Goal: Task Accomplishment & Management: Manage account settings

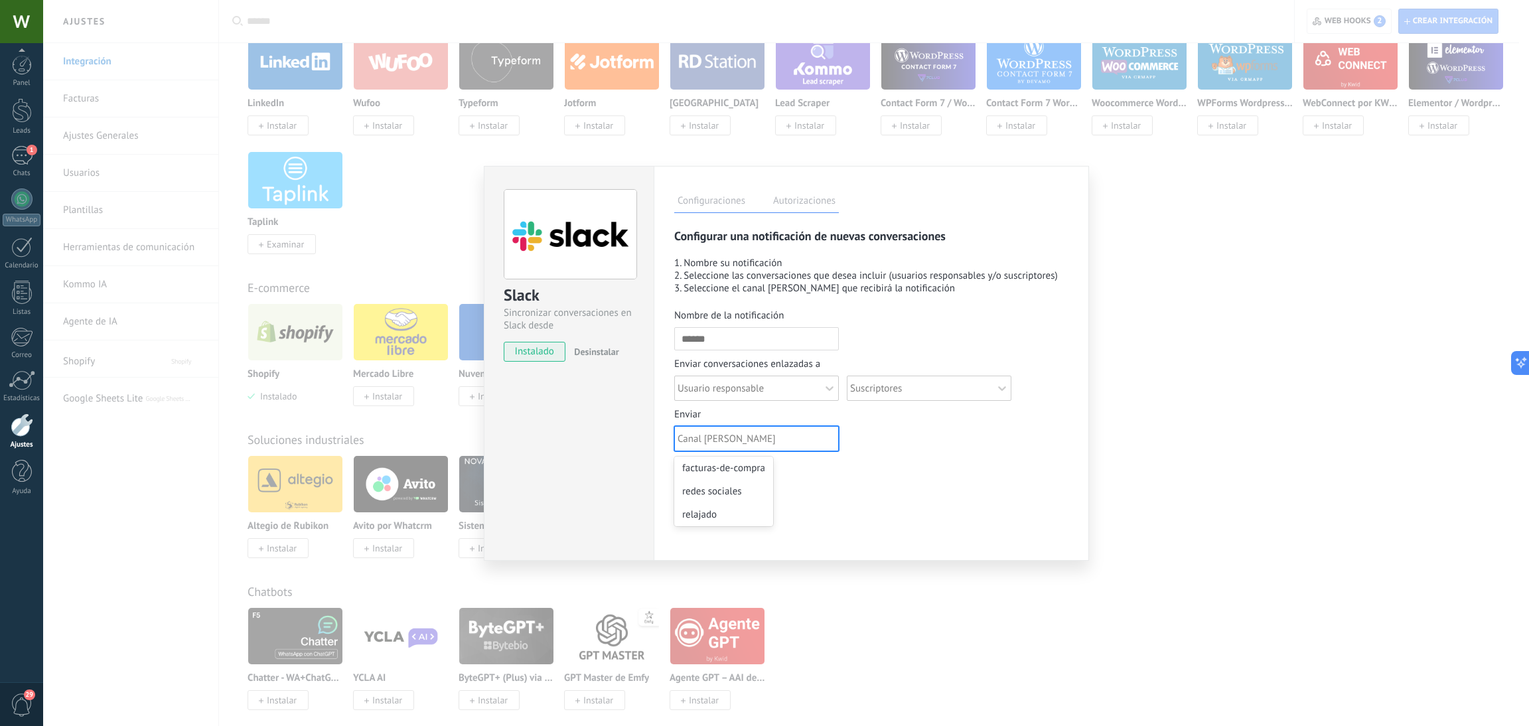
click at [818, 442] on div at bounding box center [757, 438] width 159 height 15
click at [680, 442] on input "Enviar option facturas-de-compra focused, 1 of 3. 3 results available. Use Up a…" at bounding box center [679, 439] width 3 height 13
click at [819, 443] on div at bounding box center [757, 438] width 159 height 15
click at [680, 443] on input "Enviar option facturas-de-compra focused, 1 of 3. 3 results available. Use Up a…" at bounding box center [679, 439] width 3 height 13
click at [692, 478] on button "Guardar" at bounding box center [698, 477] width 48 height 25
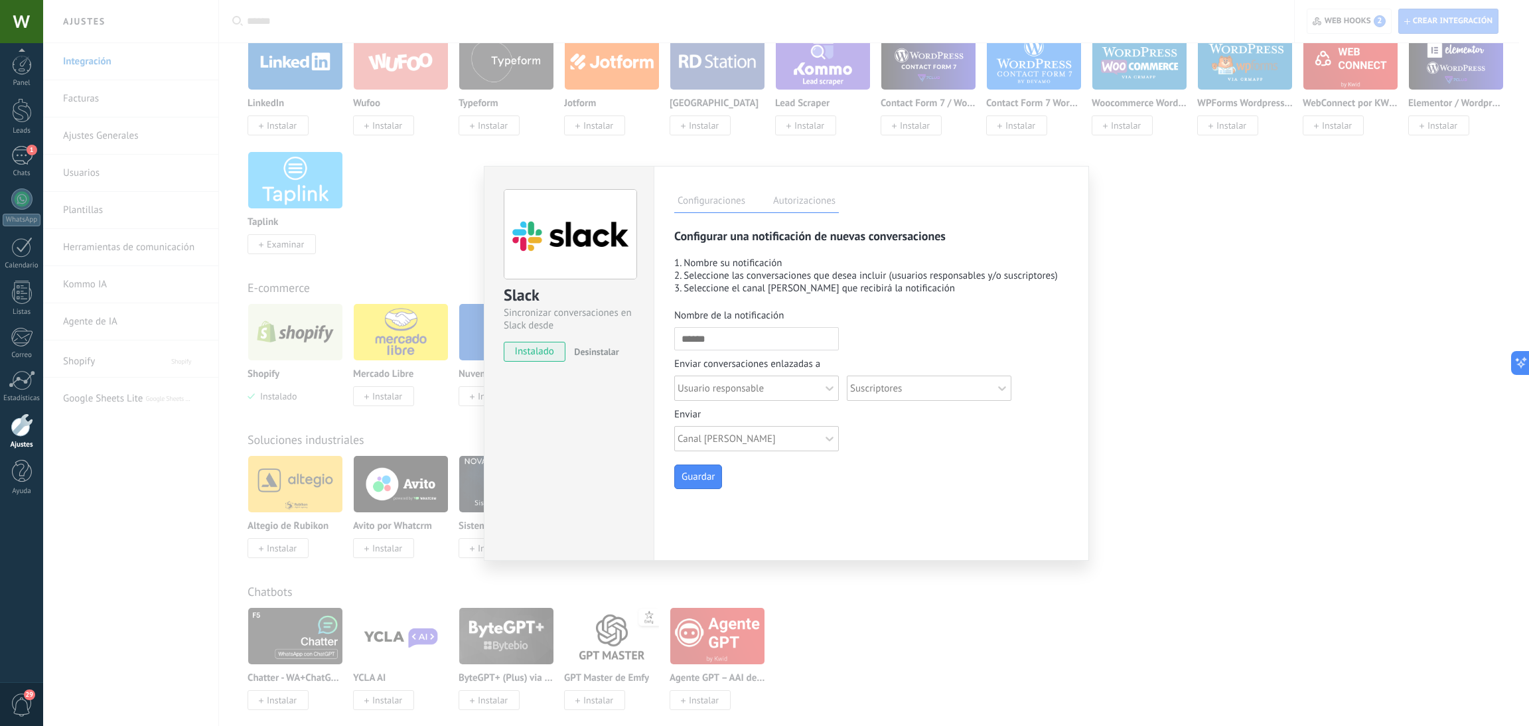
click at [1260, 400] on div "Slack Sincronizar conversaciones en Slack desde Kommo instalado Desinstalar Con…" at bounding box center [786, 363] width 1486 height 726
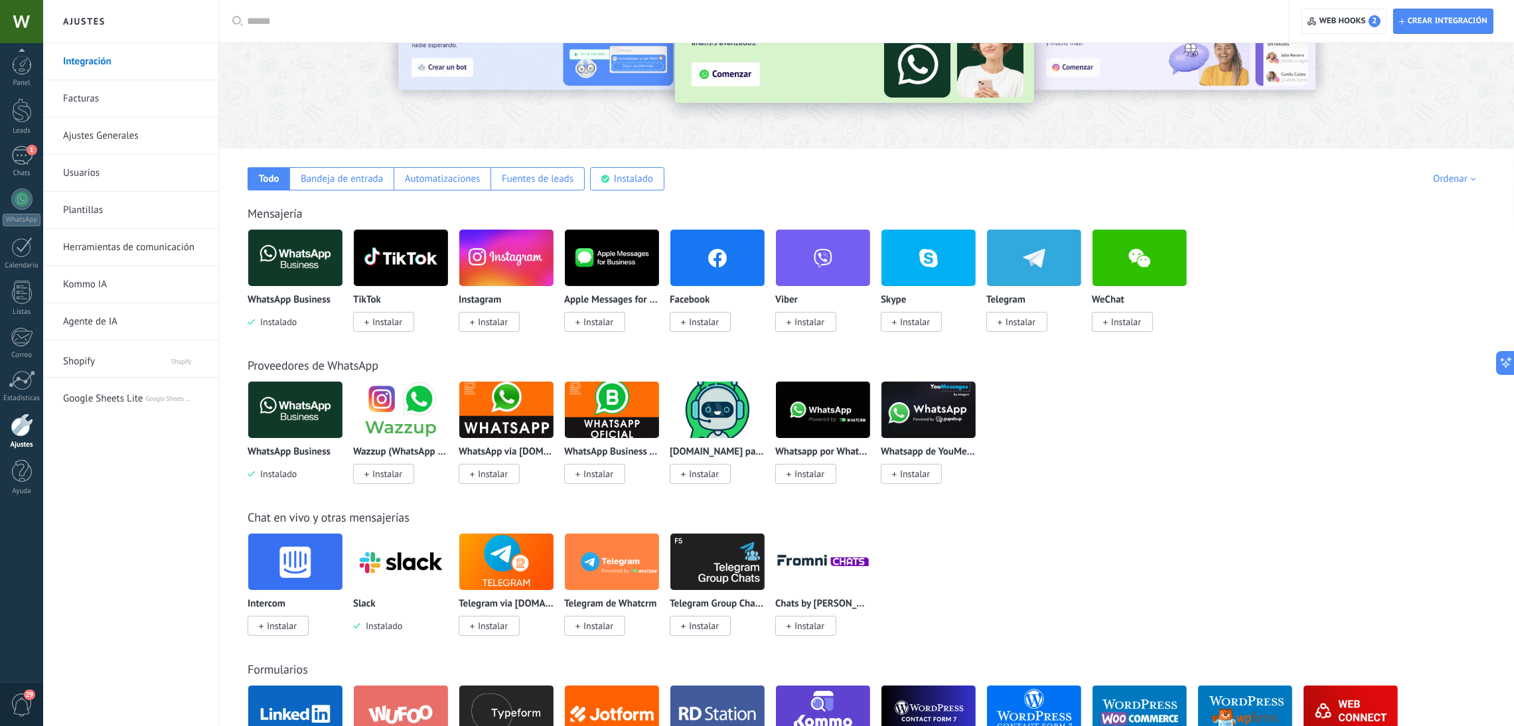
scroll to position [110, 0]
click at [11, 202] on div at bounding box center [21, 199] width 21 height 21
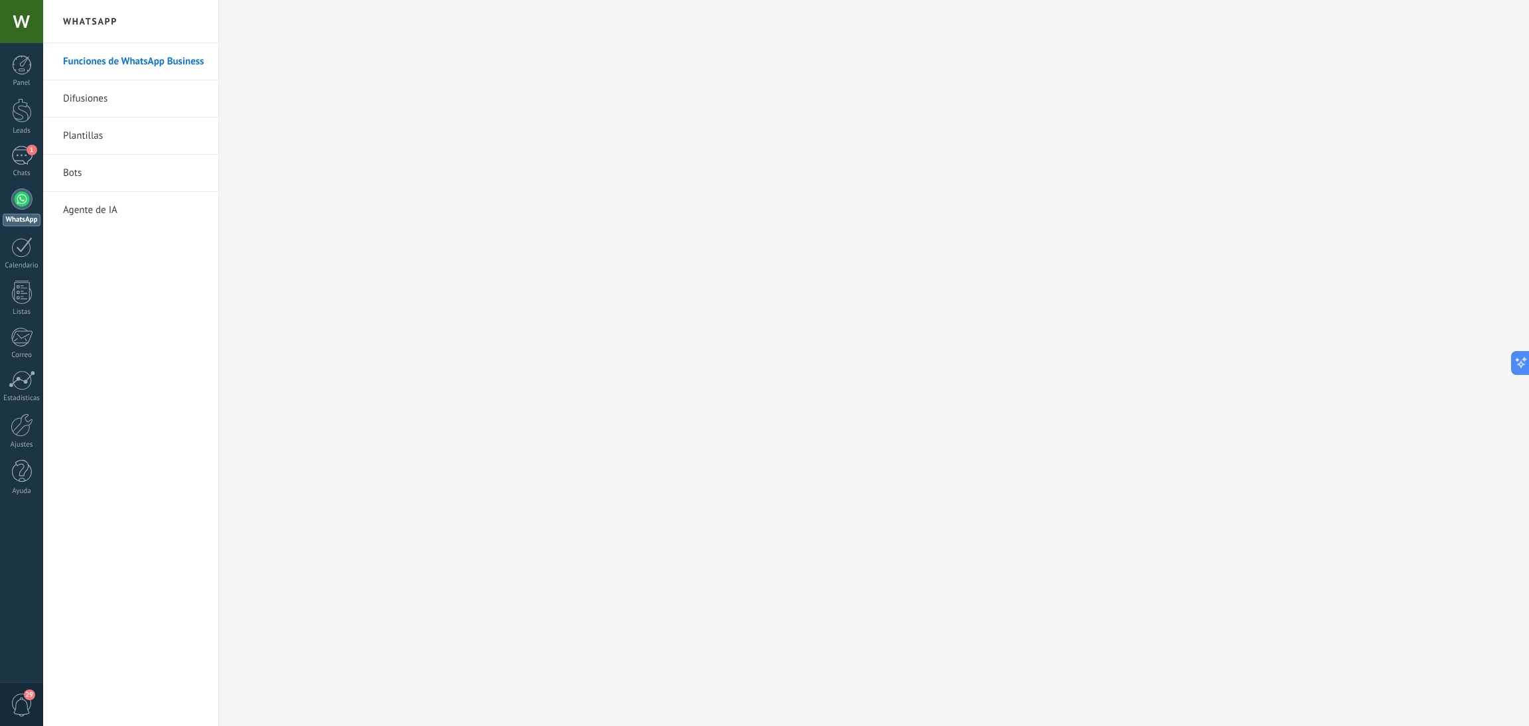
click at [78, 175] on link "Bots" at bounding box center [134, 173] width 142 height 37
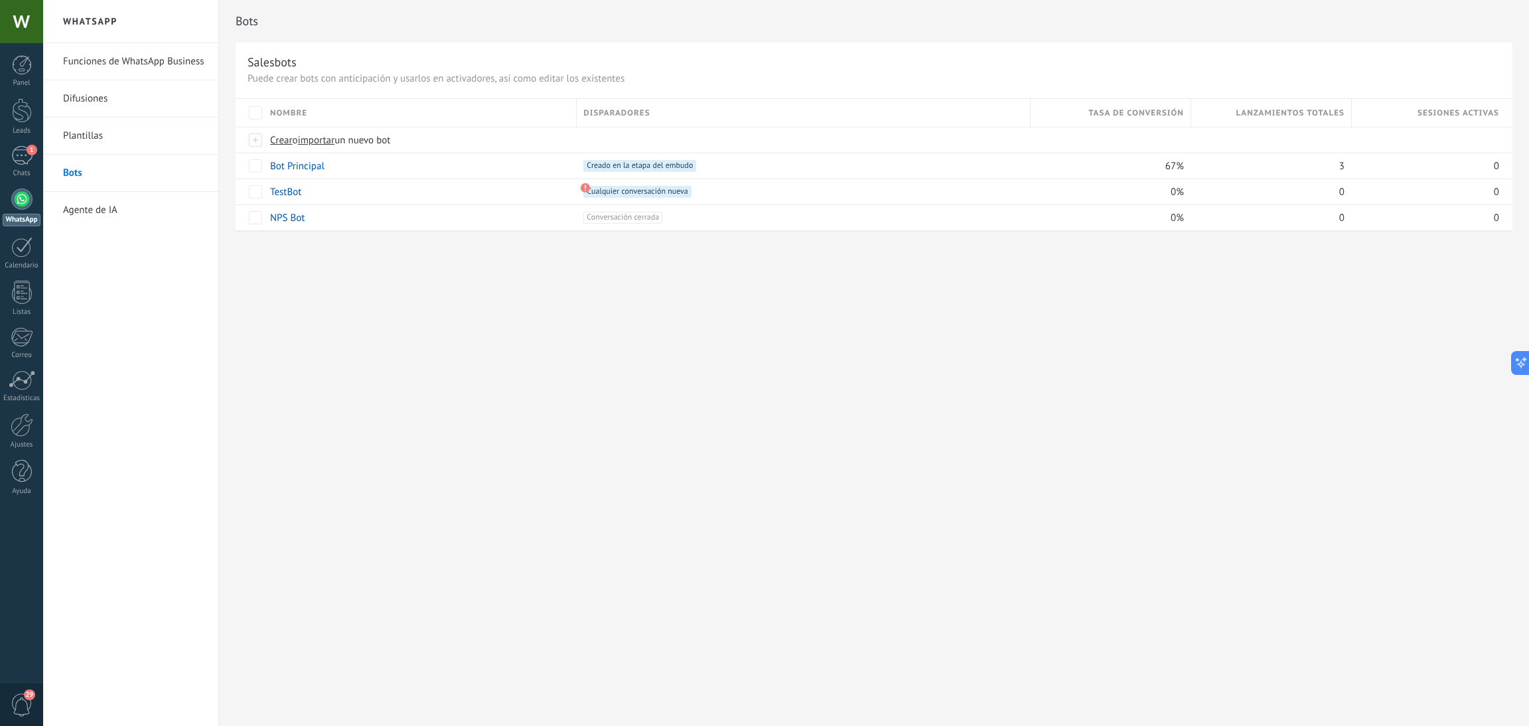
click at [75, 72] on link "Funciones de WhatsApp Business" at bounding box center [134, 61] width 142 height 37
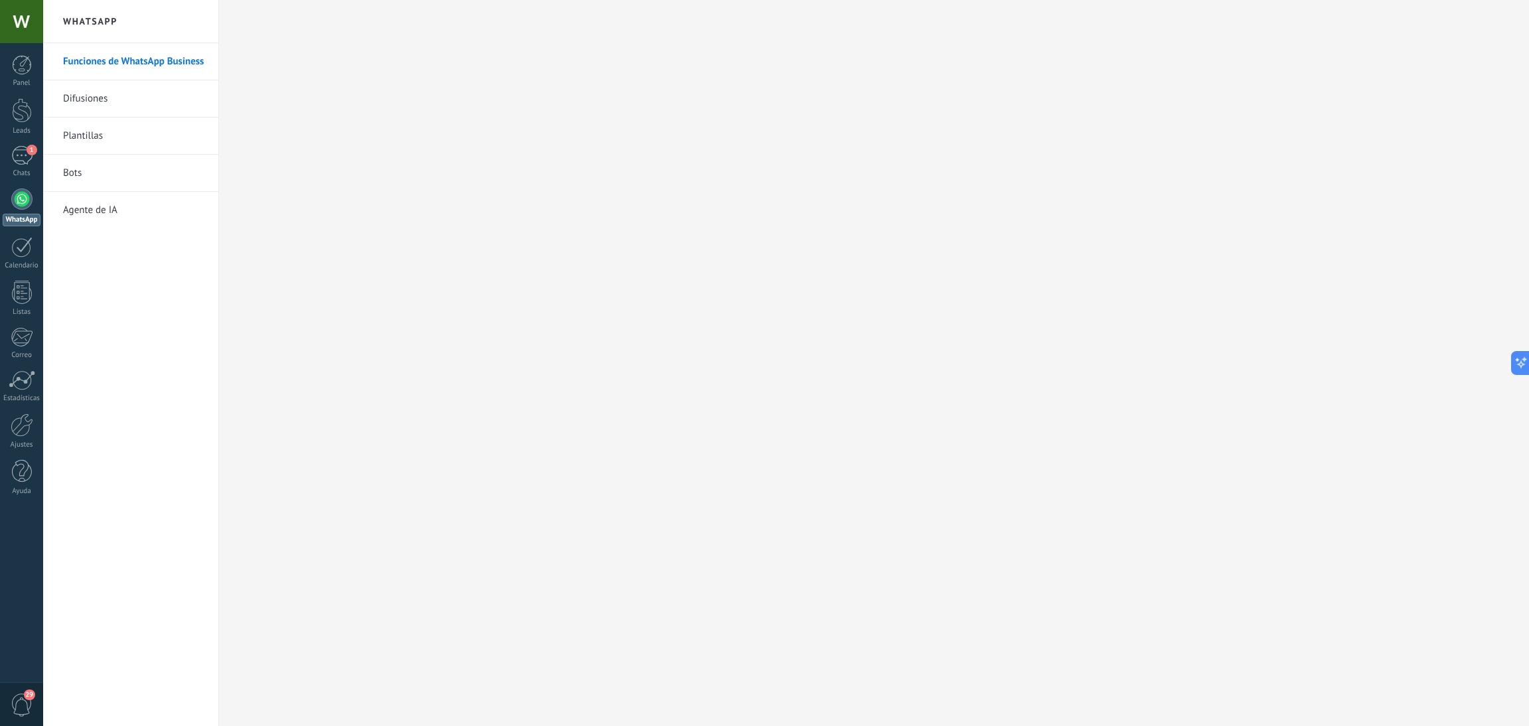
click at [69, 175] on link "Bots" at bounding box center [134, 173] width 142 height 37
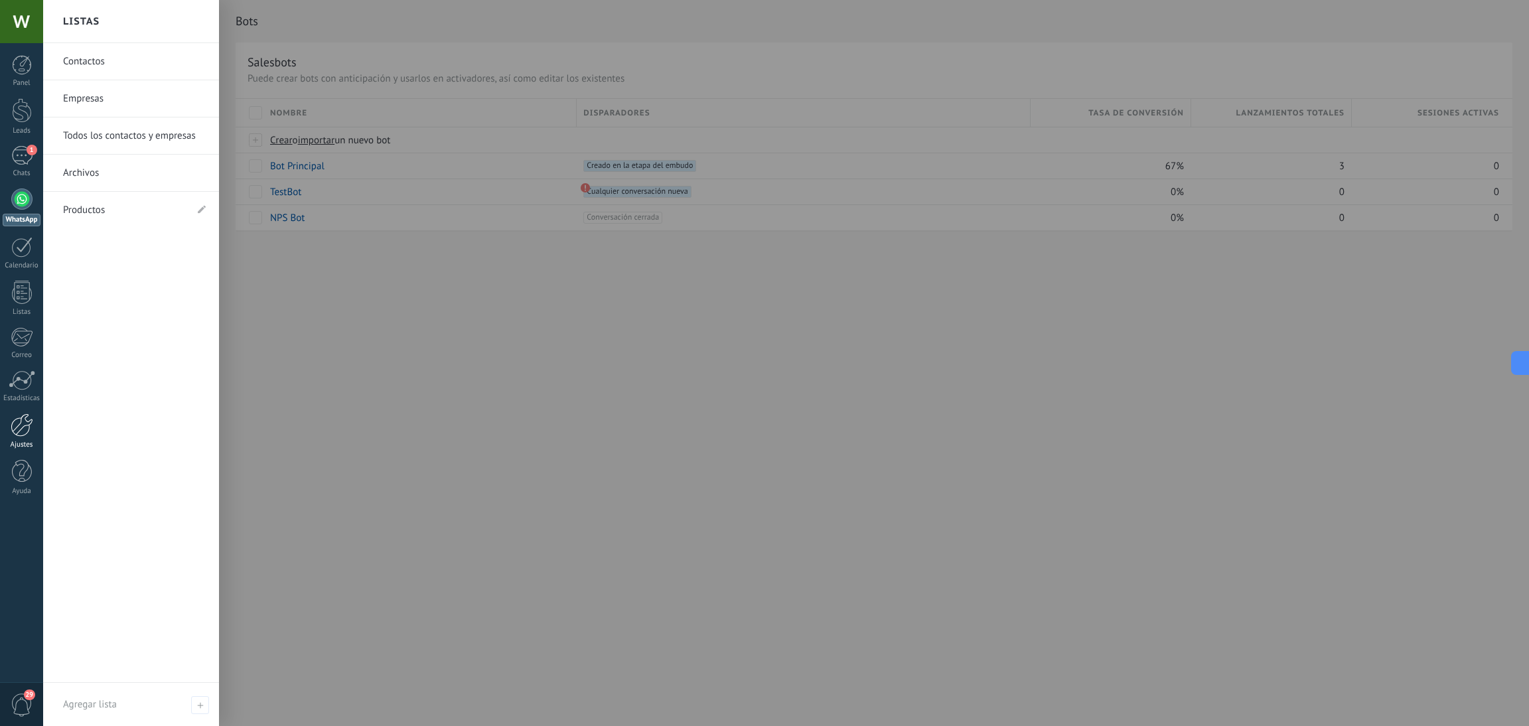
click at [19, 431] on div at bounding box center [22, 425] width 23 height 23
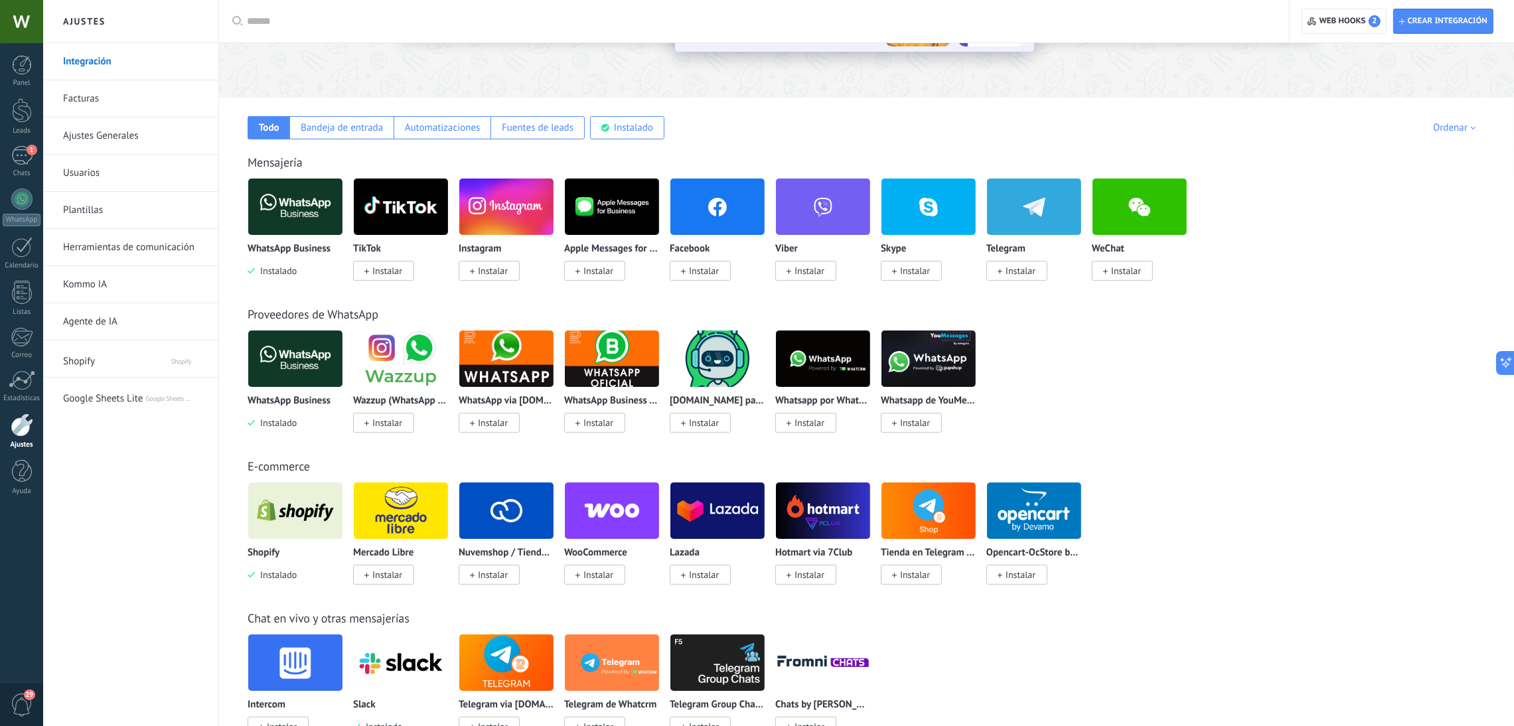
scroll to position [218, 0]
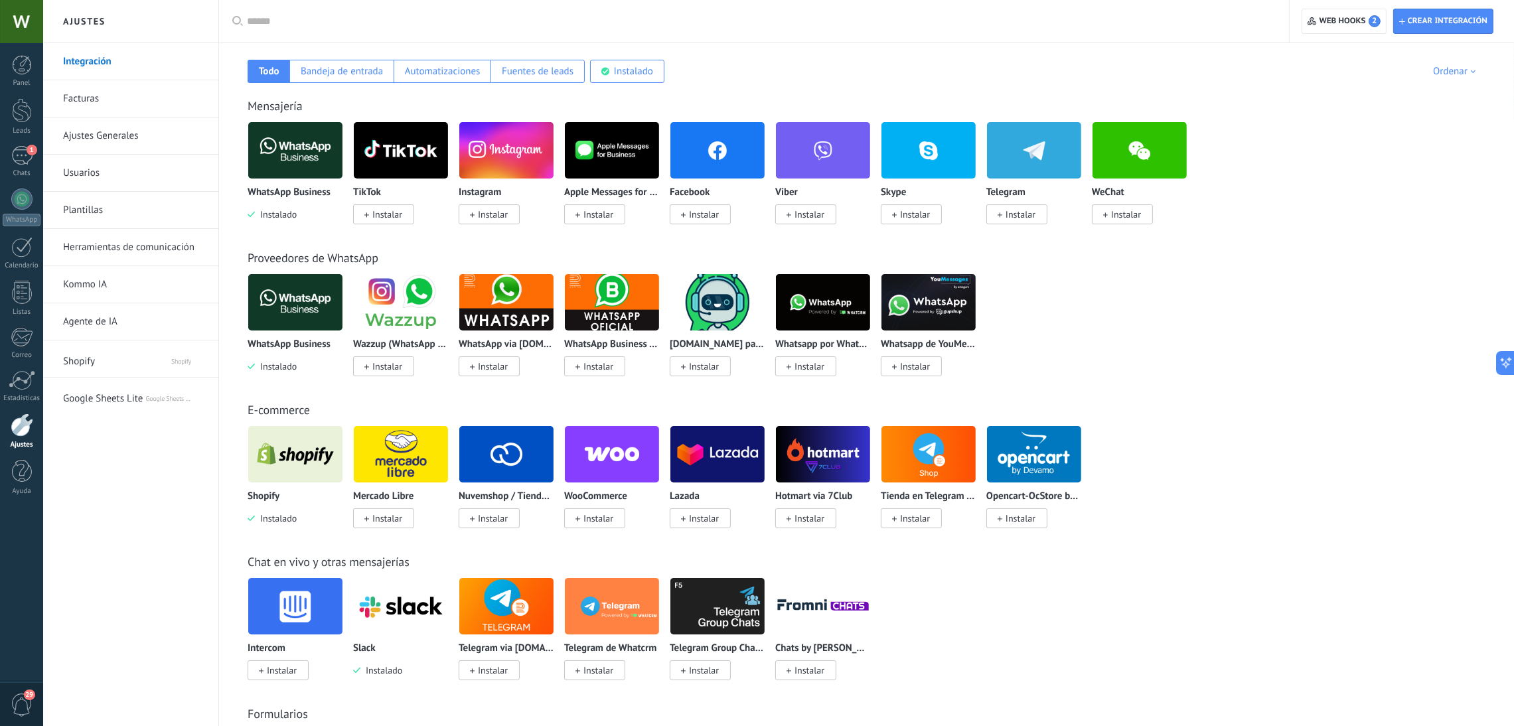
click at [258, 459] on img at bounding box center [295, 454] width 94 height 64
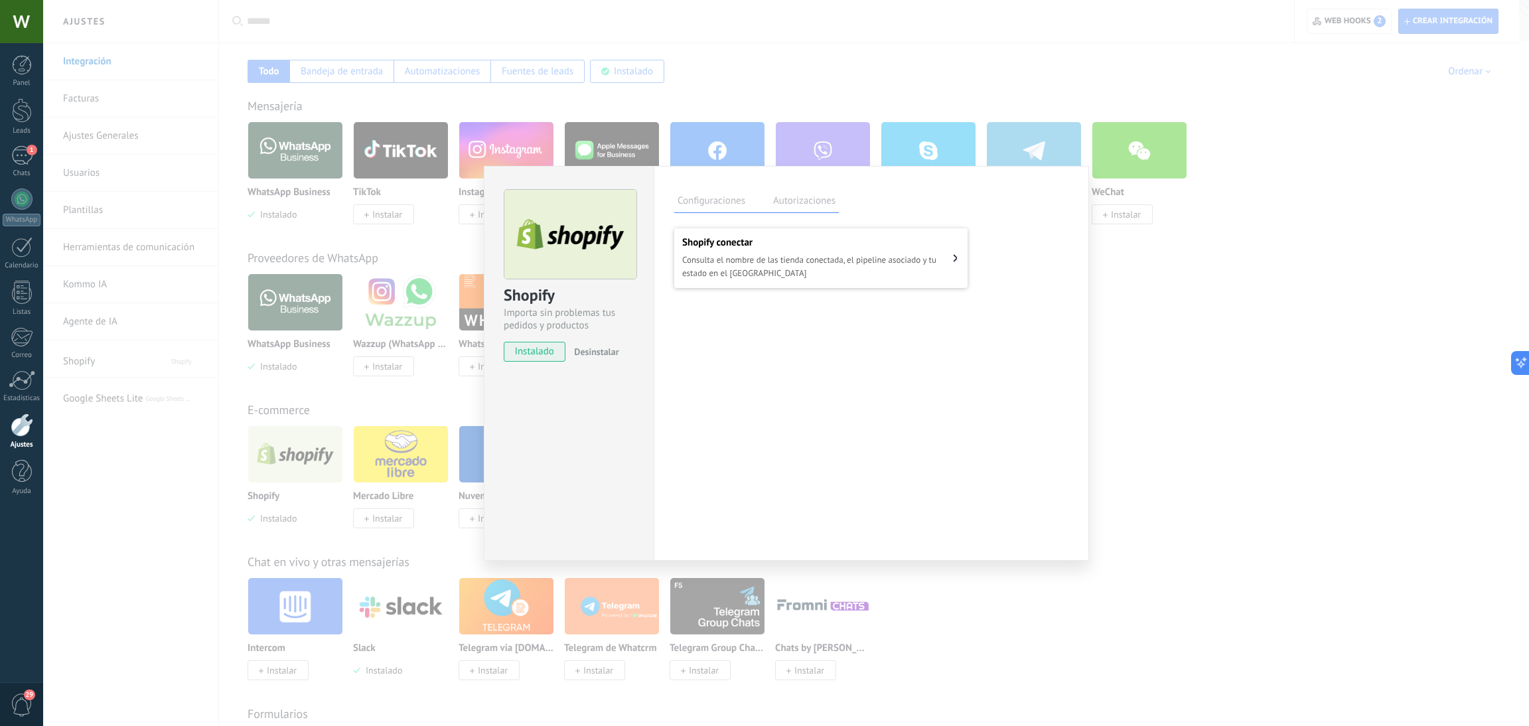
click at [1311, 414] on div "Shopify Importa sin problemas tus pedidos y productos instalado Desinstalar Con…" at bounding box center [786, 363] width 1486 height 726
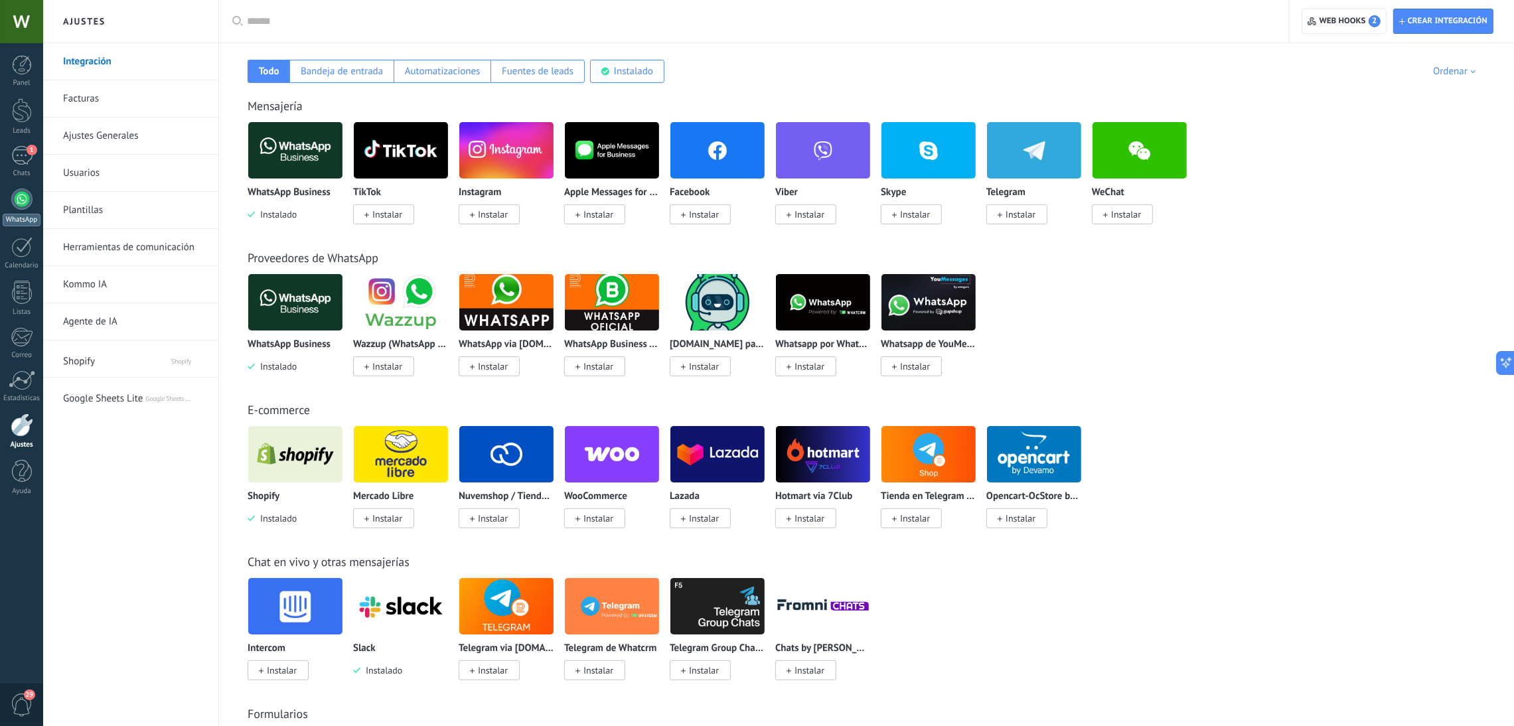
click at [19, 204] on div at bounding box center [21, 199] width 21 height 21
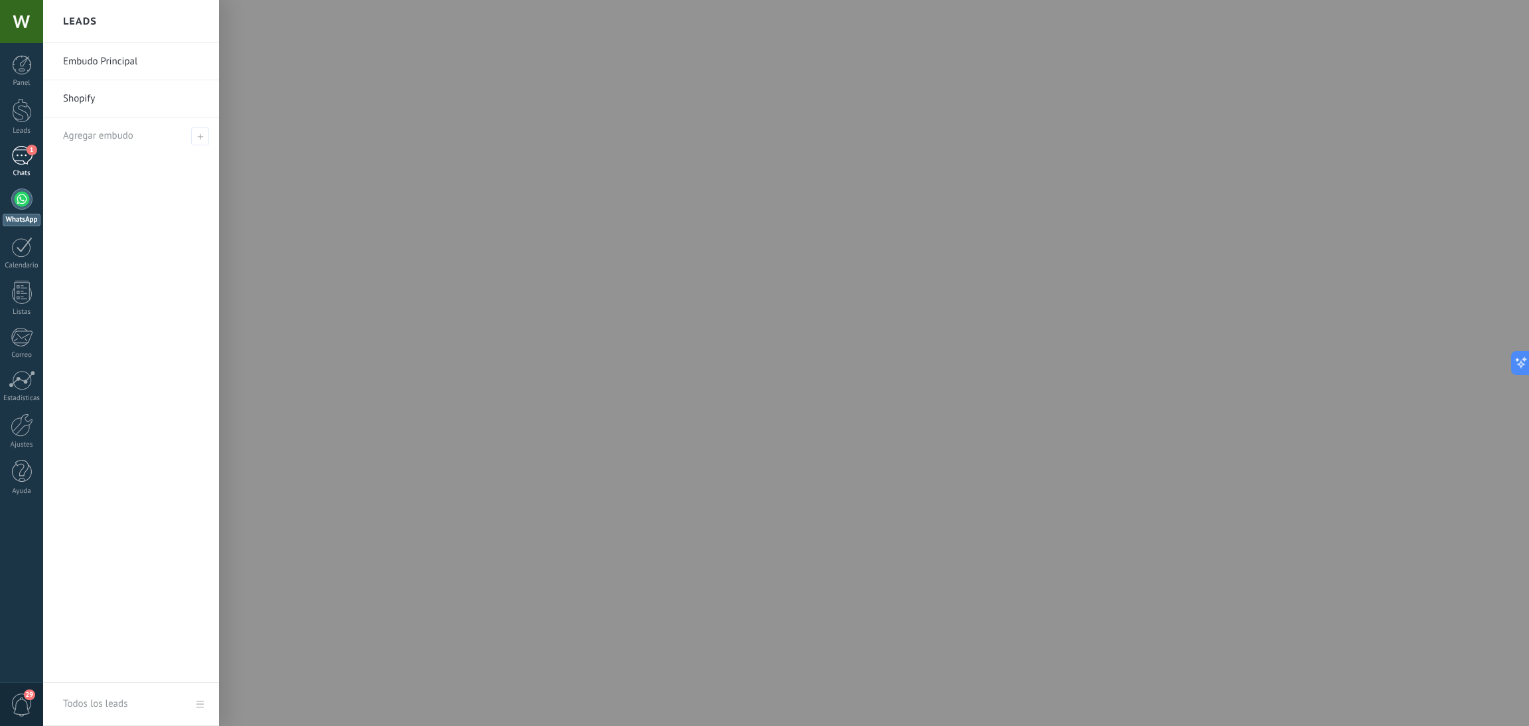
click at [11, 157] on div "1" at bounding box center [21, 155] width 21 height 19
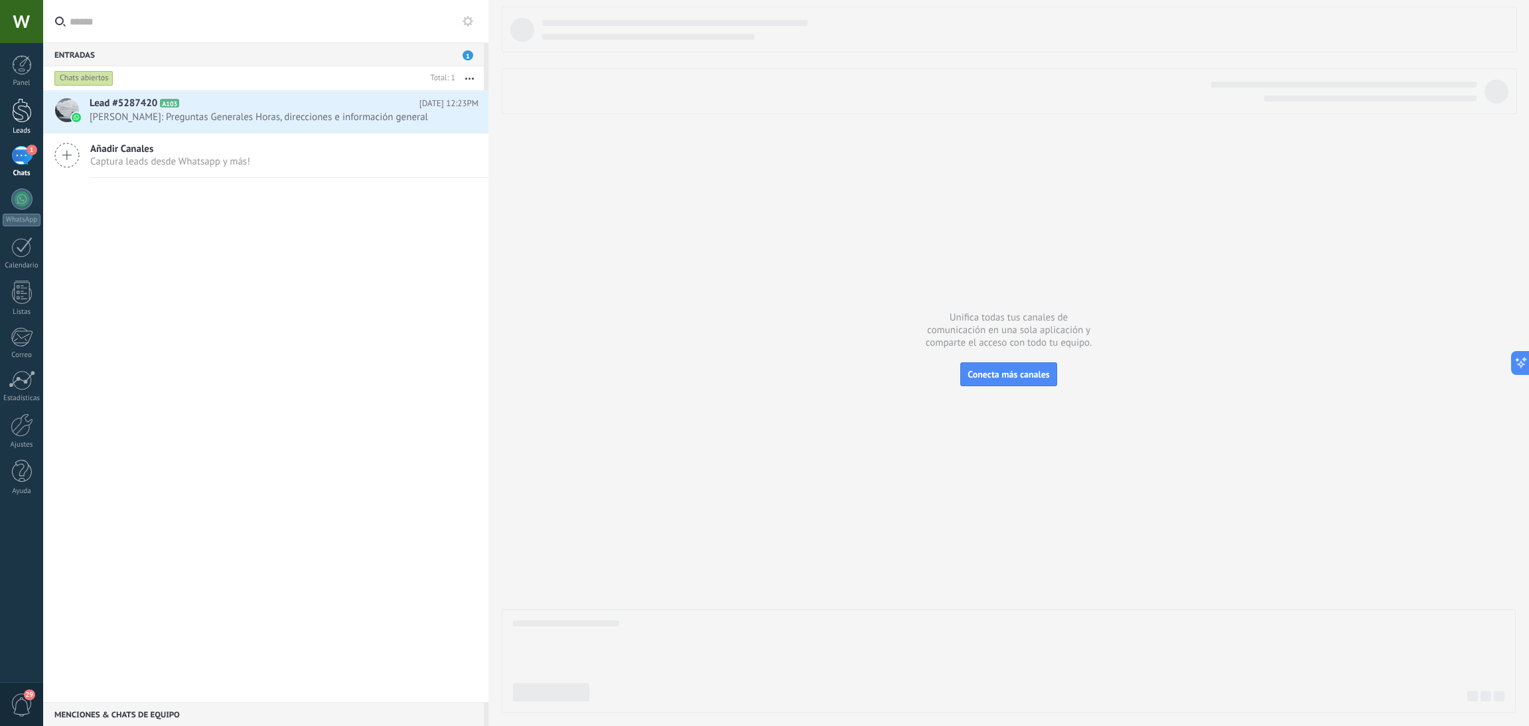
click at [15, 115] on div at bounding box center [22, 110] width 20 height 25
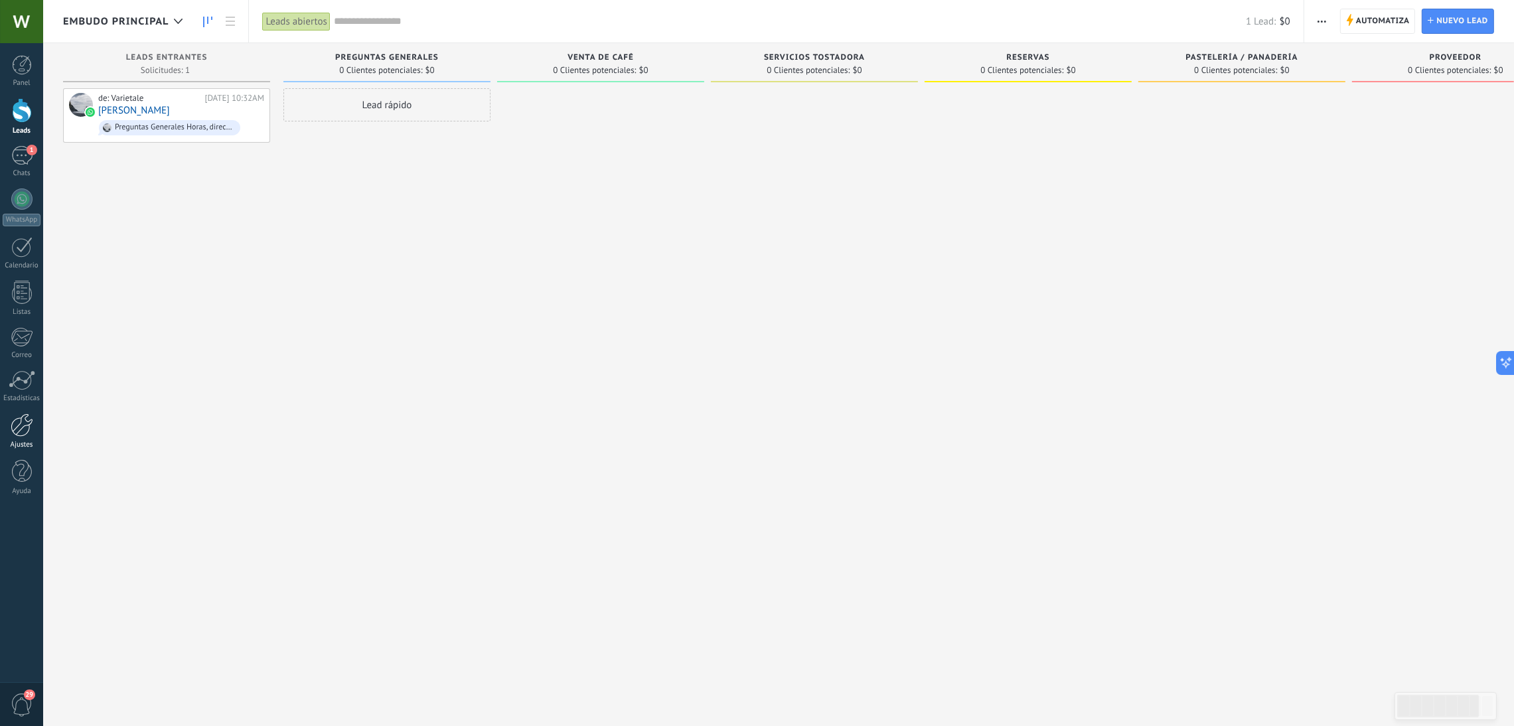
click at [21, 430] on div at bounding box center [22, 425] width 23 height 23
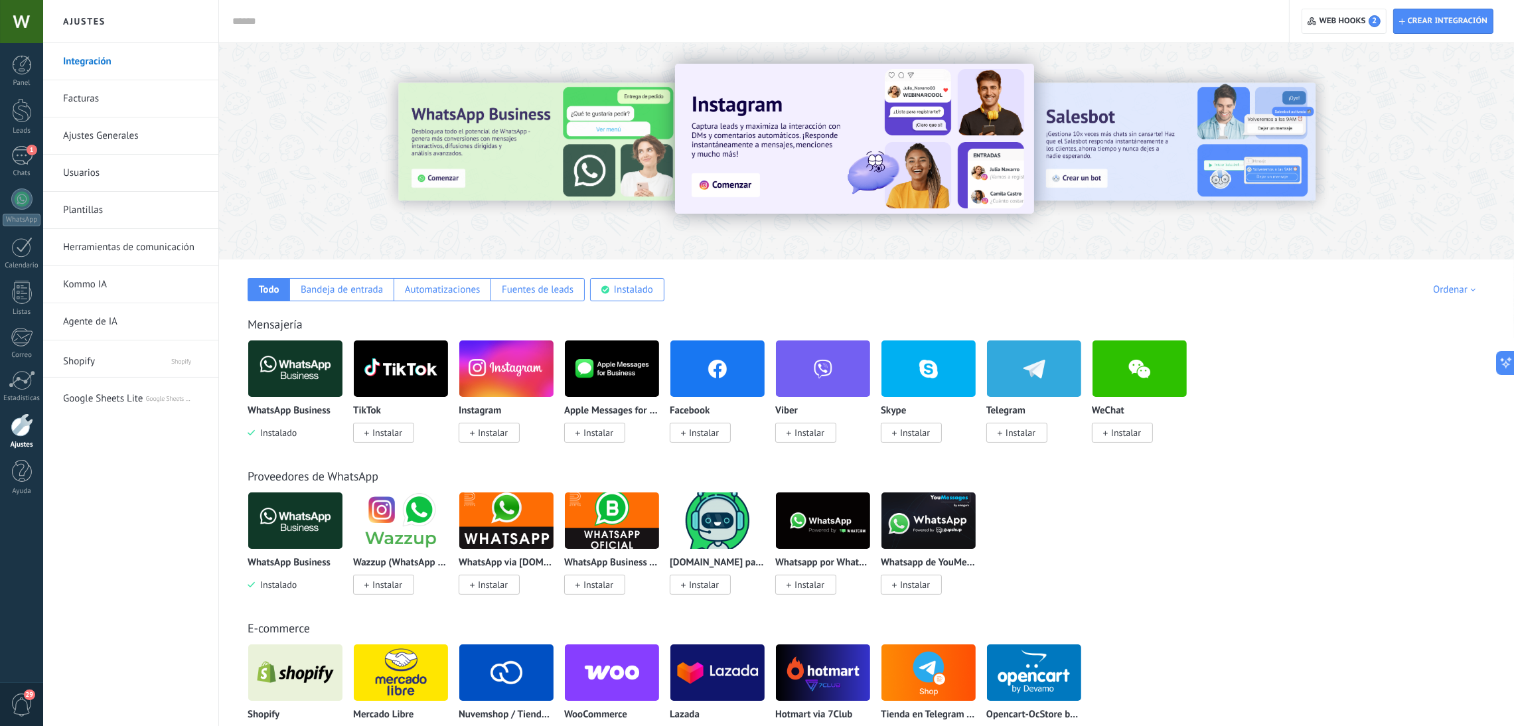
click at [110, 363] on span "Shopify" at bounding box center [104, 359] width 82 height 32
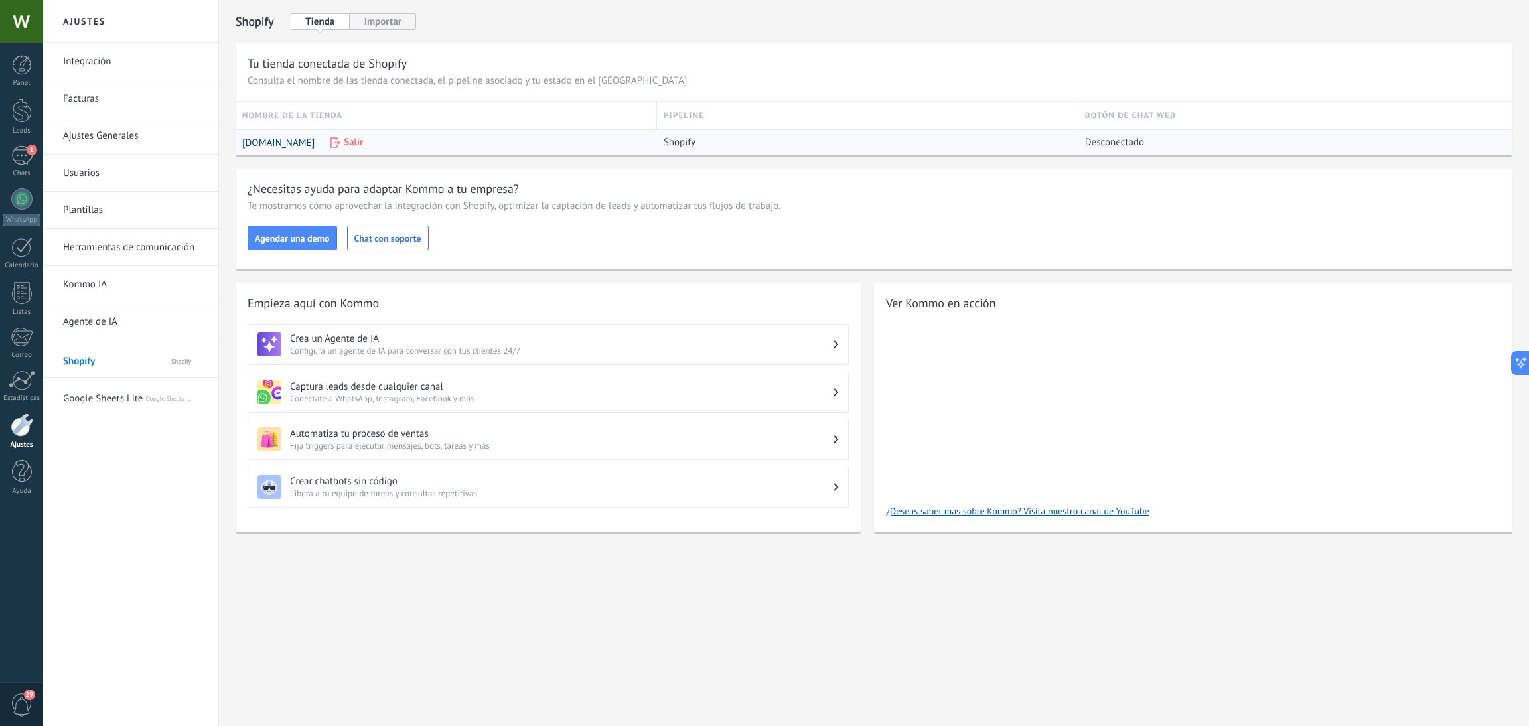
click at [298, 140] on link "[DOMAIN_NAME]" at bounding box center [278, 143] width 72 height 13
click at [313, 21] on button "Tienda" at bounding box center [320, 21] width 59 height 17
click at [382, 25] on button "Importar" at bounding box center [383, 21] width 66 height 17
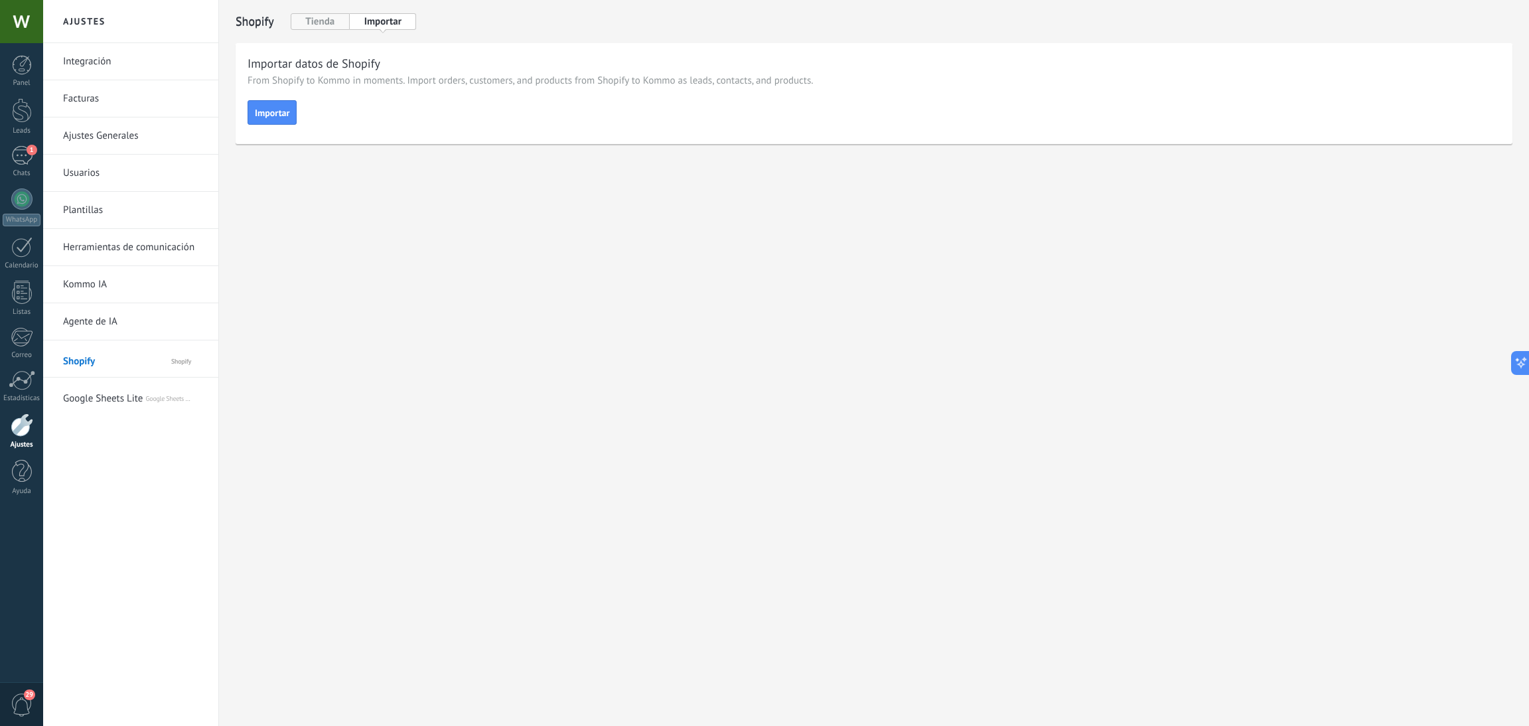
click at [316, 24] on button "Tienda" at bounding box center [320, 21] width 59 height 17
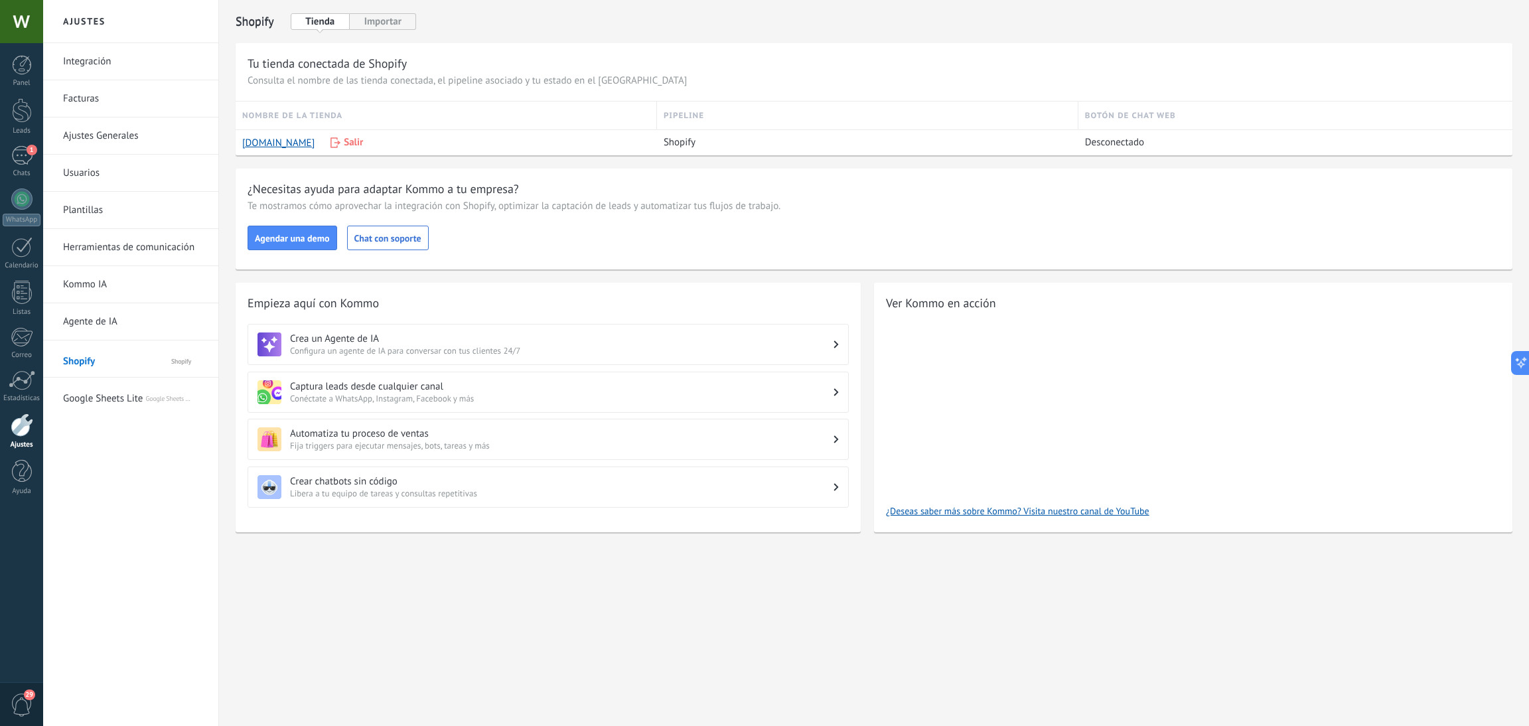
click at [120, 328] on link "Agente de IA" at bounding box center [134, 321] width 142 height 37
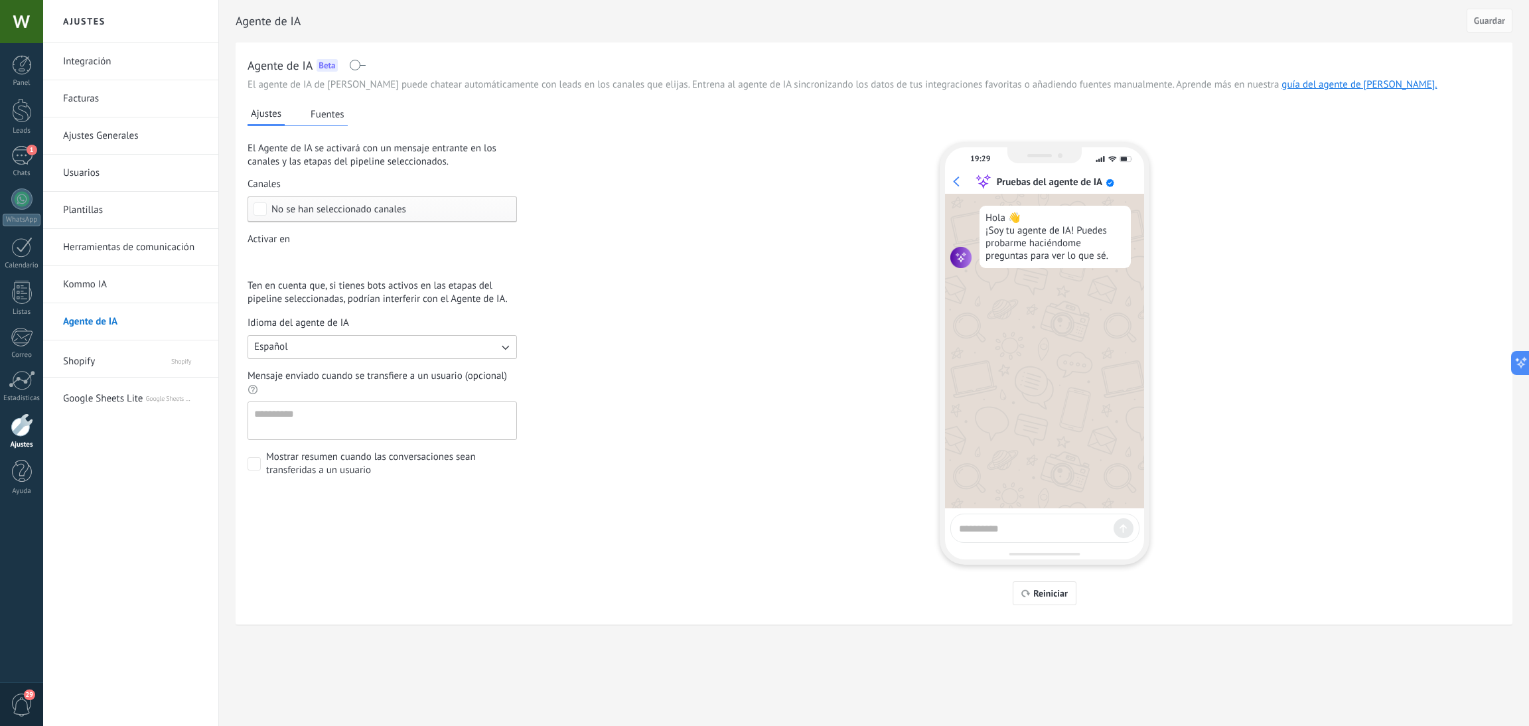
click at [315, 115] on button "Fuentes" at bounding box center [327, 114] width 40 height 20
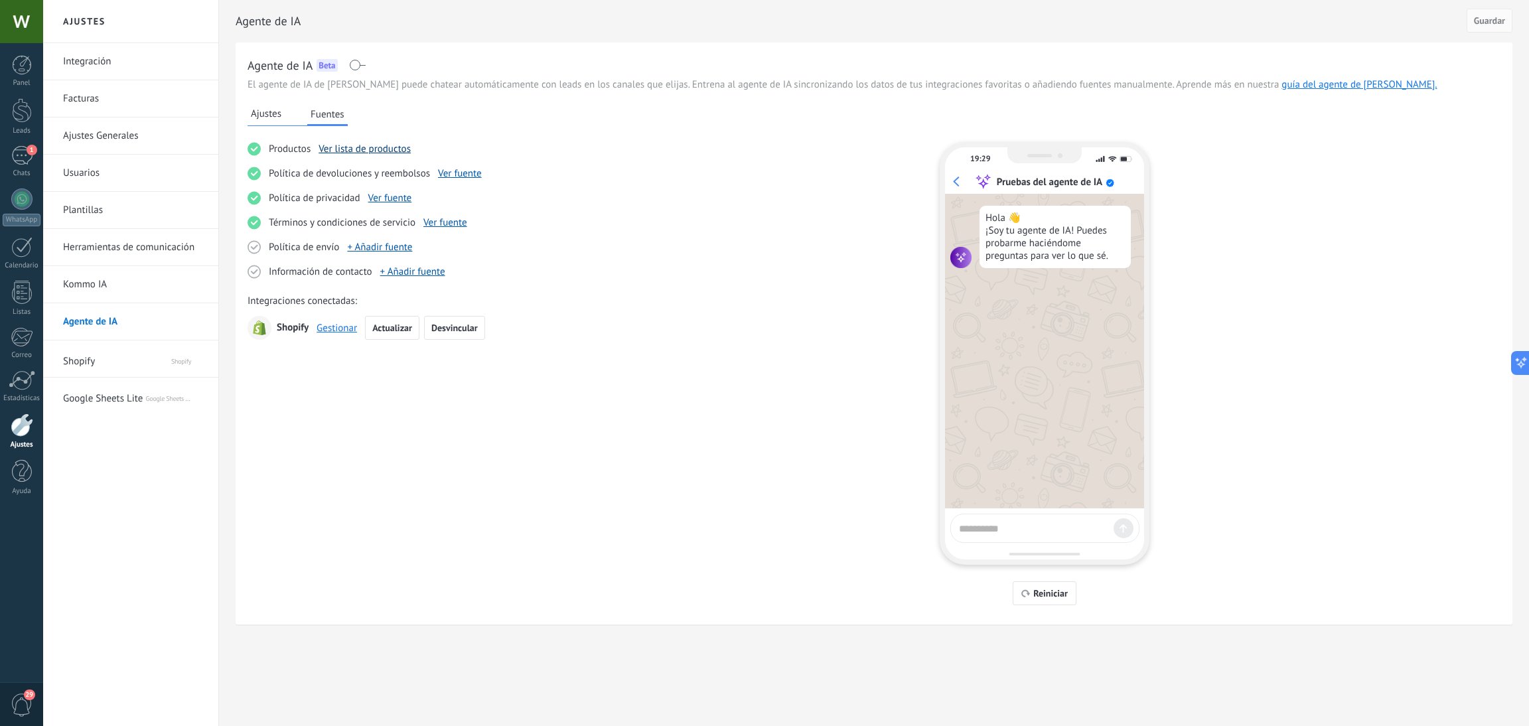
click at [368, 149] on link "Ver lista de productos" at bounding box center [365, 149] width 92 height 13
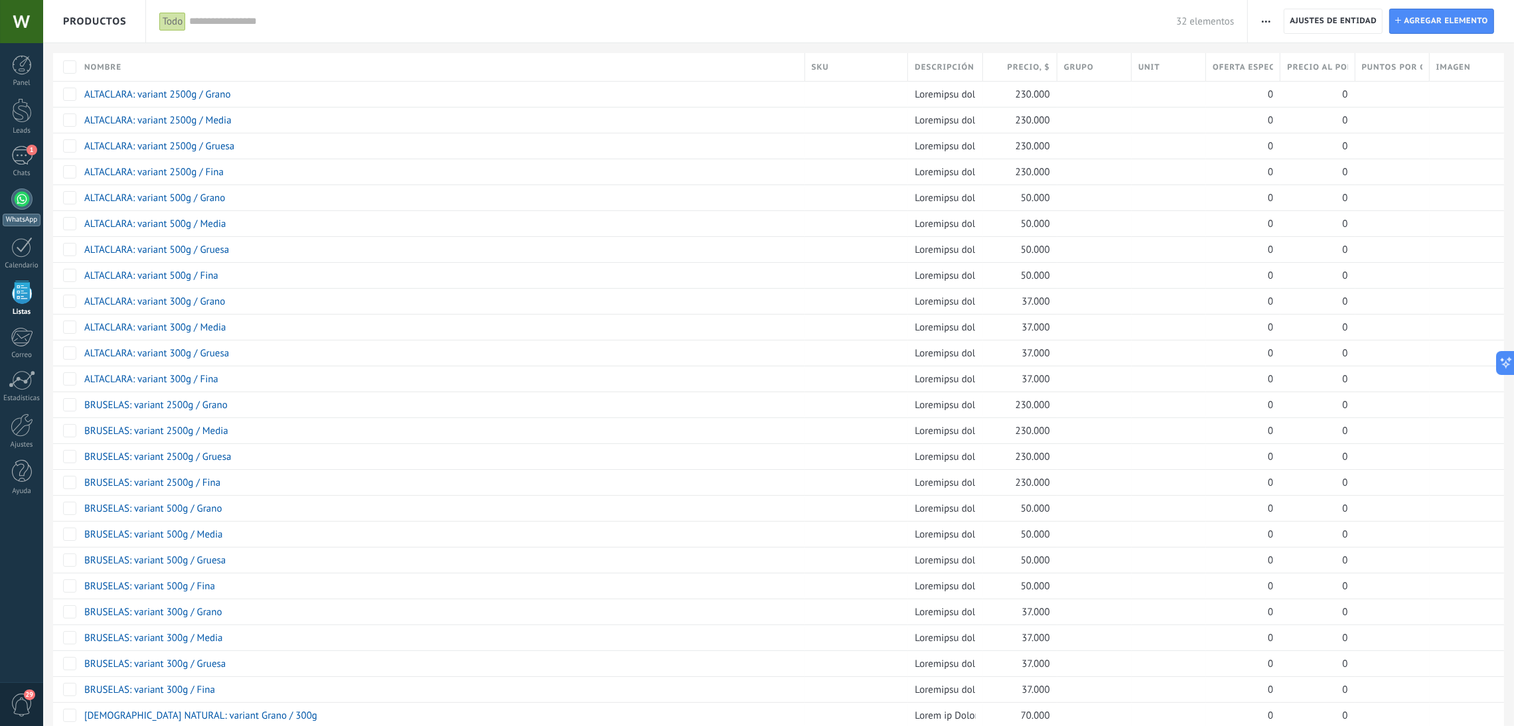
click at [14, 202] on div at bounding box center [21, 199] width 21 height 21
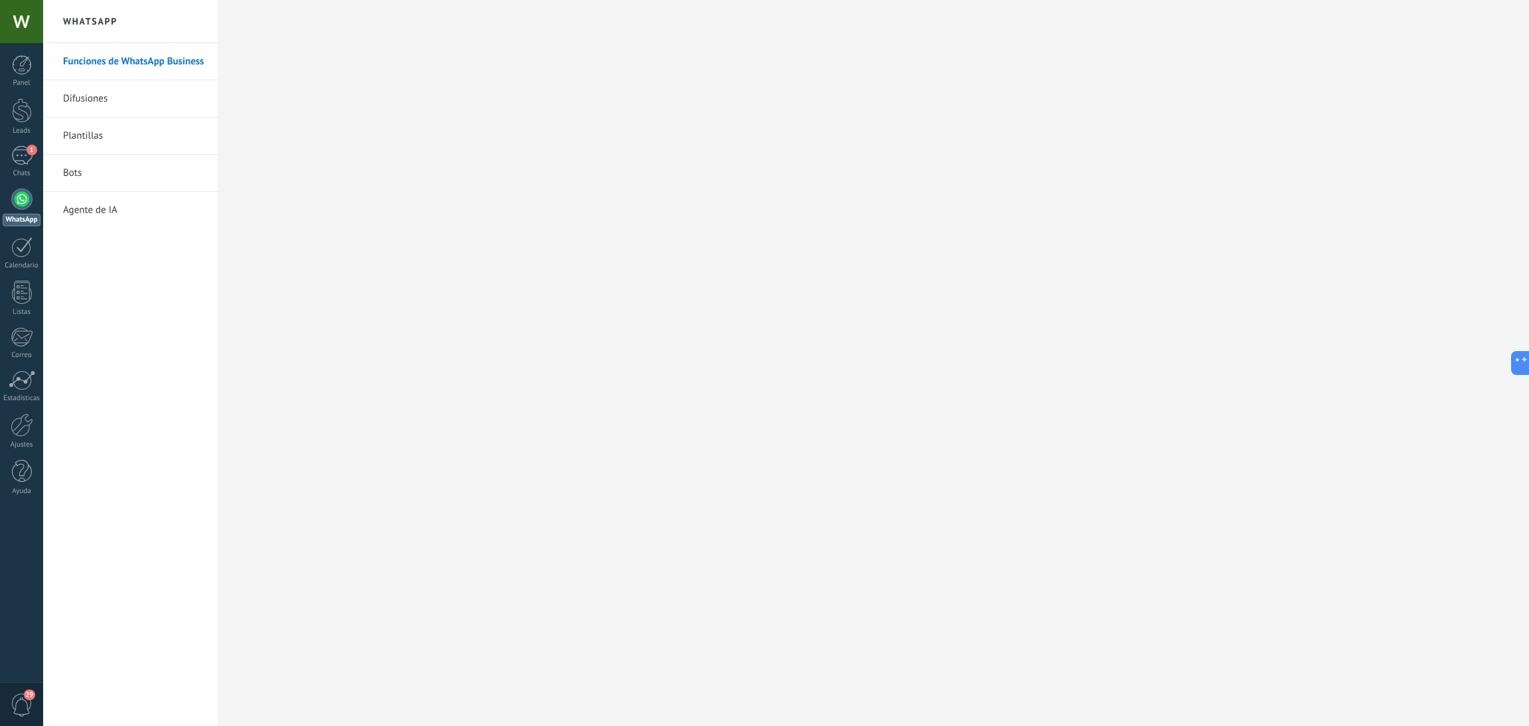
click at [79, 179] on link "Bots" at bounding box center [134, 173] width 142 height 37
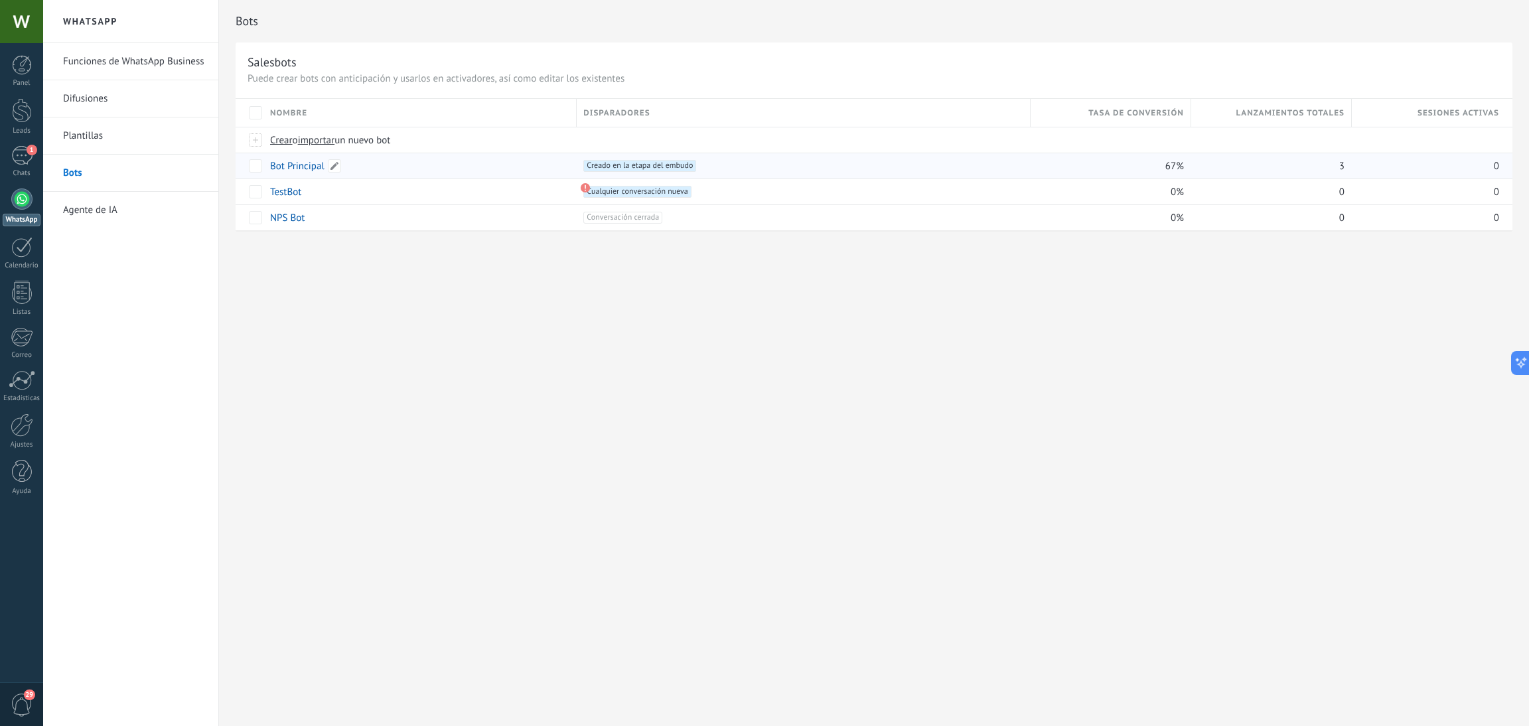
click at [297, 169] on link "Bot Principal" at bounding box center [297, 166] width 54 height 13
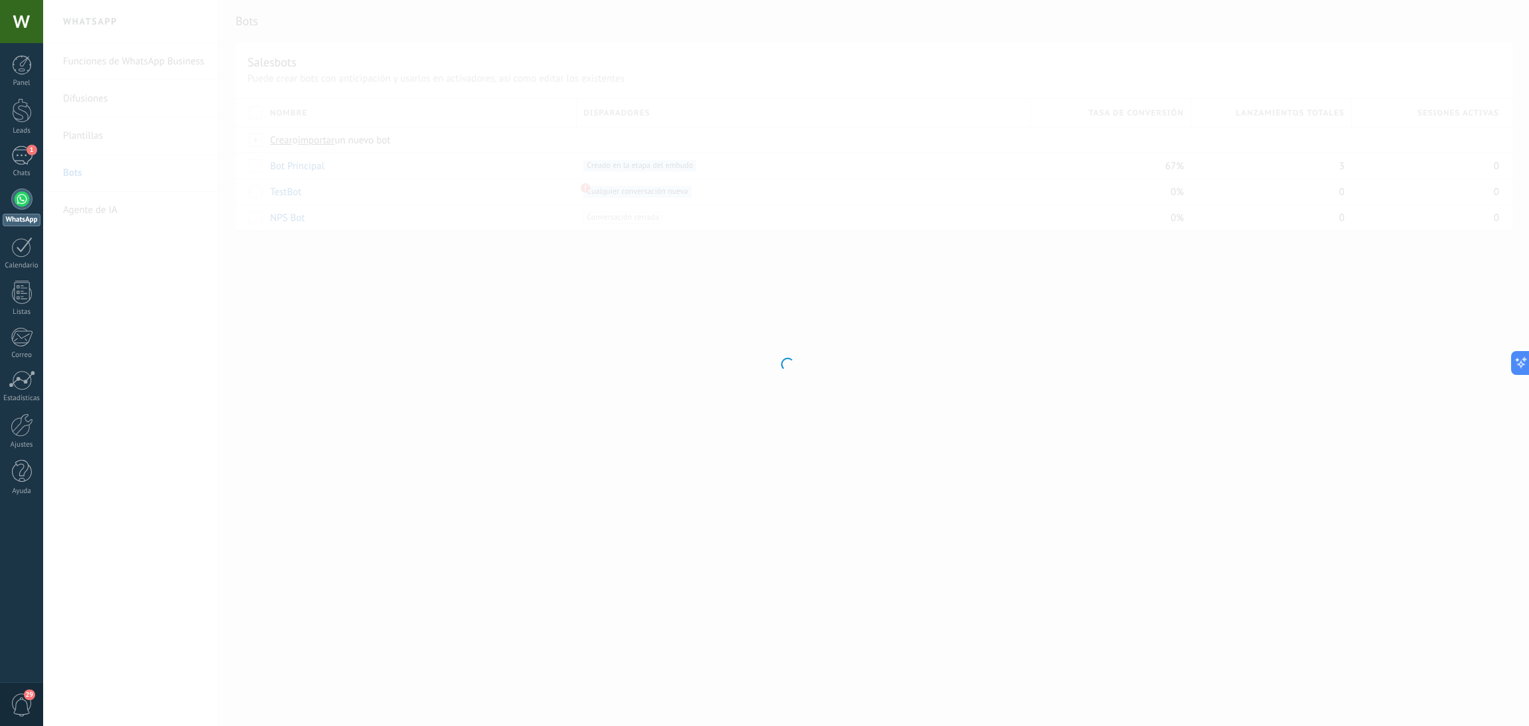
type input "**********"
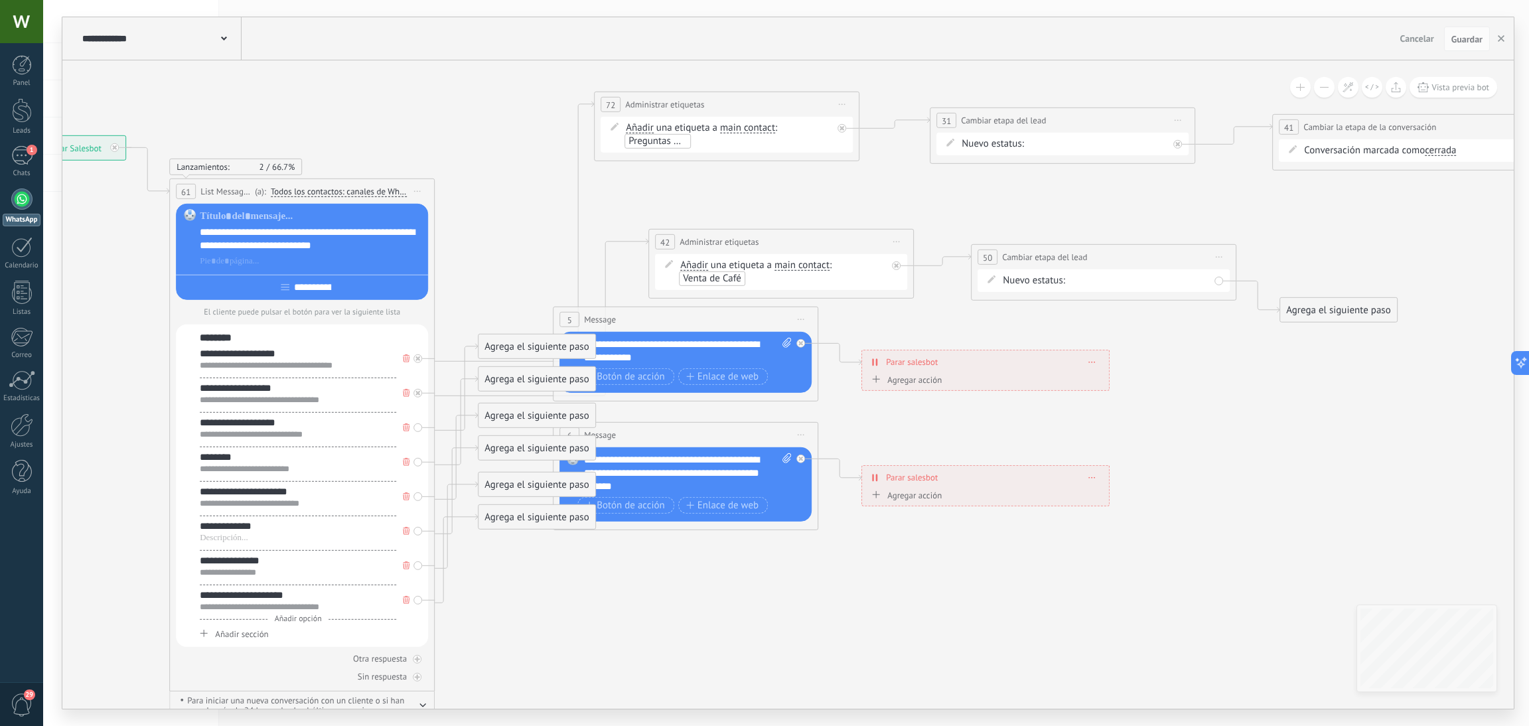
drag, startPoint x: 1026, startPoint y: 265, endPoint x: 1026, endPoint y: 256, distance: 9.3
click at [1026, 256] on span "Cambiar etapa del lead" at bounding box center [1044, 257] width 85 height 13
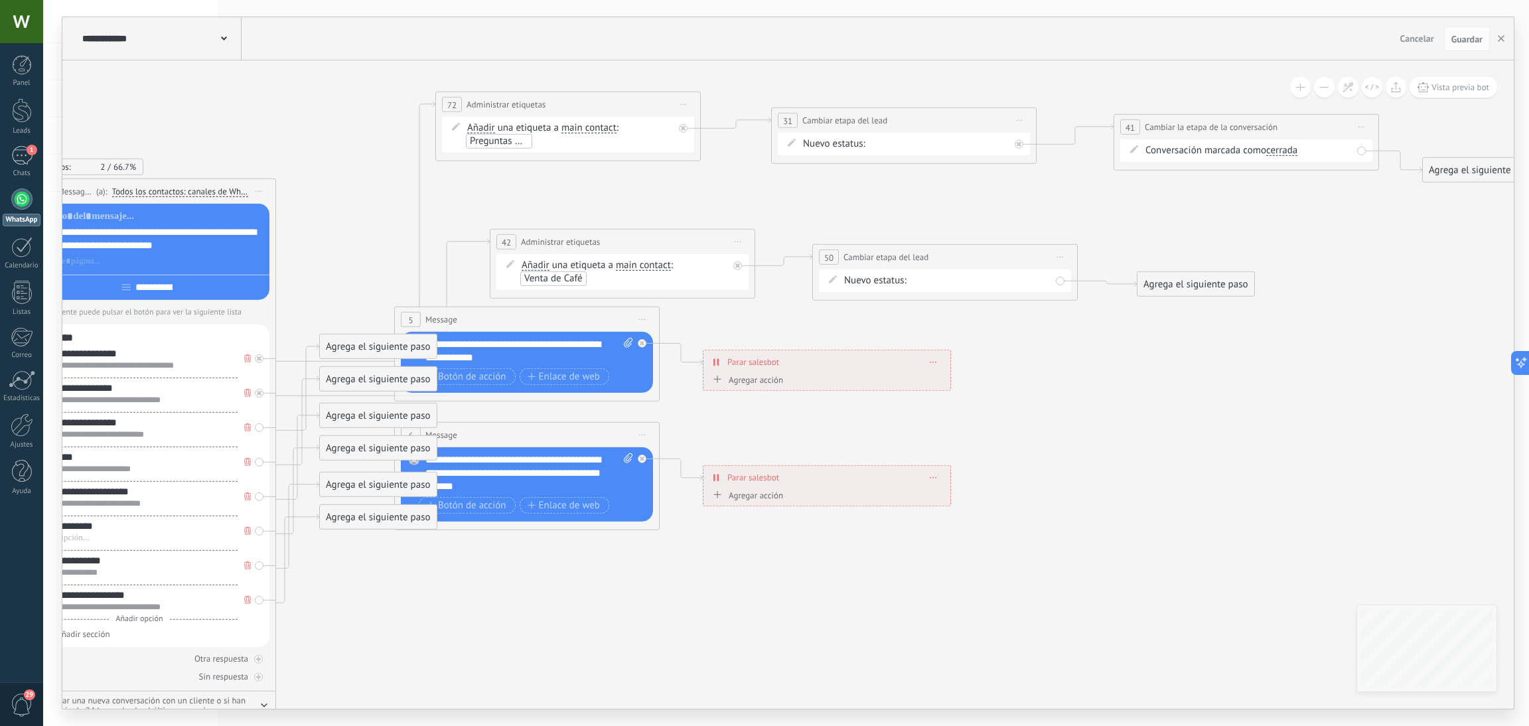
drag, startPoint x: 1158, startPoint y: 312, endPoint x: 1174, endPoint y: 286, distance: 30.4
click at [1174, 286] on div "Agrega el siguiente paso" at bounding box center [1196, 284] width 116 height 22
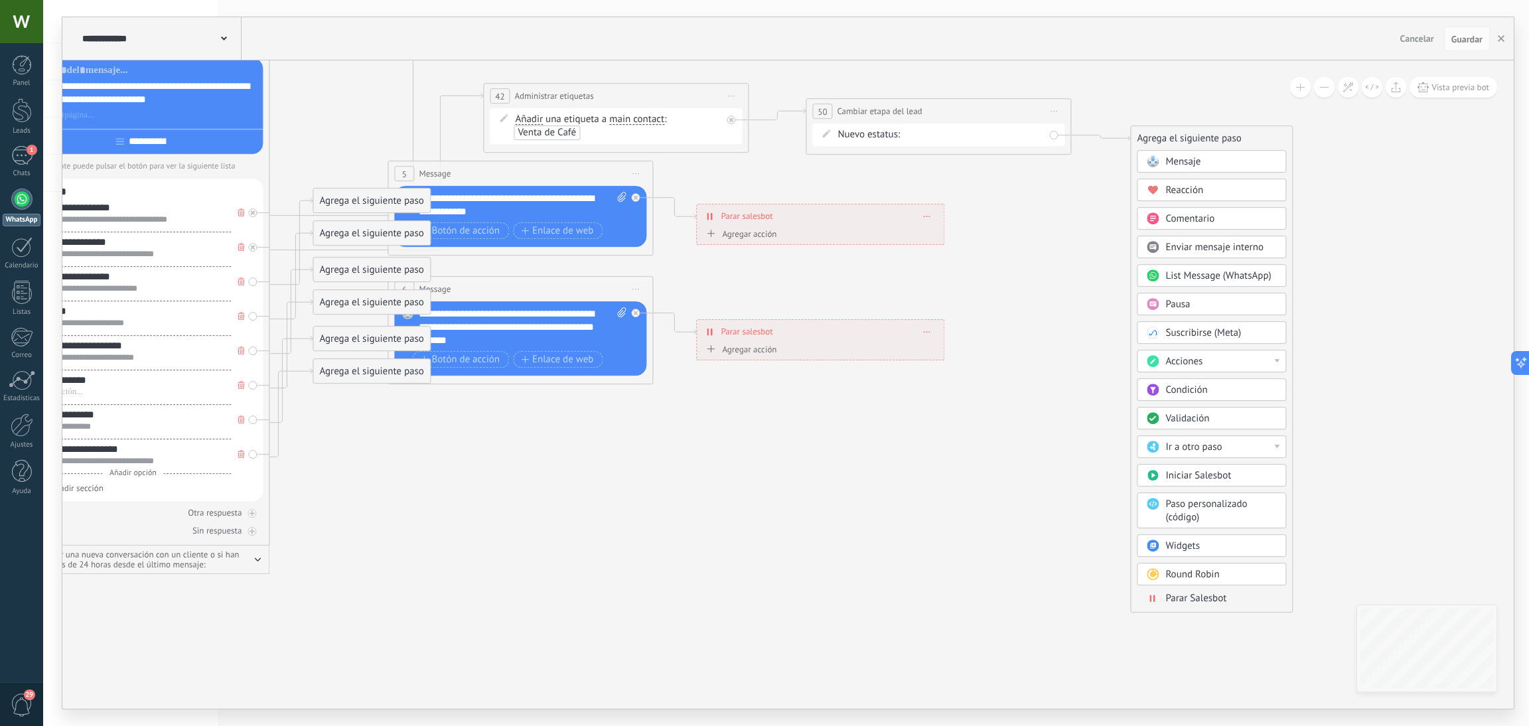
click at [1177, 605] on span "Parar Salesbot" at bounding box center [1196, 599] width 61 height 13
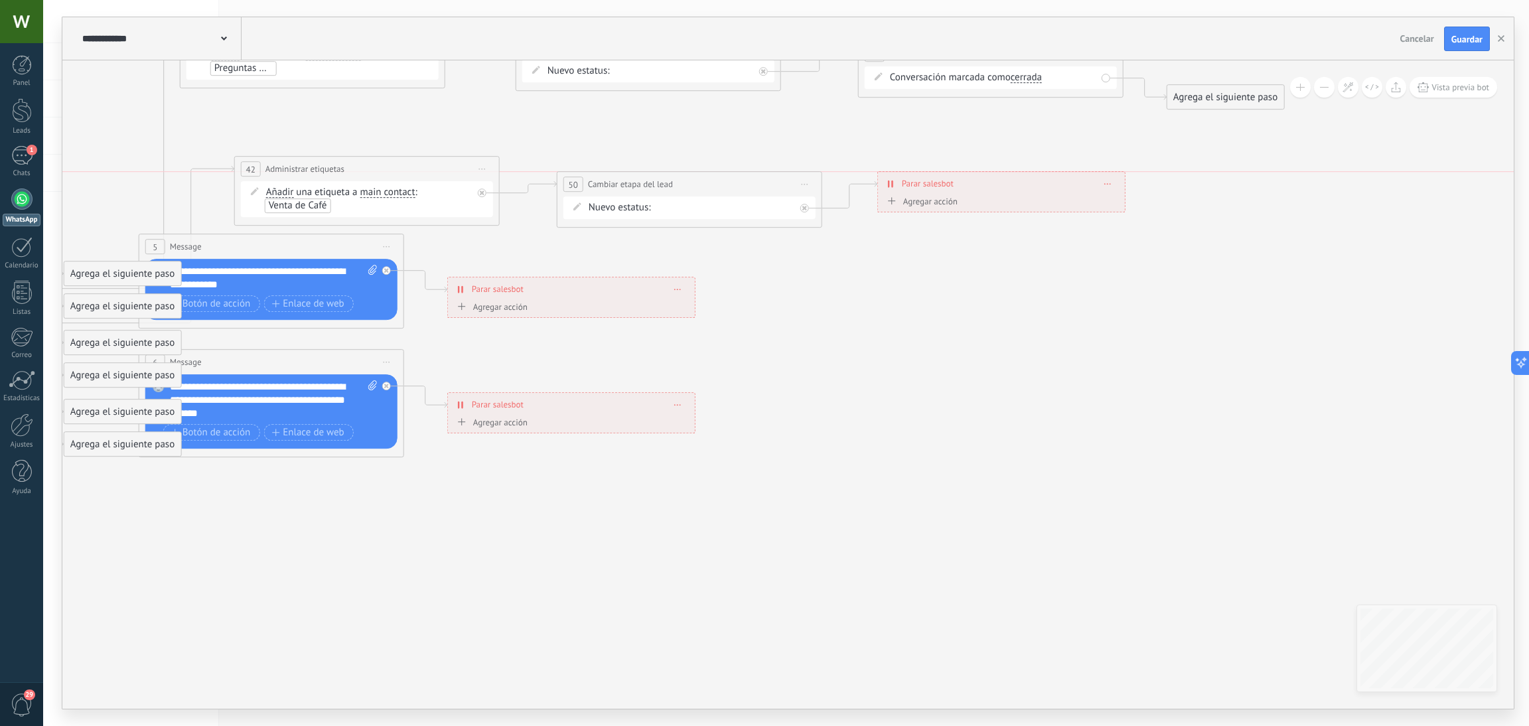
drag, startPoint x: 962, startPoint y: 222, endPoint x: 958, endPoint y: 207, distance: 16.0
click at [958, 207] on div "**********" at bounding box center [1001, 192] width 248 height 41
click at [23, 155] on div "1" at bounding box center [21, 155] width 21 height 19
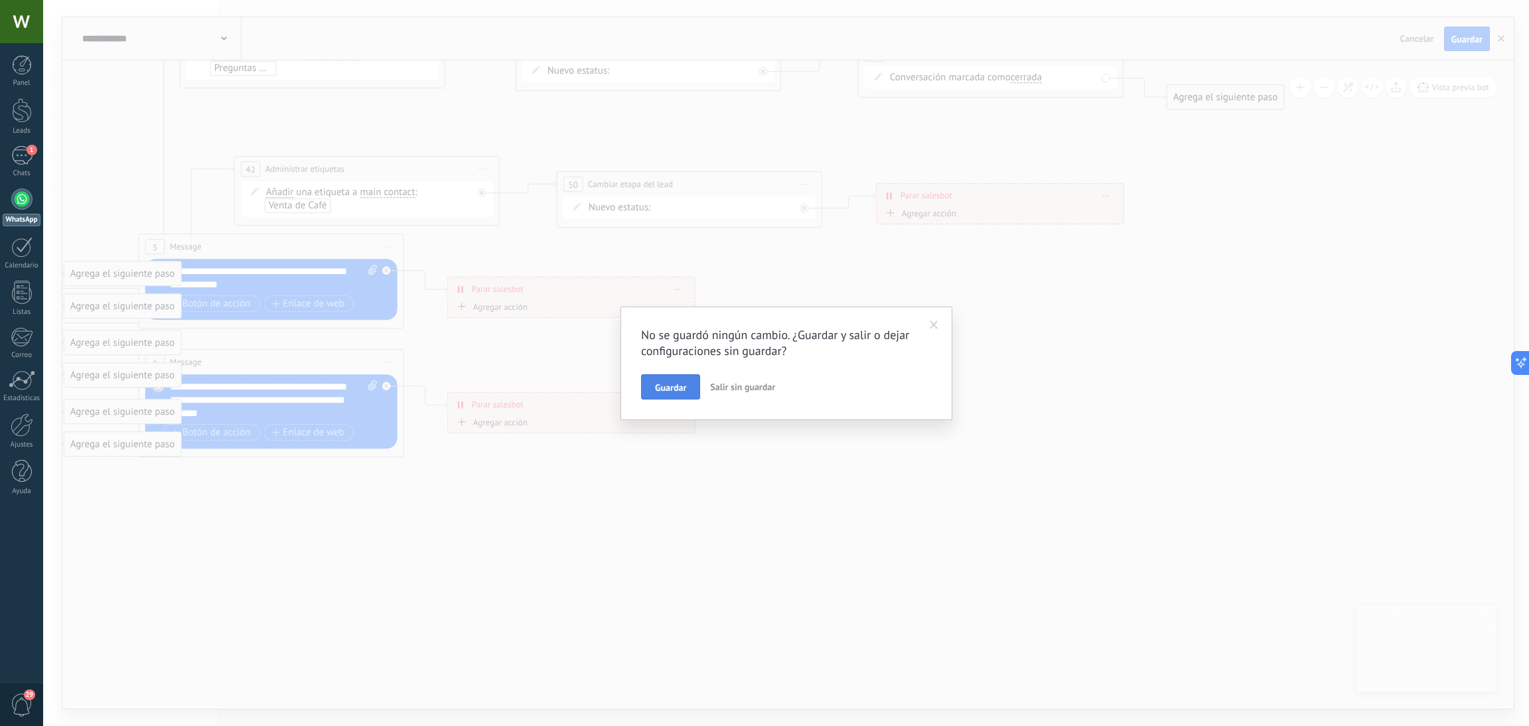
click at [672, 392] on span "Guardar" at bounding box center [670, 387] width 31 height 9
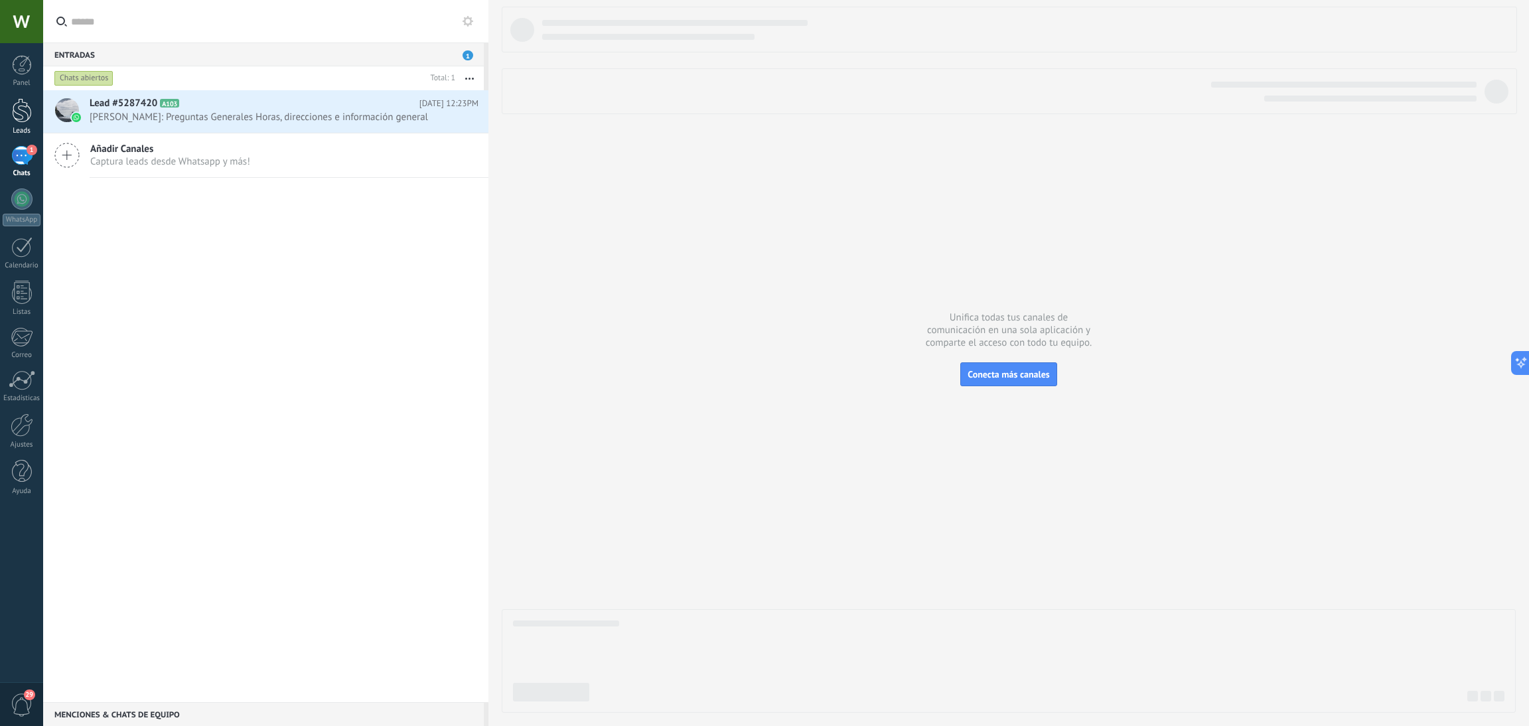
click at [19, 125] on link "Leads" at bounding box center [21, 116] width 43 height 37
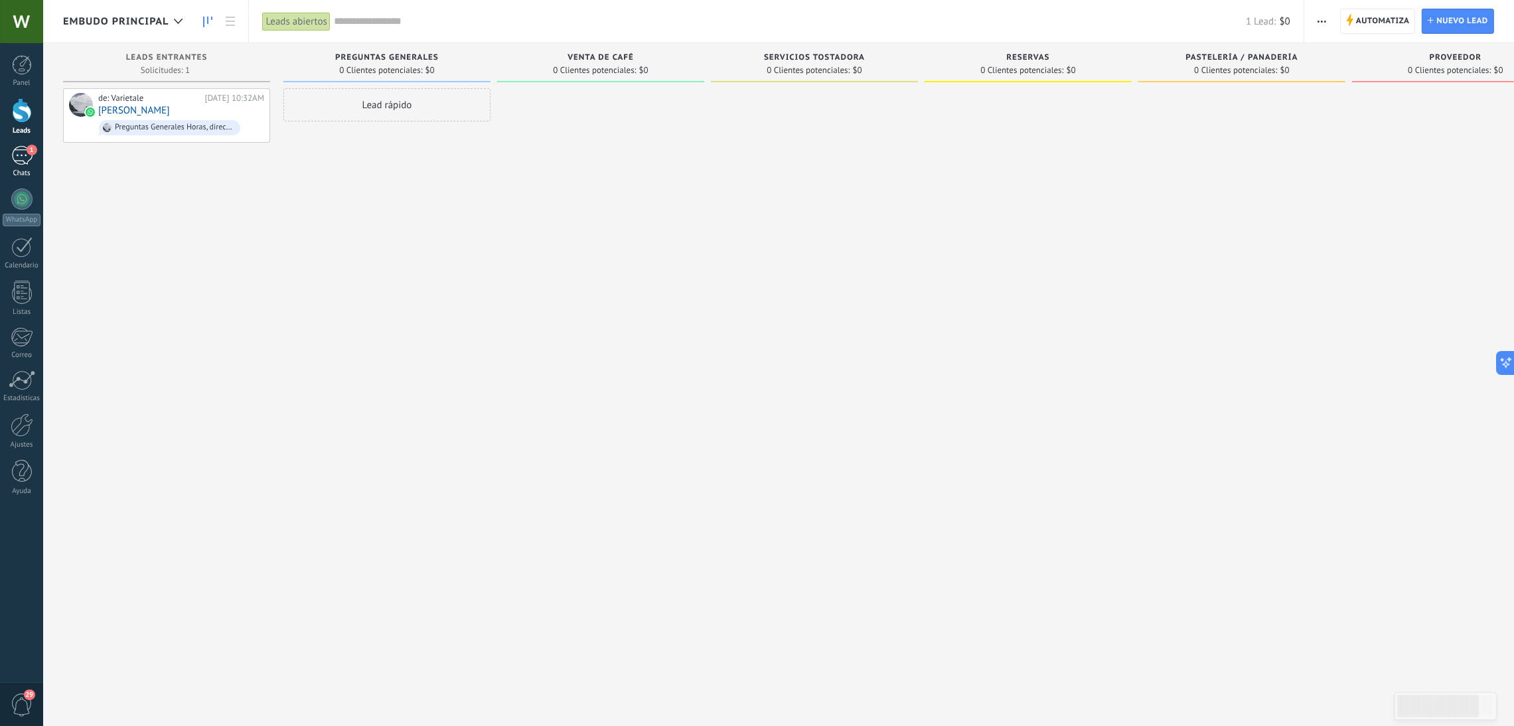
click at [25, 155] on div "1" at bounding box center [21, 155] width 21 height 19
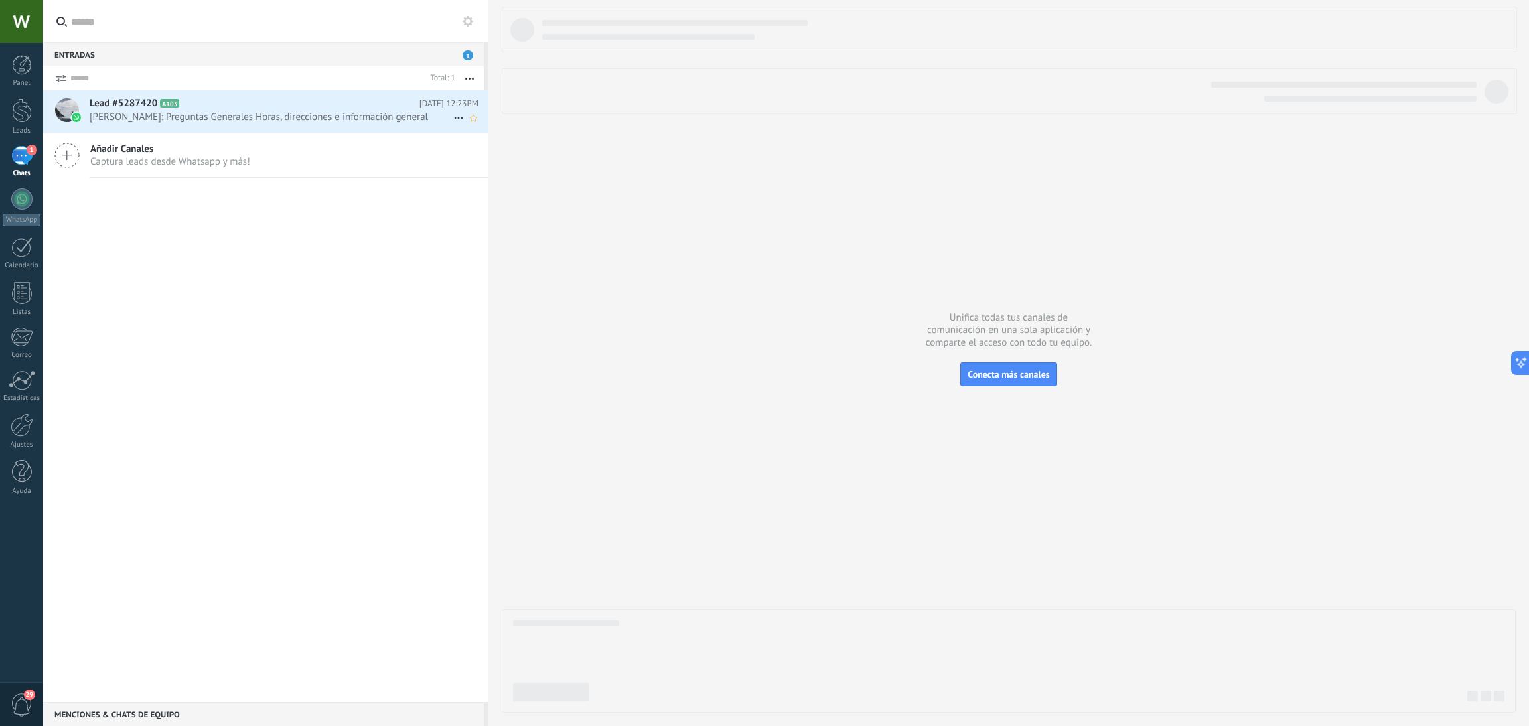
click at [230, 112] on span "[PERSON_NAME]: Preguntas Generales Horas, direcciones e información general" at bounding box center [272, 117] width 364 height 13
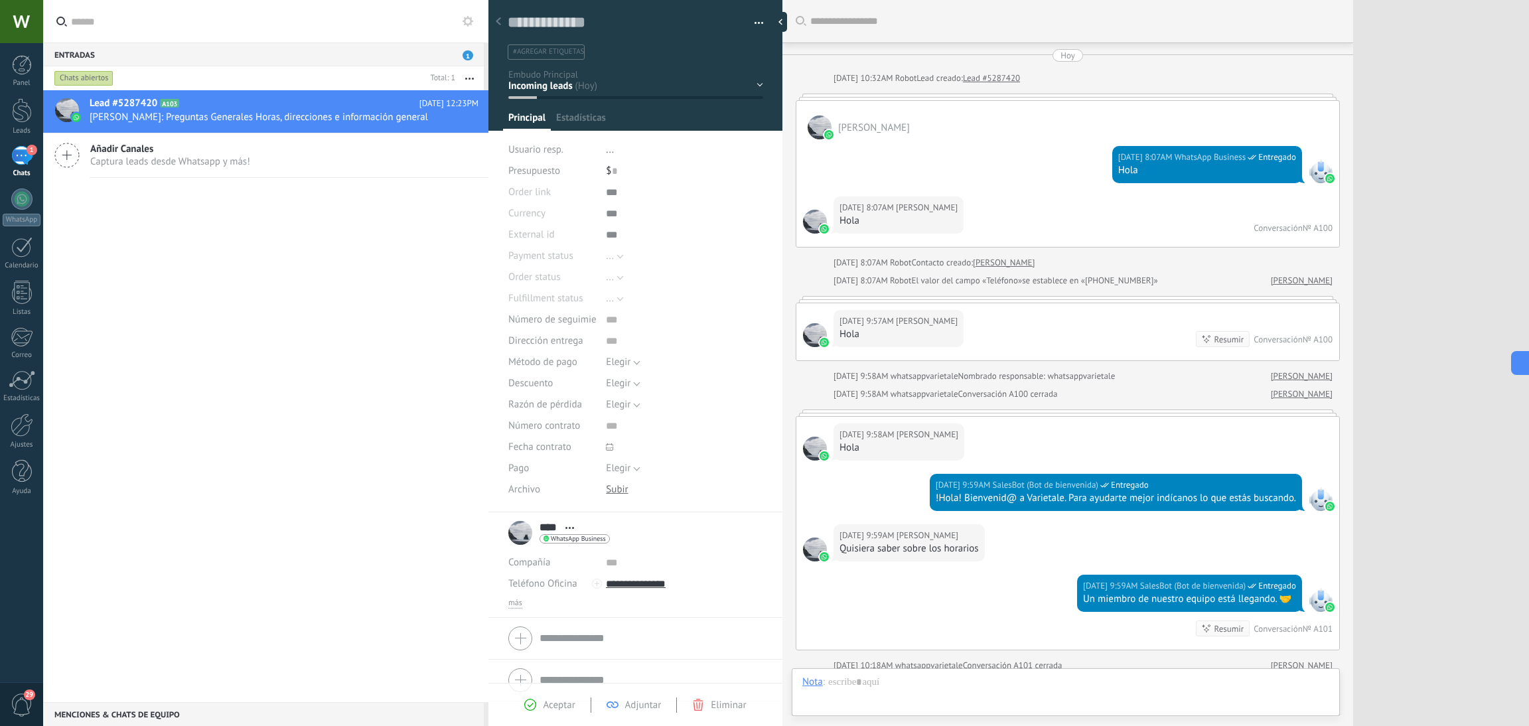
scroll to position [532, 0]
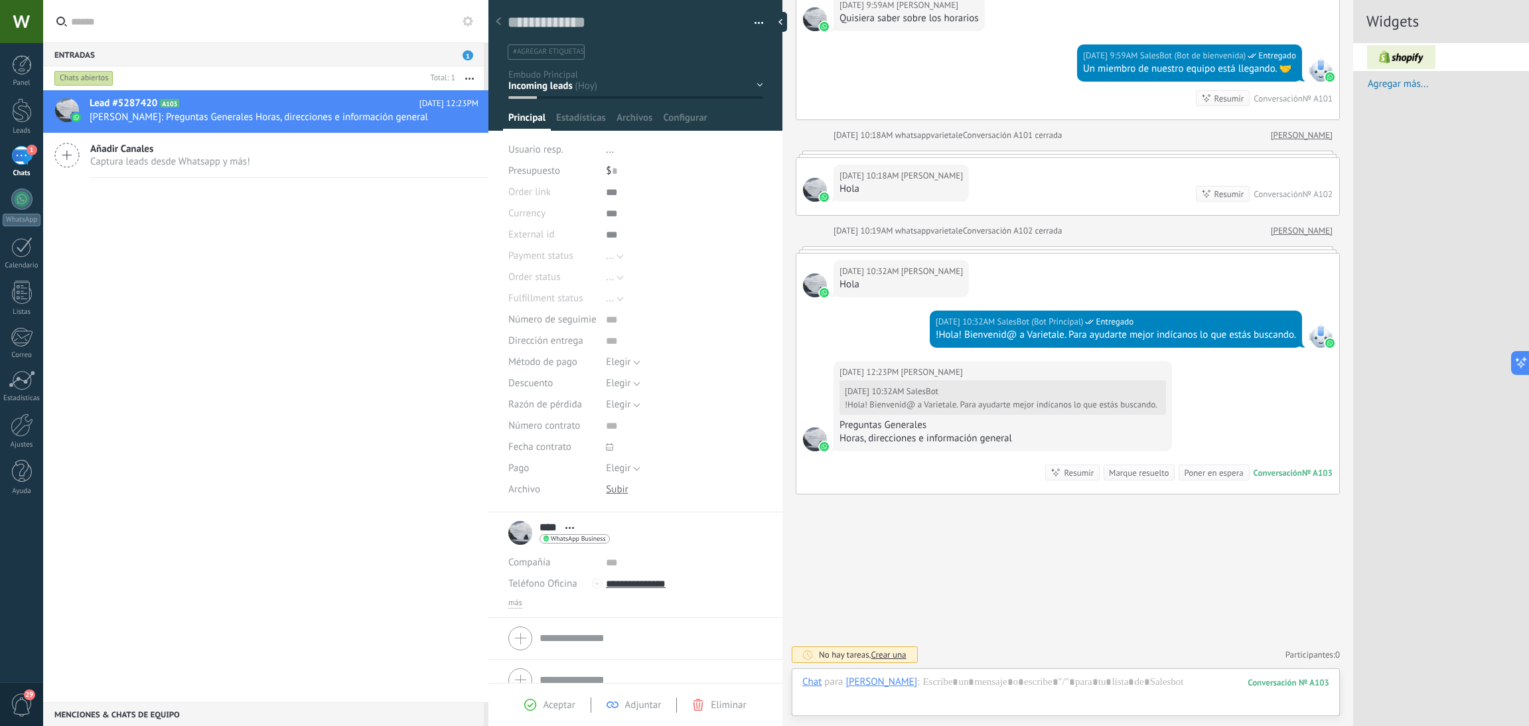
click at [704, 690] on div "Aceptar Adjuntar Eliminar" at bounding box center [636, 704] width 294 height 43
click at [704, 701] on icon at bounding box center [698, 705] width 12 height 12
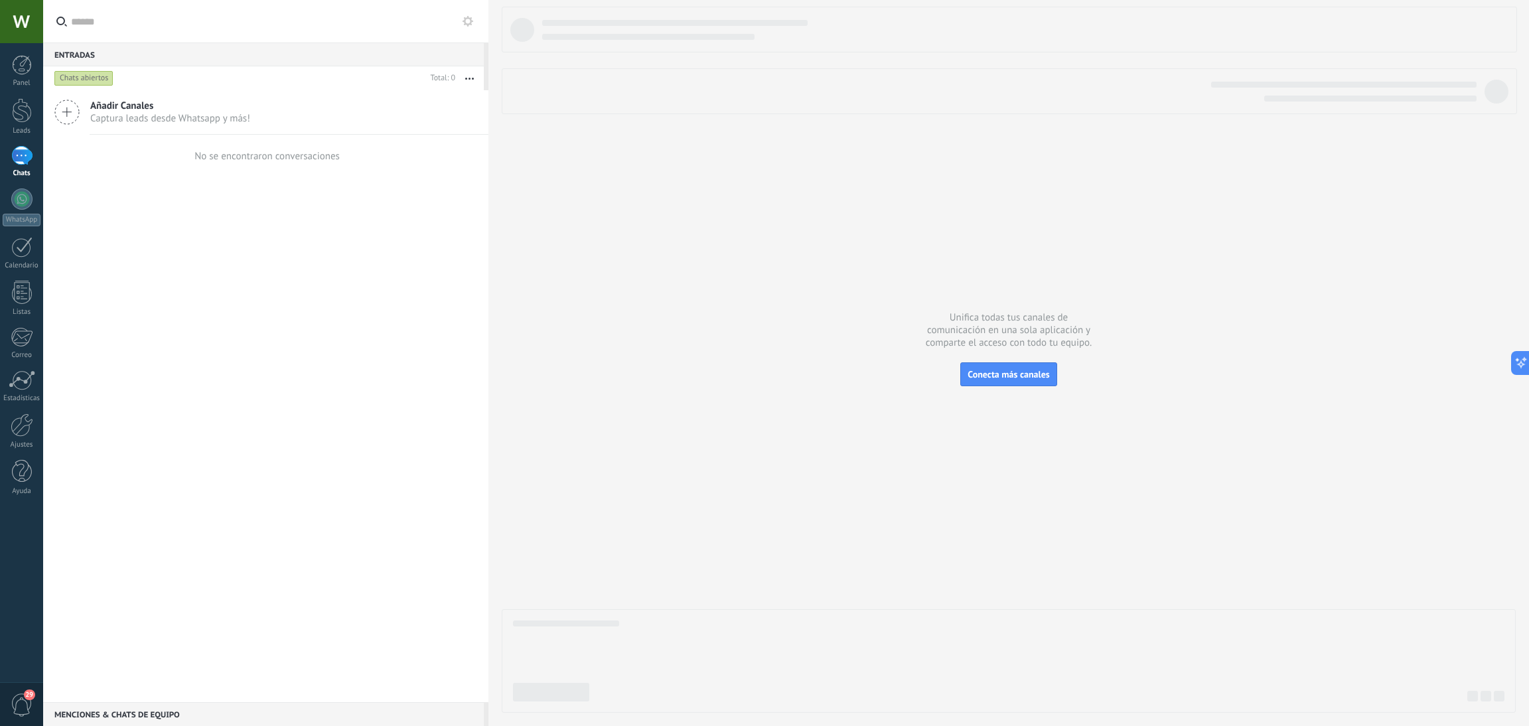
click at [19, 153] on div "1" at bounding box center [21, 155] width 21 height 19
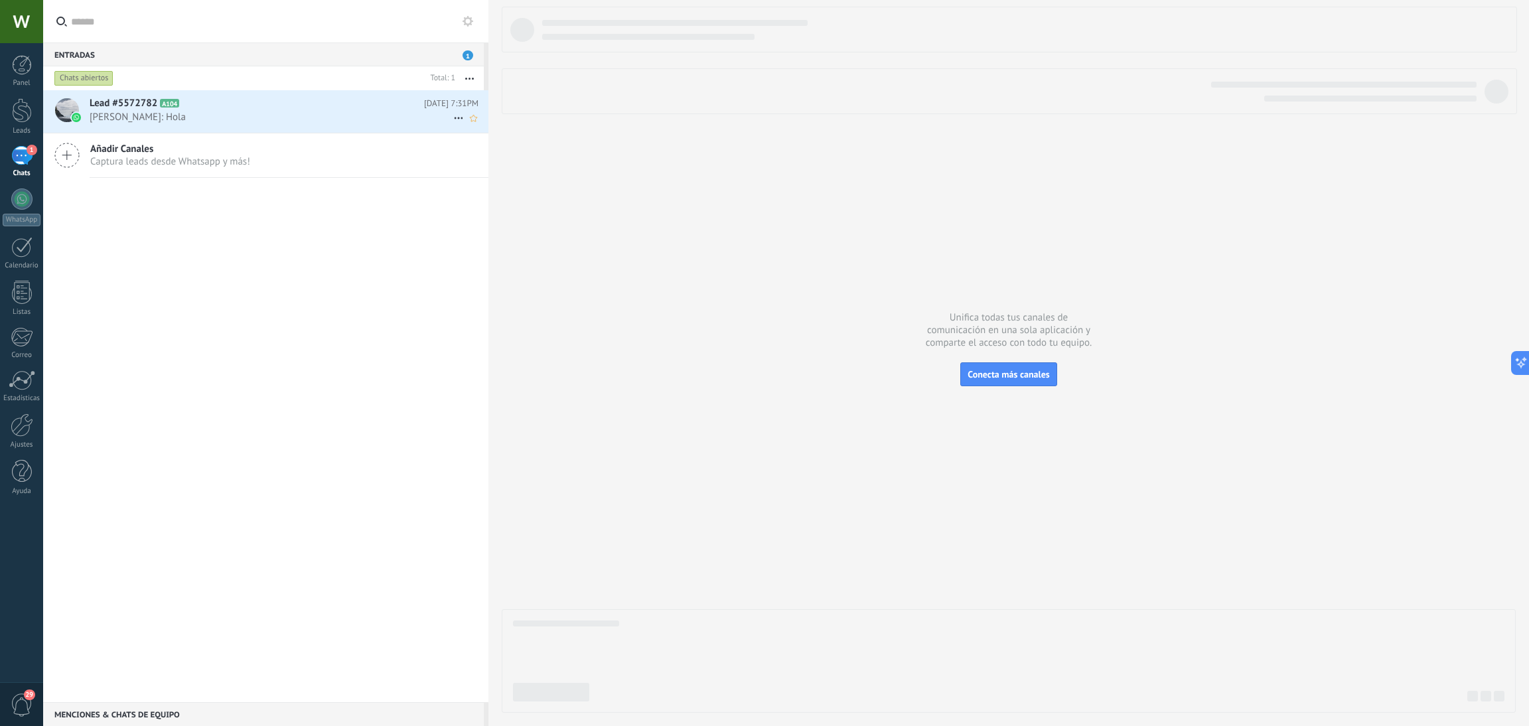
drag, startPoint x: 189, startPoint y: 127, endPoint x: 161, endPoint y: 120, distance: 29.3
click at [161, 120] on span "[PERSON_NAME]: Hola" at bounding box center [272, 117] width 364 height 13
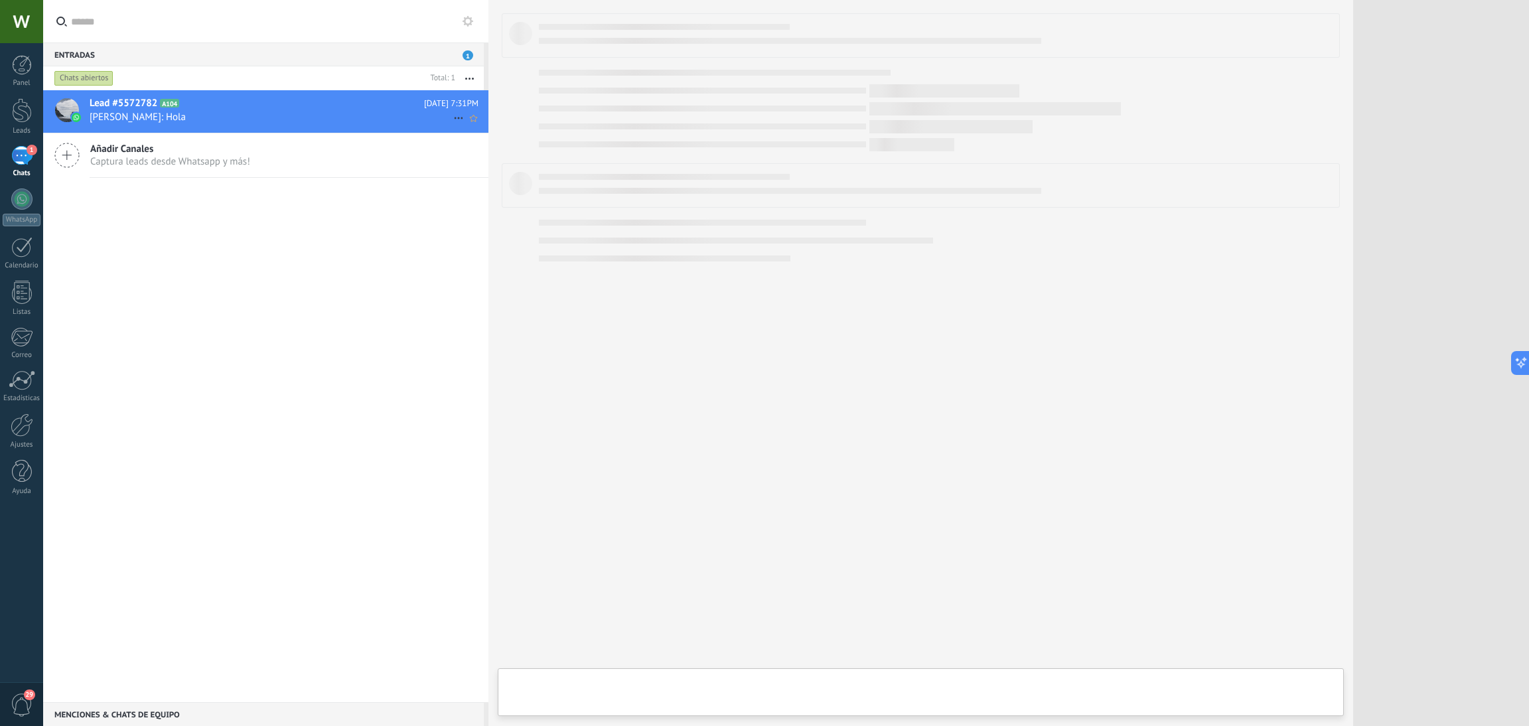
type textarea "**********"
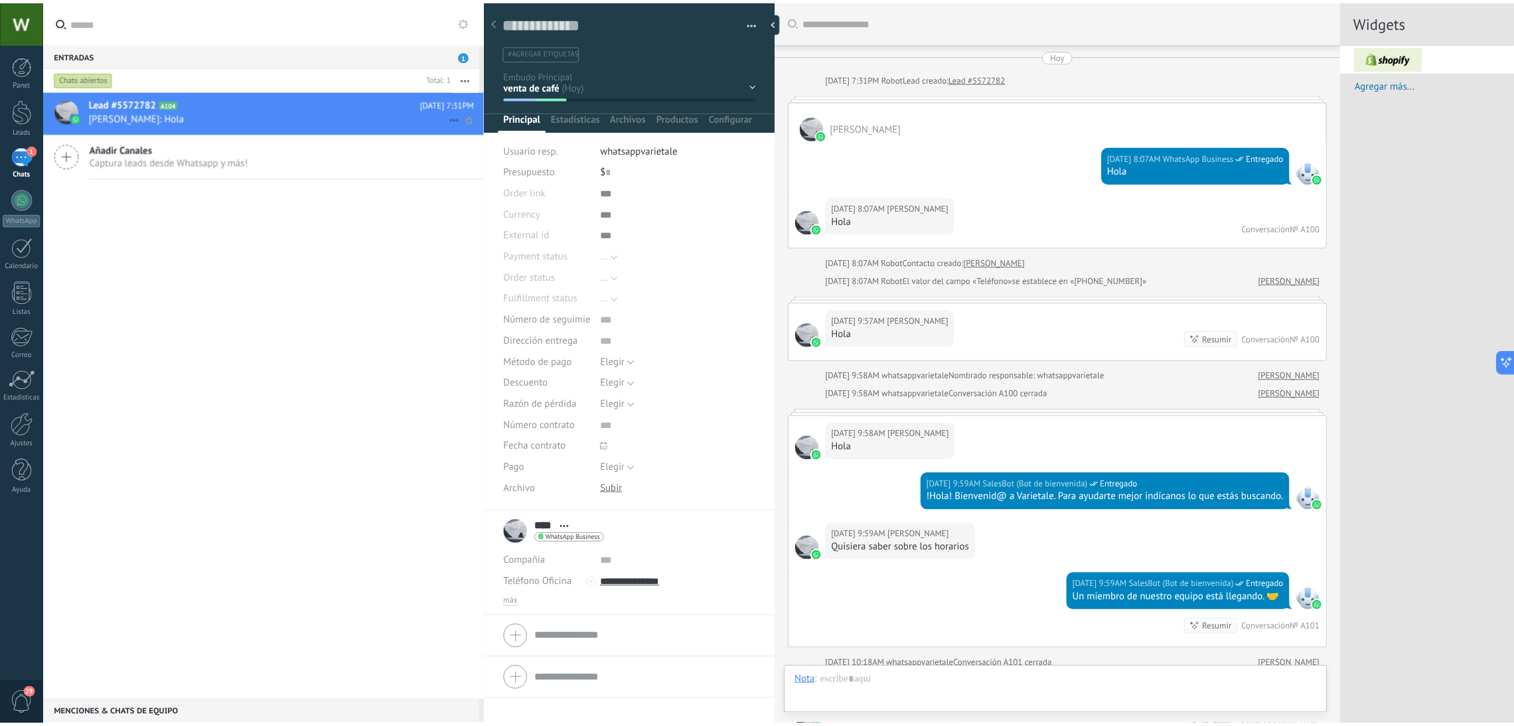
scroll to position [952, 0]
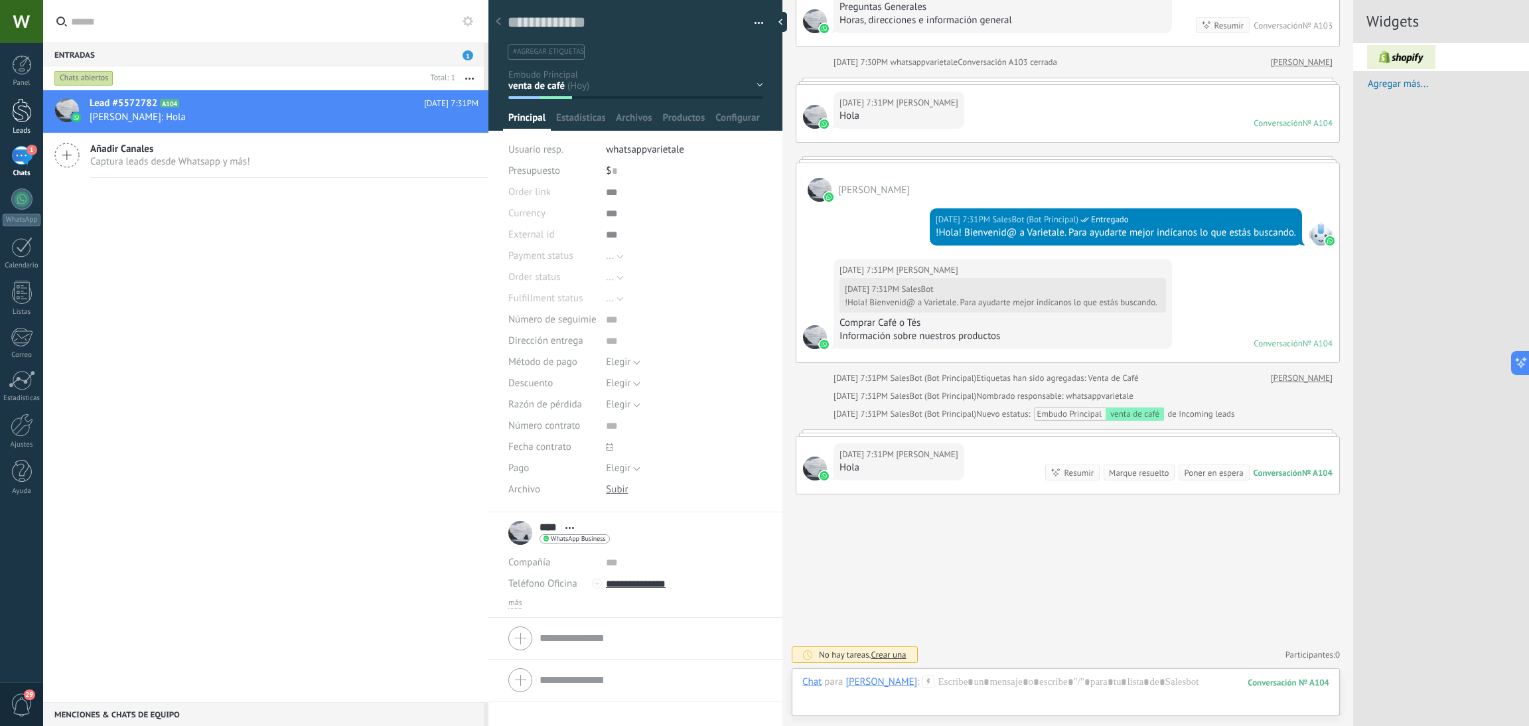
click at [25, 121] on div at bounding box center [22, 110] width 20 height 25
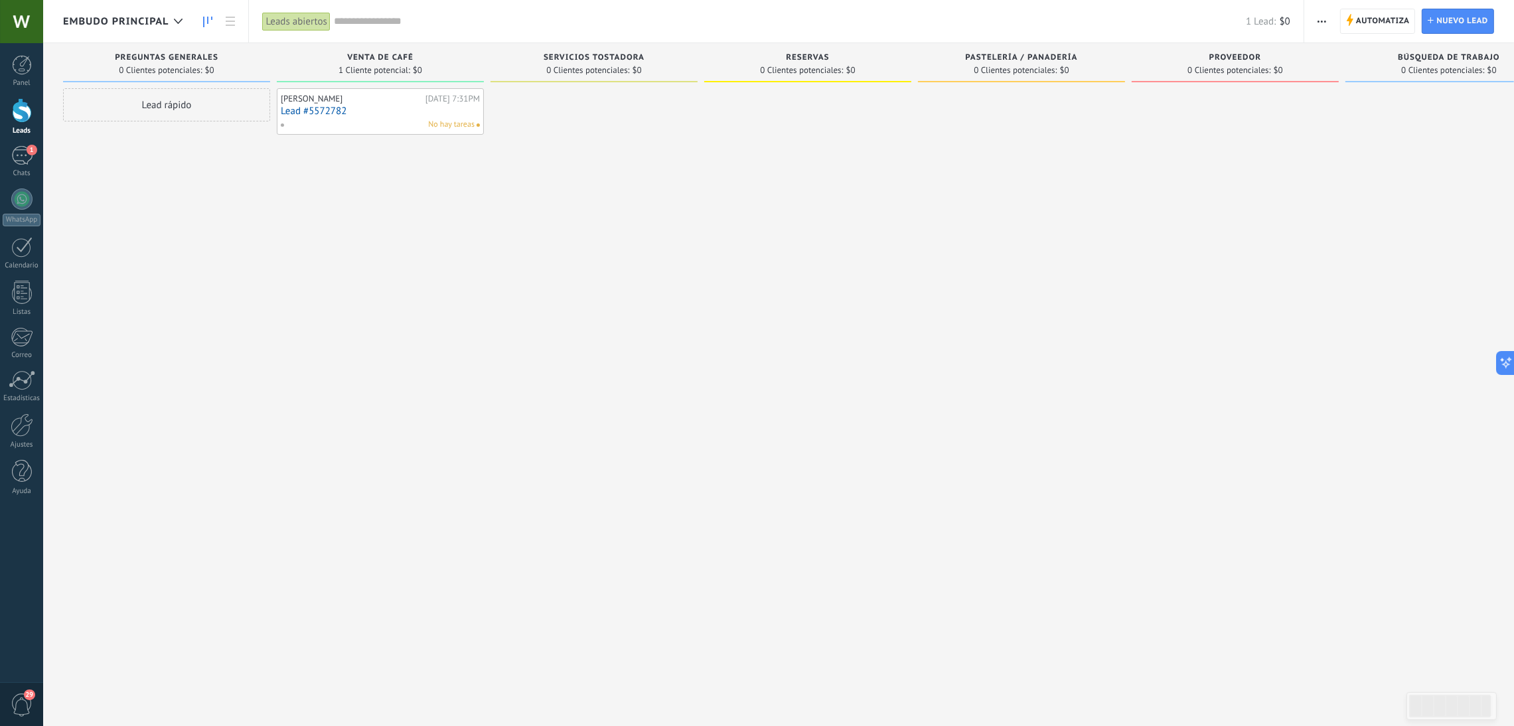
click at [451, 119] on span "No hay tareas" at bounding box center [451, 125] width 46 height 12
click at [449, 123] on span "No hay tareas" at bounding box center [451, 125] width 46 height 12
click at [1368, 32] on span "Automatiza" at bounding box center [1383, 21] width 54 height 24
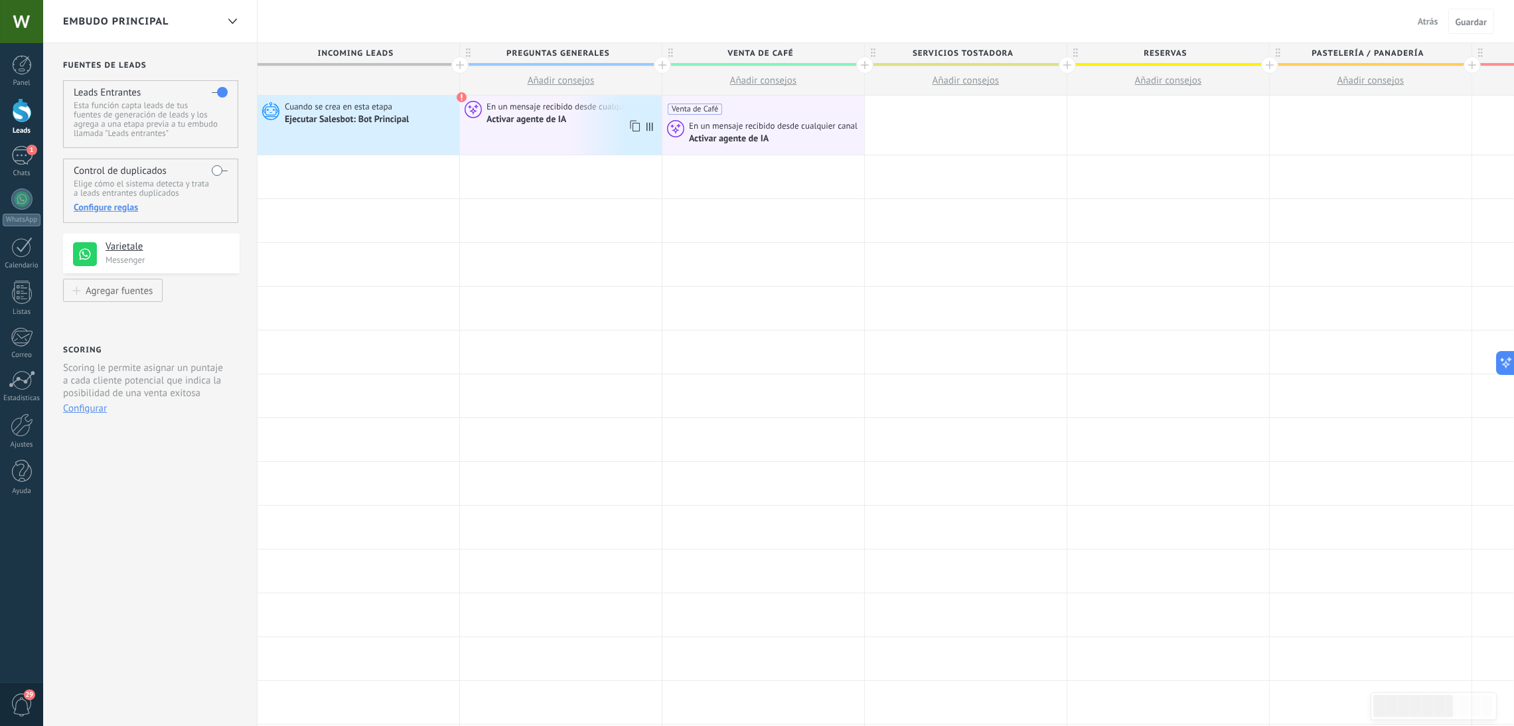
click at [461, 98] on span at bounding box center [462, 97] width 11 height 11
click at [491, 113] on div "Activar agente de IA" at bounding box center [572, 119] width 171 height 13
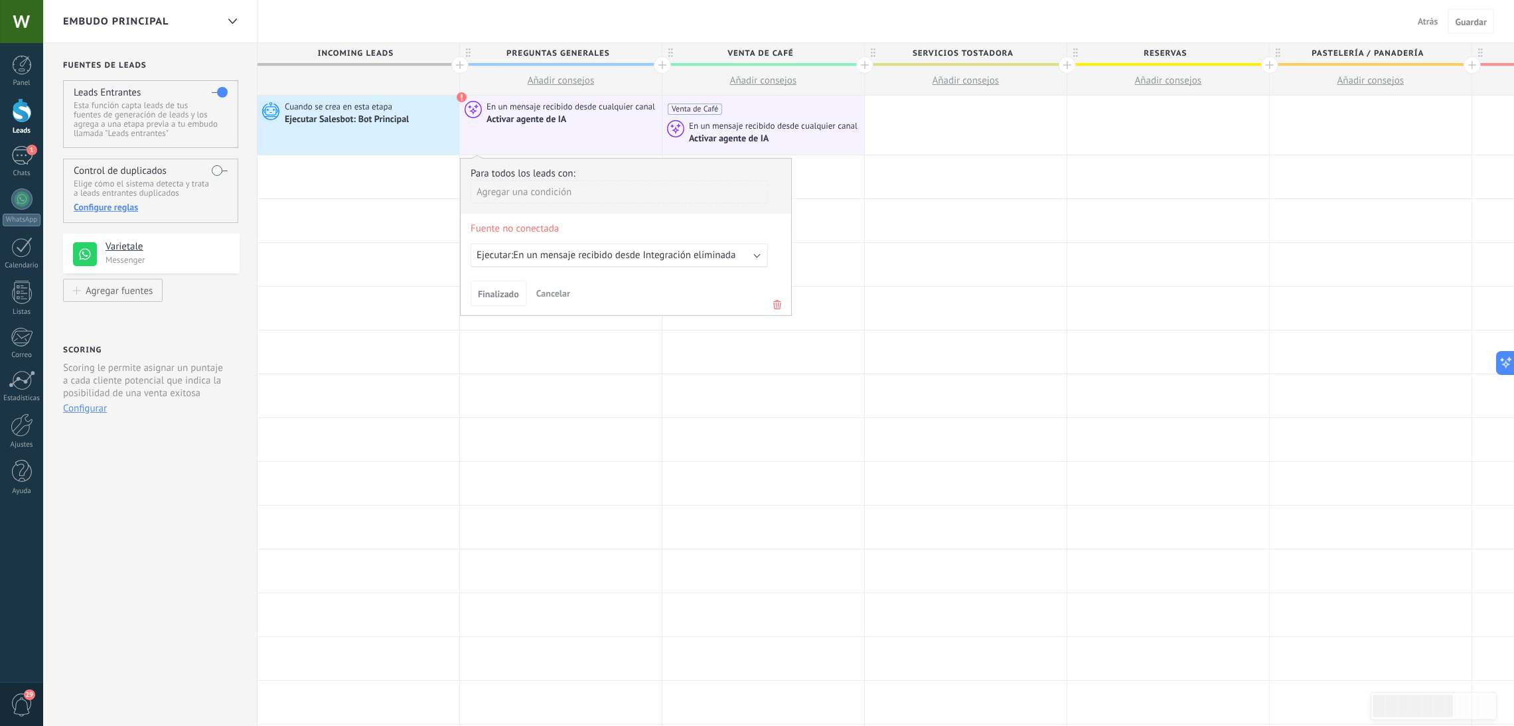
click at [548, 238] on div "Fuente no conectada" at bounding box center [619, 236] width 297 height 16
click at [543, 258] on span "En un mensaje recibido desde Integración eliminada" at bounding box center [624, 255] width 222 height 13
click at [532, 229] on span "Fuente no conectada" at bounding box center [619, 227] width 317 height 16
click at [498, 299] on span "Finalizado" at bounding box center [498, 293] width 41 height 9
click at [502, 294] on span "Finalizado" at bounding box center [498, 293] width 41 height 9
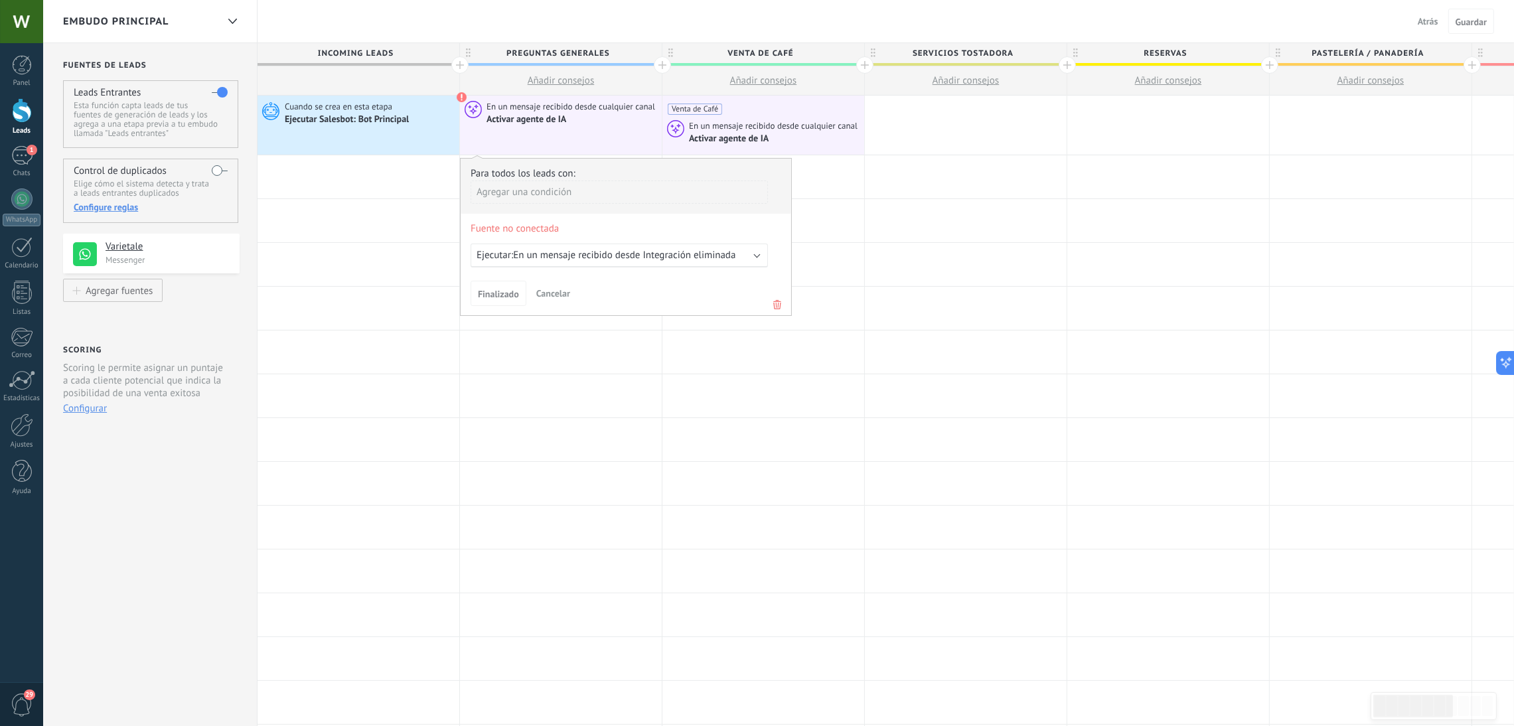
click at [495, 227] on span "Fuente no conectada" at bounding box center [619, 227] width 317 height 16
click at [507, 177] on div "Para todos los leads con:" at bounding box center [626, 173] width 311 height 13
click at [505, 191] on div "Agregar una condición" at bounding box center [619, 192] width 297 height 23
click at [512, 227] on div "Etiquetas" at bounding box center [530, 217] width 104 height 19
type input "*****"
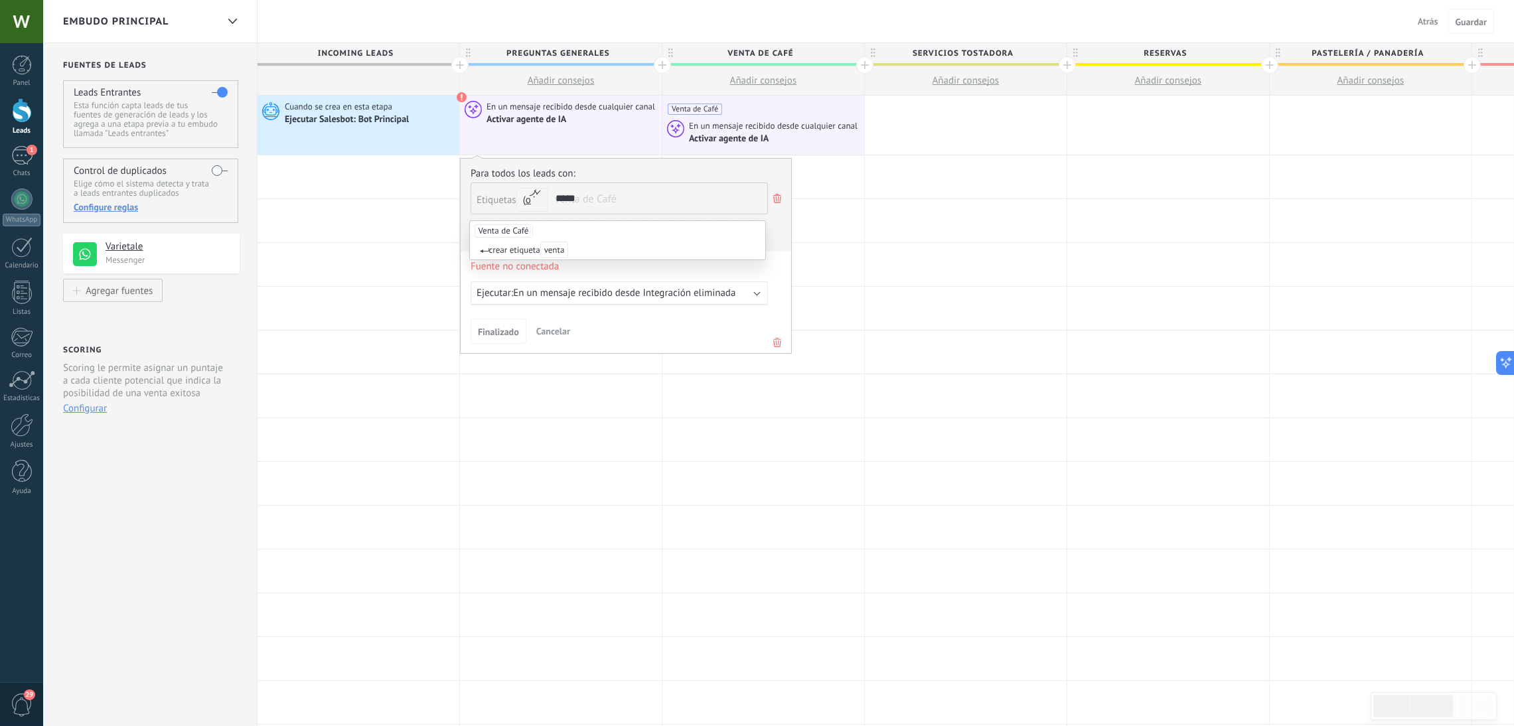
click at [523, 232] on span "Venta de Café" at bounding box center [504, 230] width 58 height 13
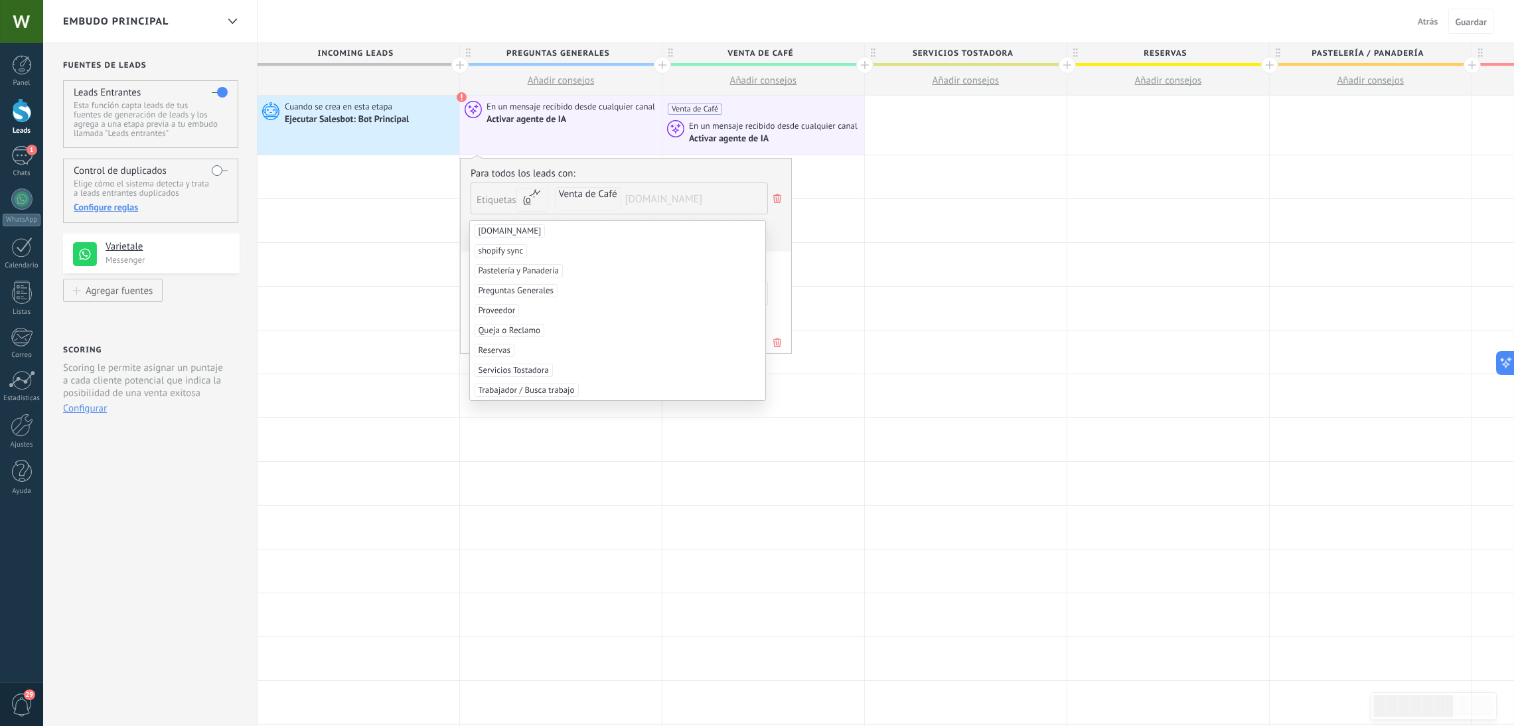
click at [687, 175] on div "Para todos los leads con:" at bounding box center [626, 173] width 311 height 13
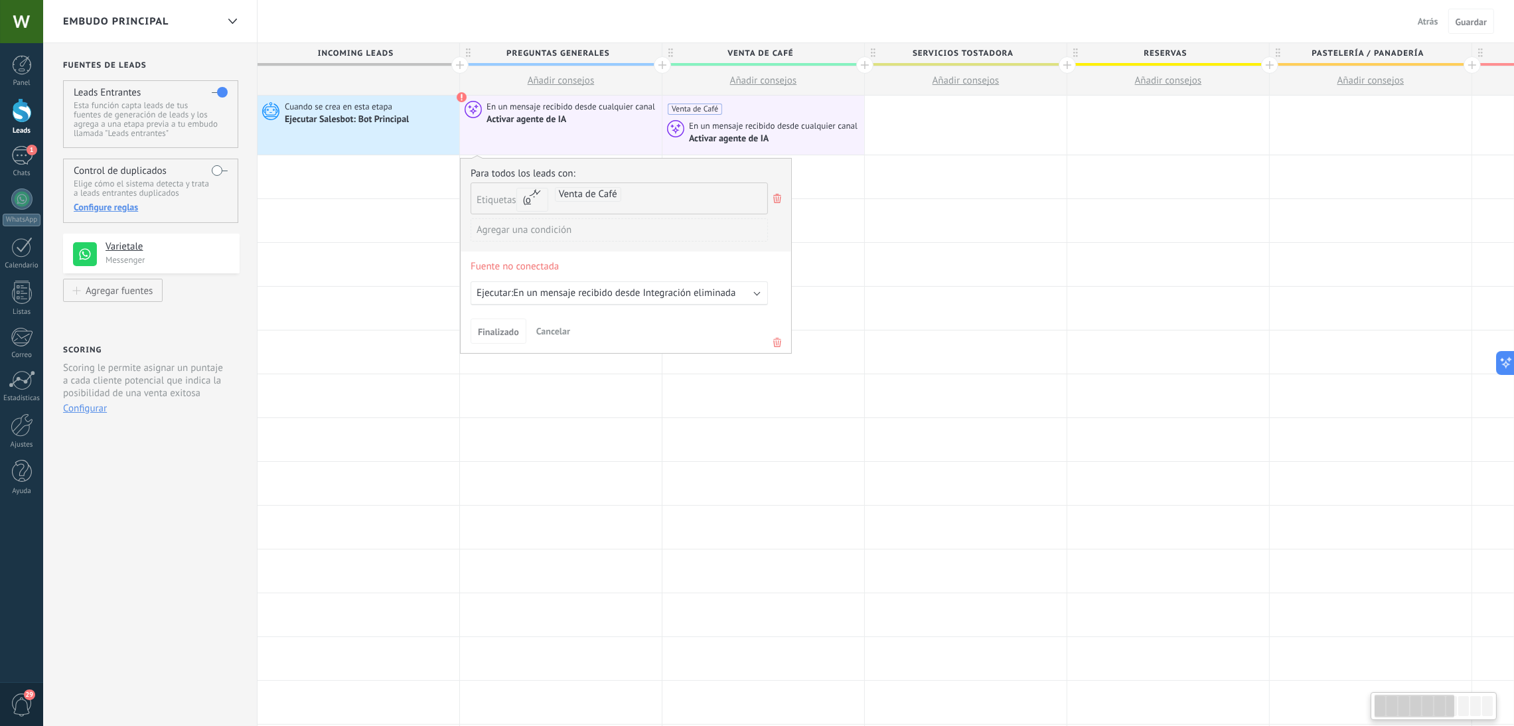
scroll to position [0, 26]
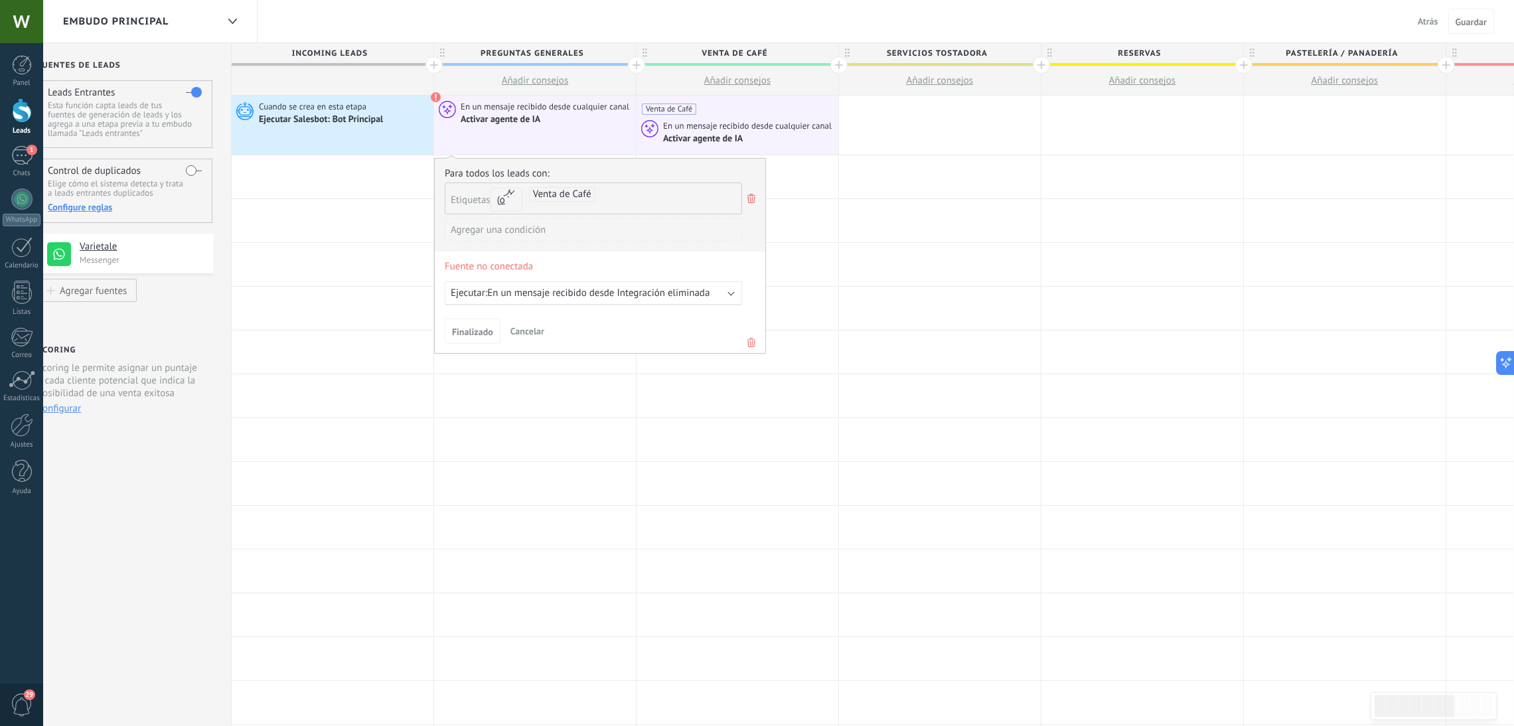
click at [755, 199] on icon at bounding box center [751, 198] width 15 height 16
click at [492, 228] on span "Fuente no conectada" at bounding box center [593, 227] width 317 height 16
click at [328, 235] on div at bounding box center [333, 220] width 202 height 43
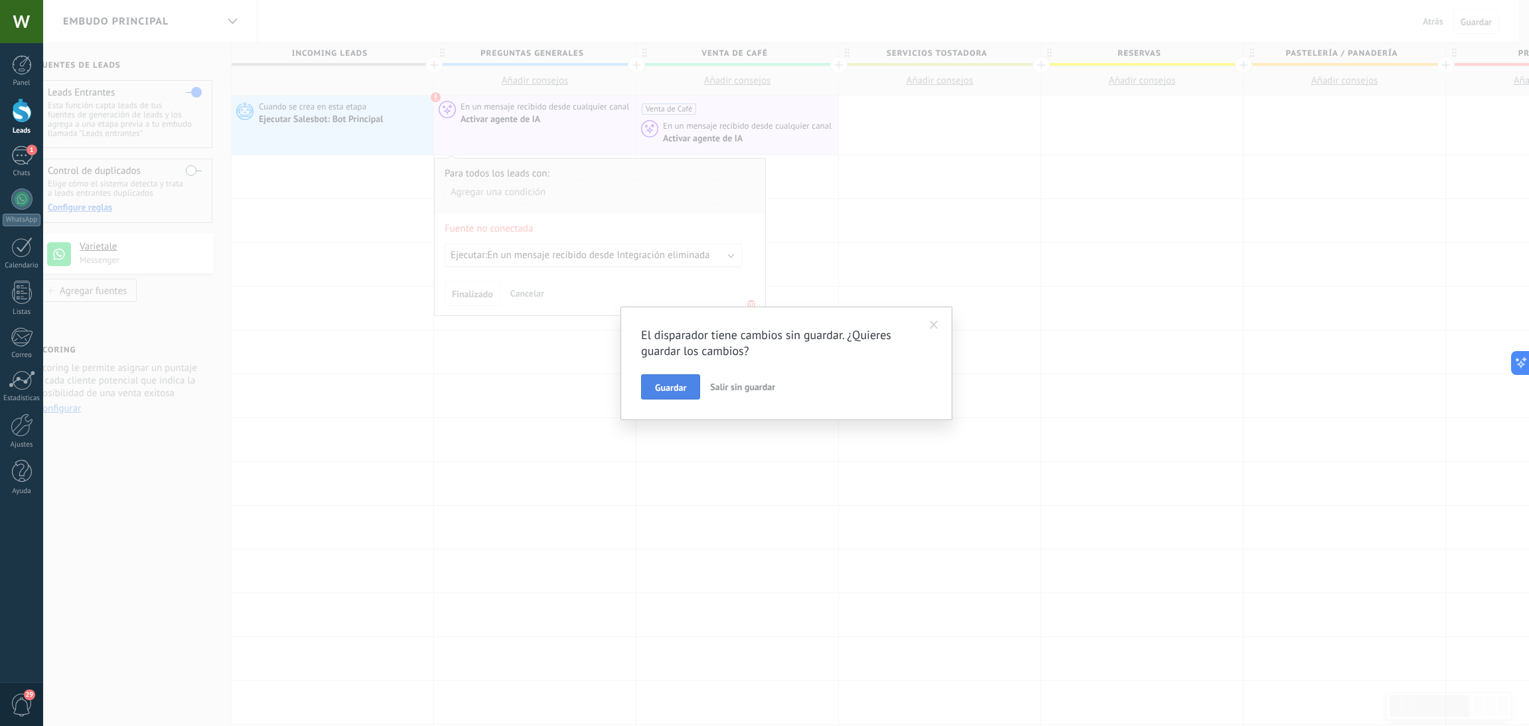
click at [668, 396] on button "Guardar" at bounding box center [670, 386] width 59 height 25
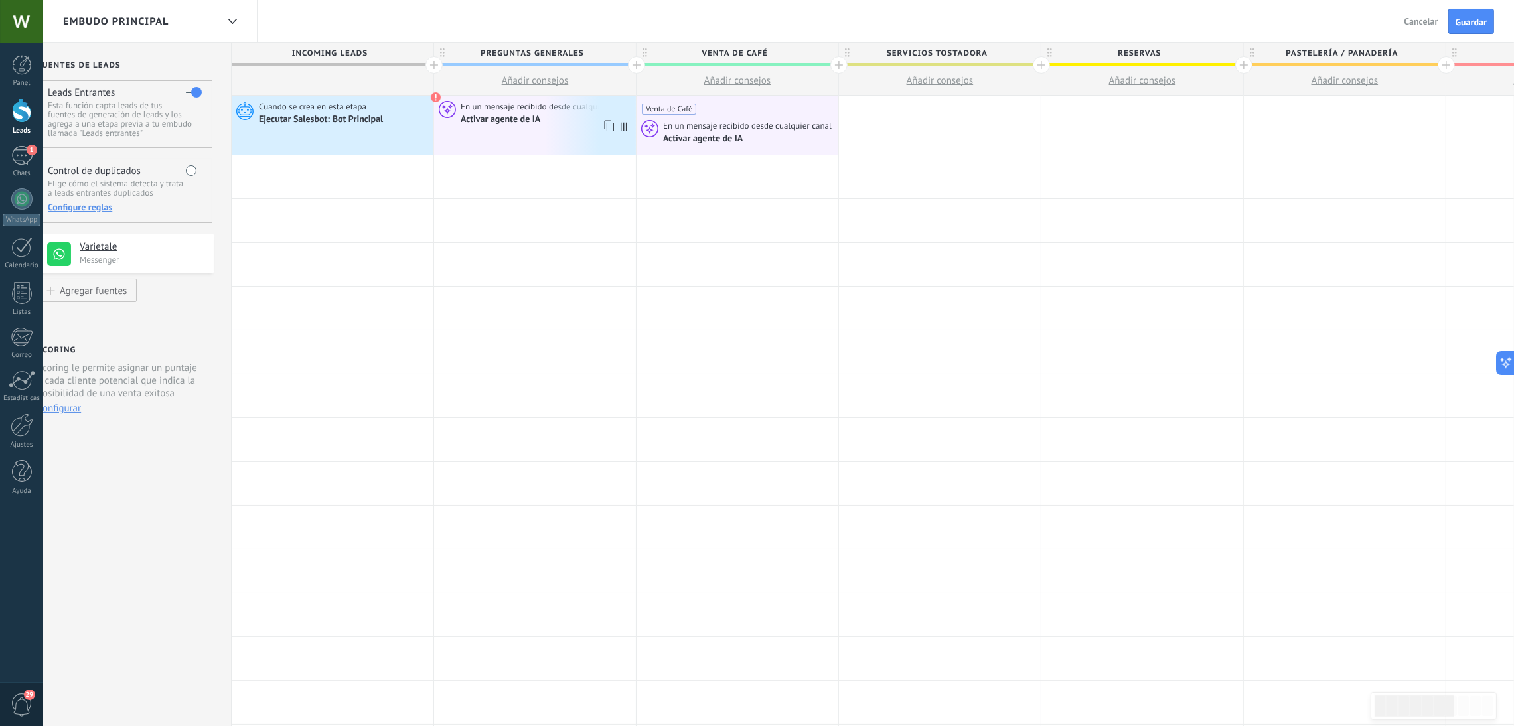
click at [437, 97] on span at bounding box center [436, 97] width 11 height 11
click at [449, 108] on icon at bounding box center [447, 109] width 17 height 17
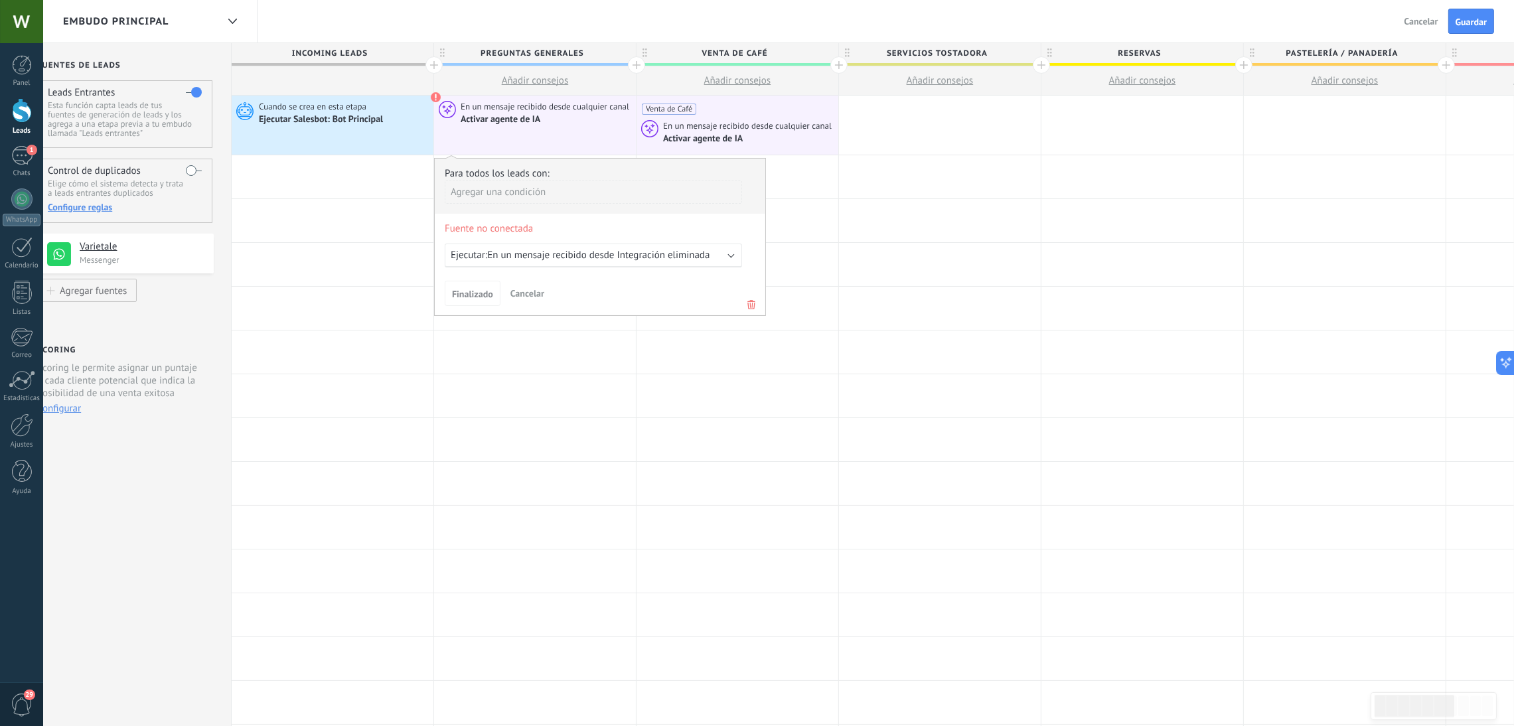
click at [448, 83] on button "Añadir consejos" at bounding box center [535, 80] width 202 height 29
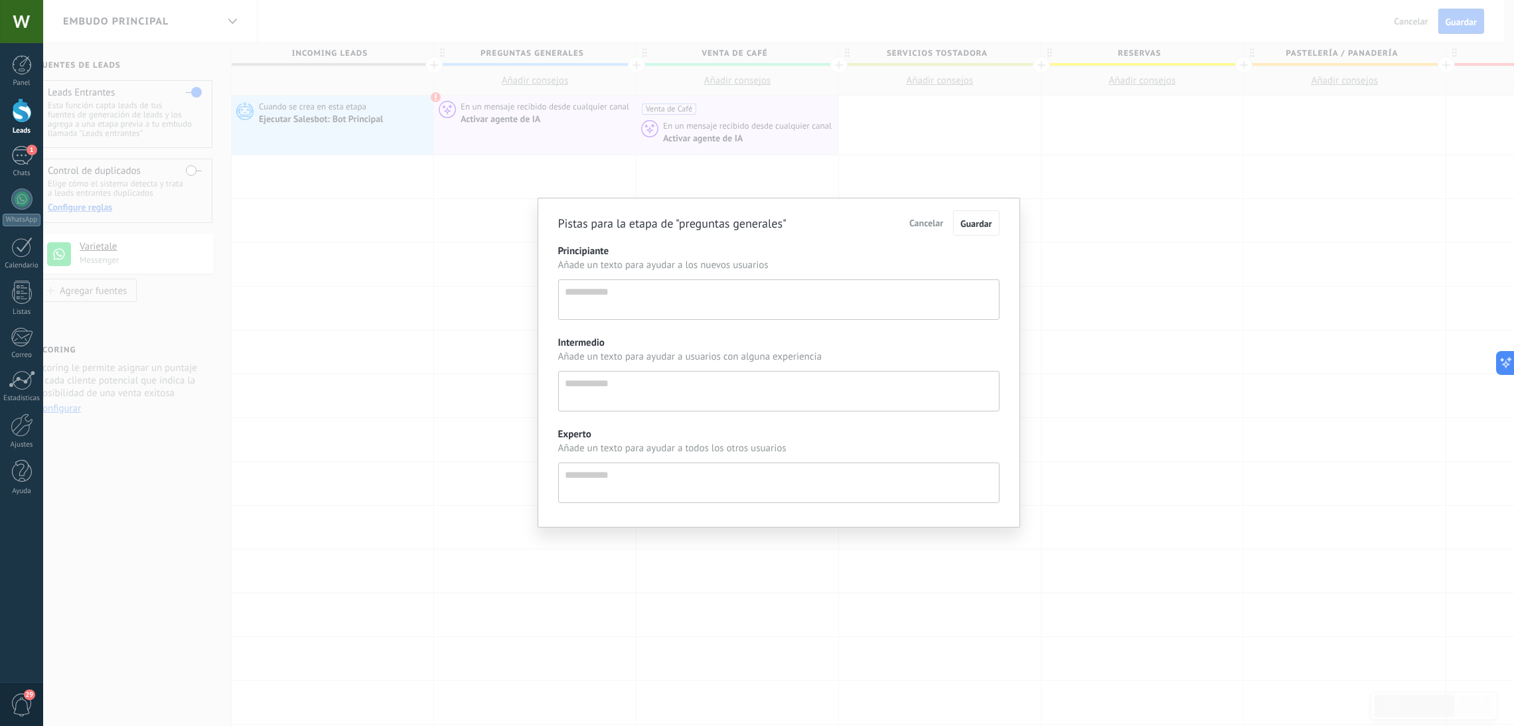
scroll to position [13, 0]
click at [746, 123] on div "Pistas para la etapa de "preguntas generales" Cancelar Guardar Principiante Aña…" at bounding box center [786, 363] width 1486 height 726
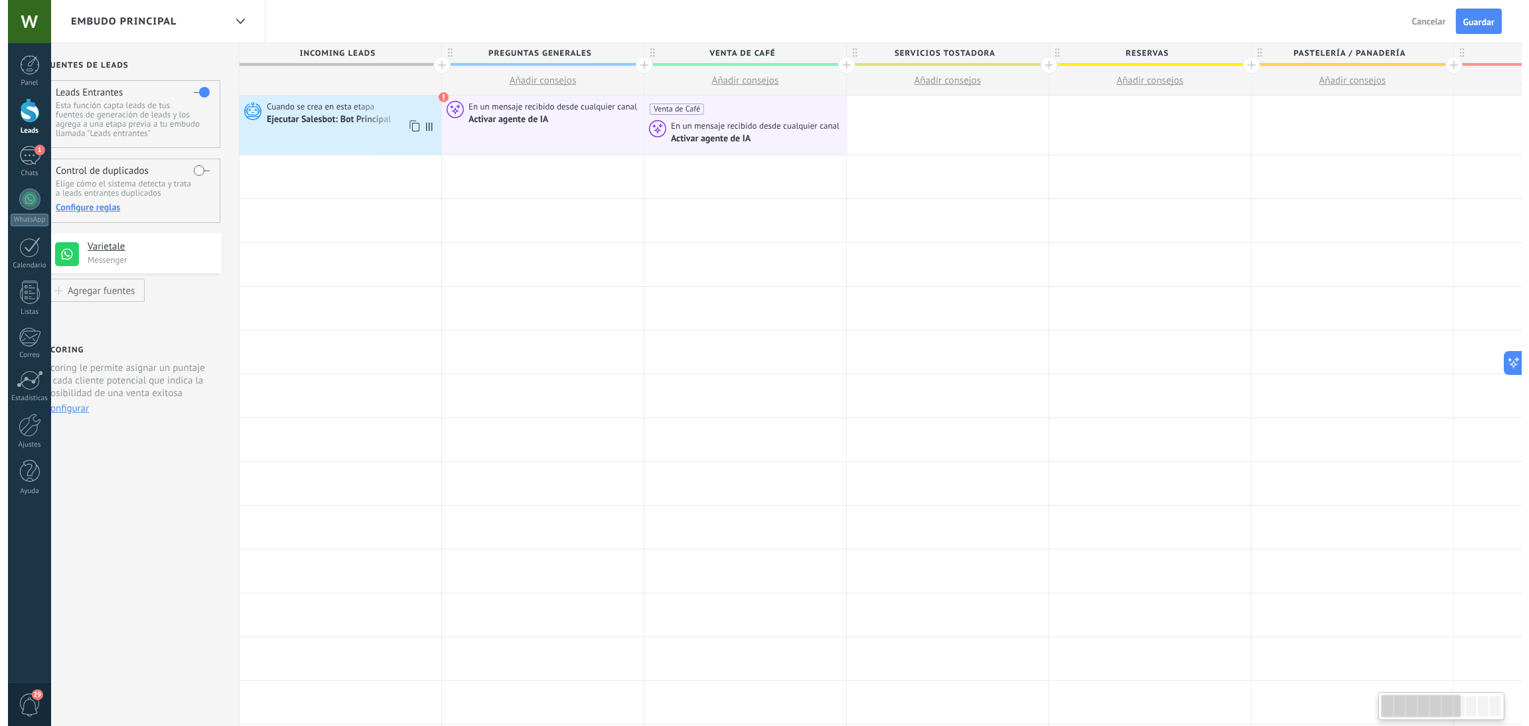
scroll to position [0, 0]
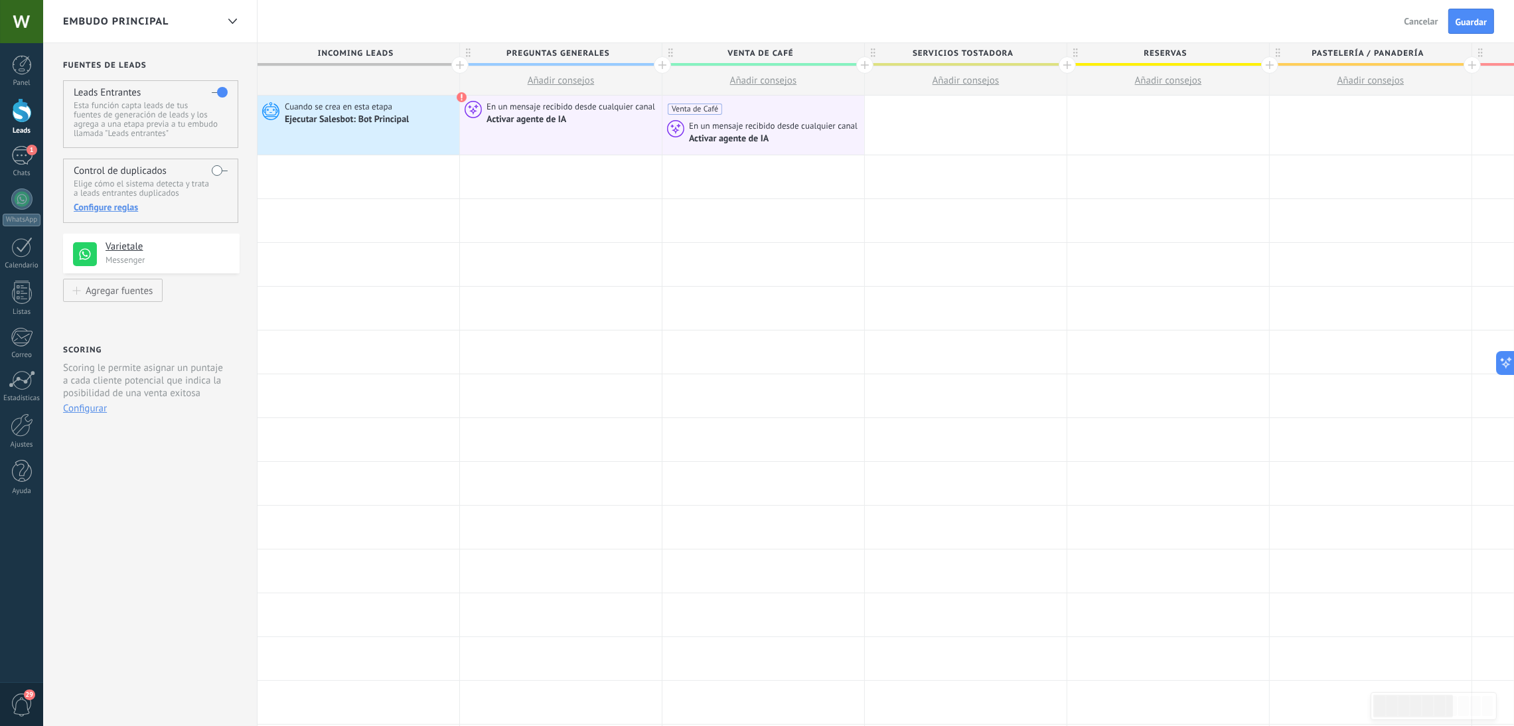
click at [1416, 24] on span "Cancelar" at bounding box center [1421, 21] width 34 height 12
click at [544, 119] on div "Activar agente de IA" at bounding box center [528, 120] width 82 height 12
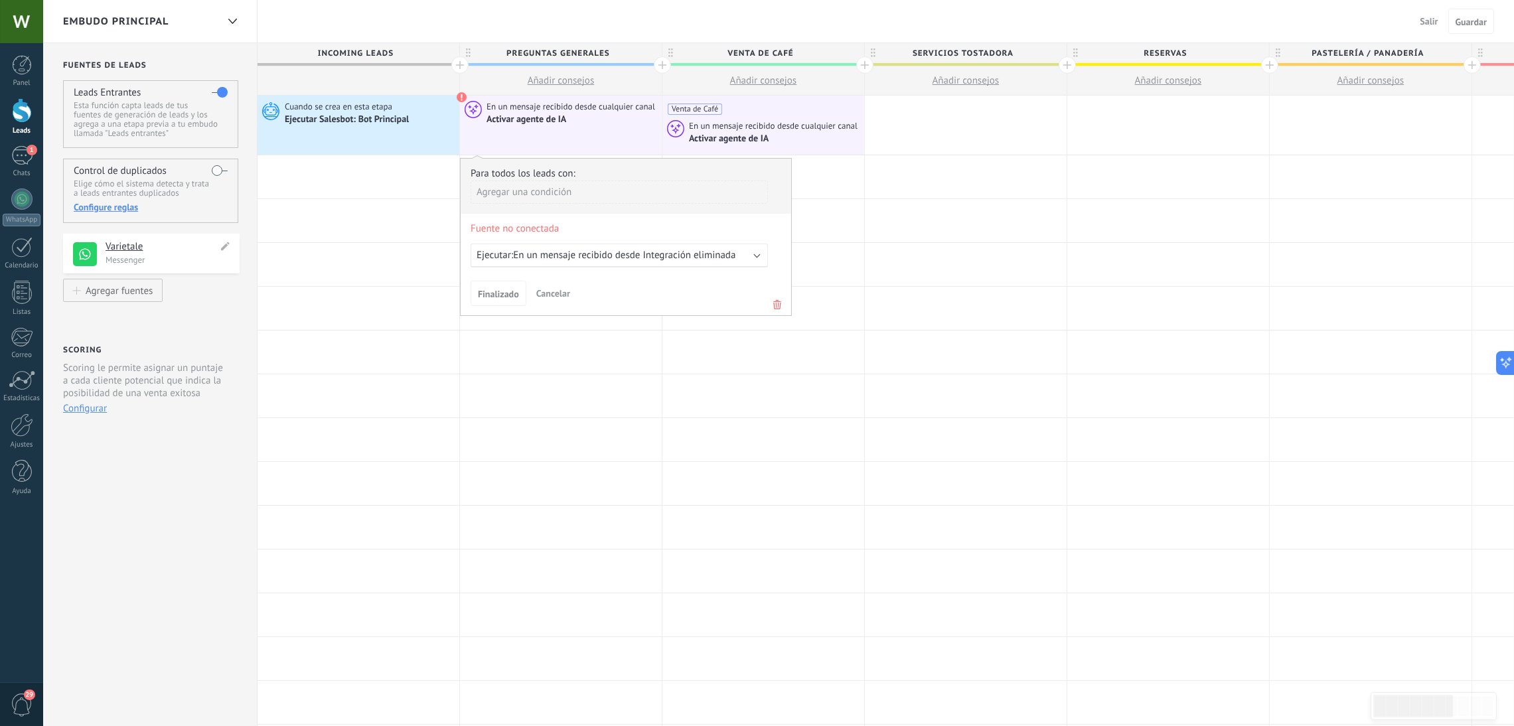
click at [159, 261] on p "Messenger" at bounding box center [169, 259] width 126 height 11
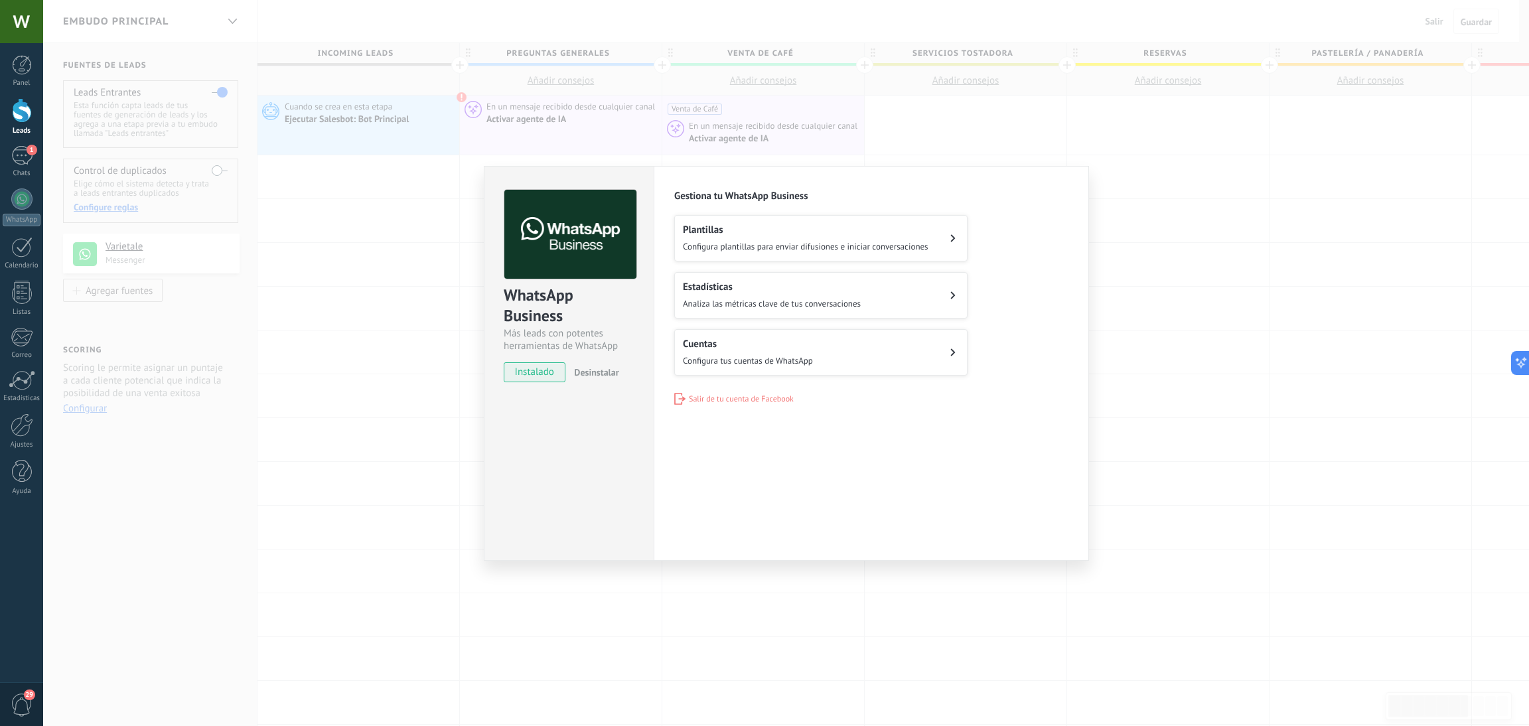
click at [782, 347] on h2 "Cuentas" at bounding box center [748, 344] width 130 height 13
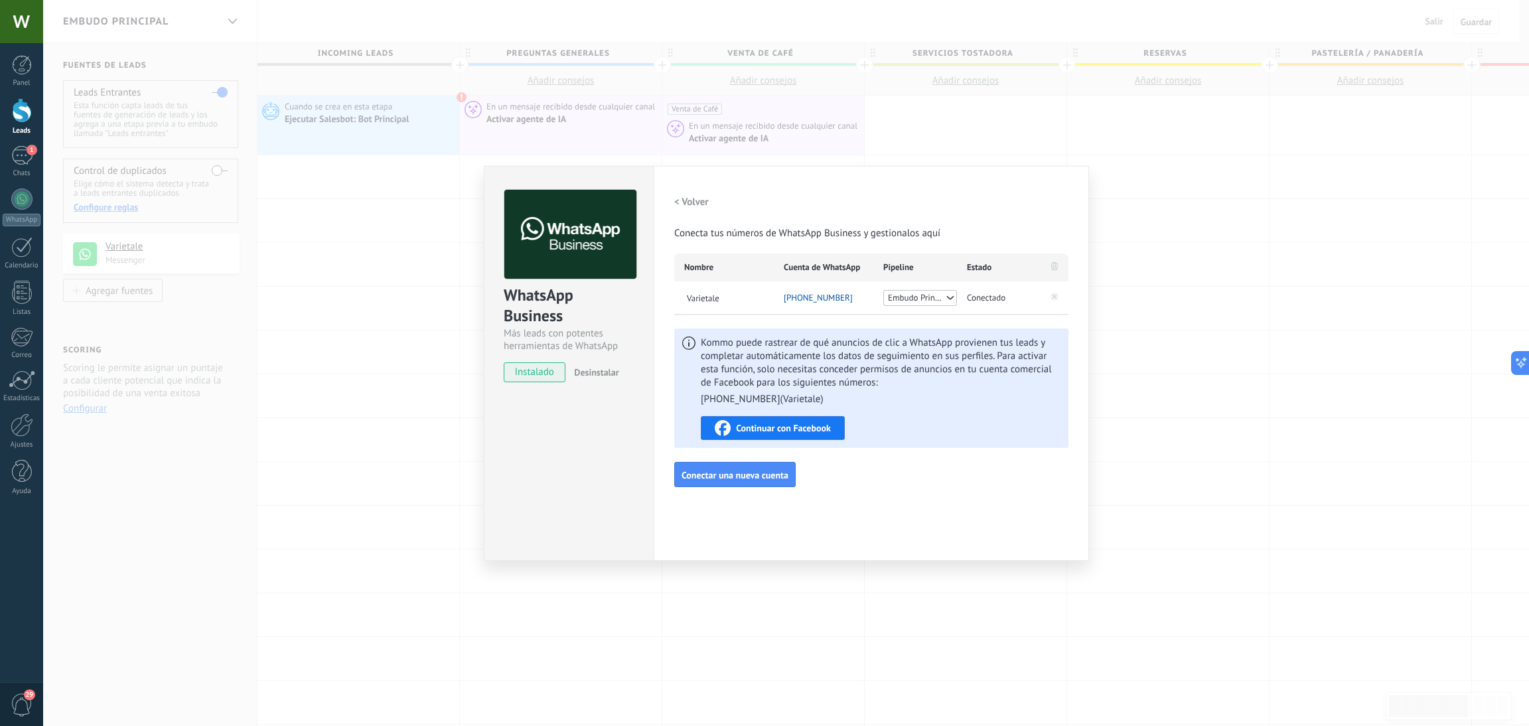
click at [589, 109] on div "WhatsApp Business Más leads con potentes herramientas de WhatsApp instalado Des…" at bounding box center [786, 363] width 1486 height 726
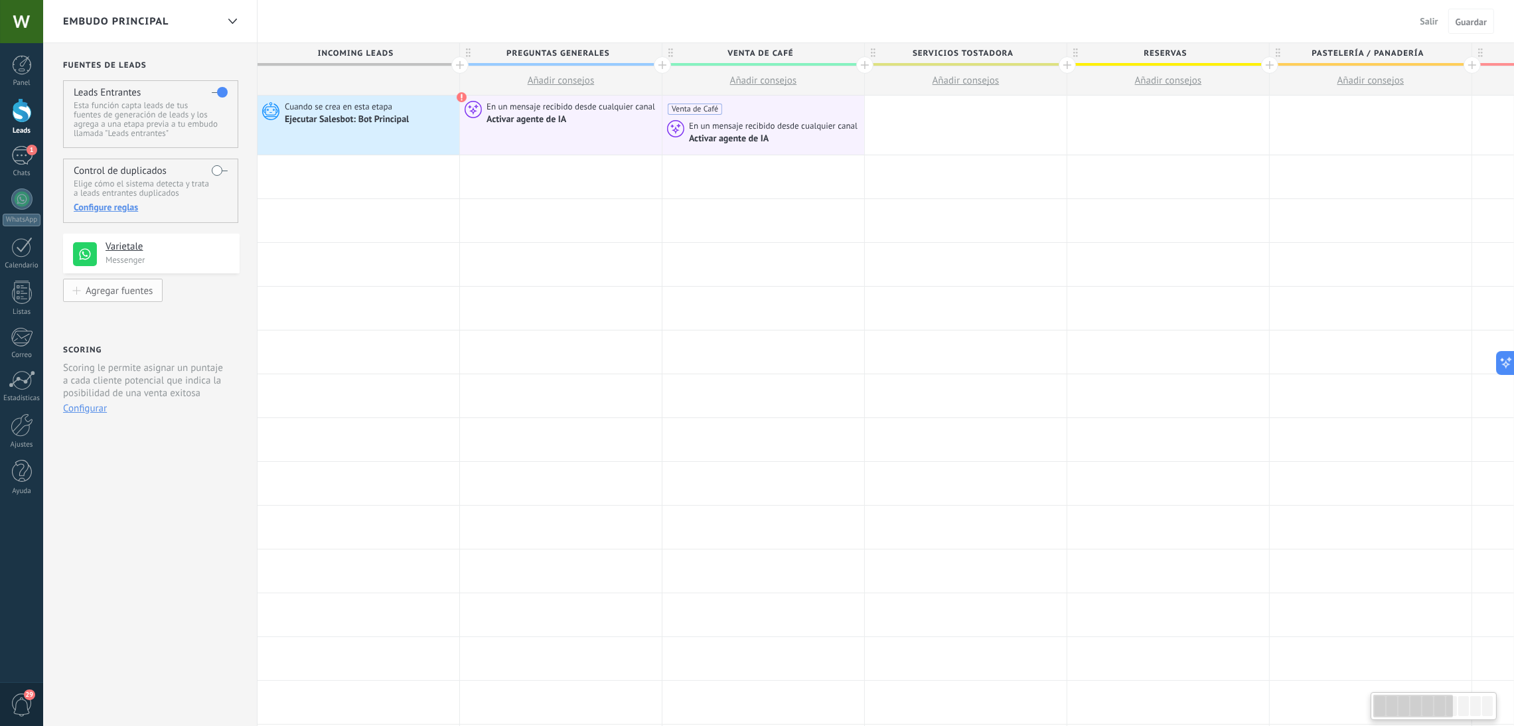
click at [125, 284] on button "Agregar fuentes" at bounding box center [113, 290] width 100 height 23
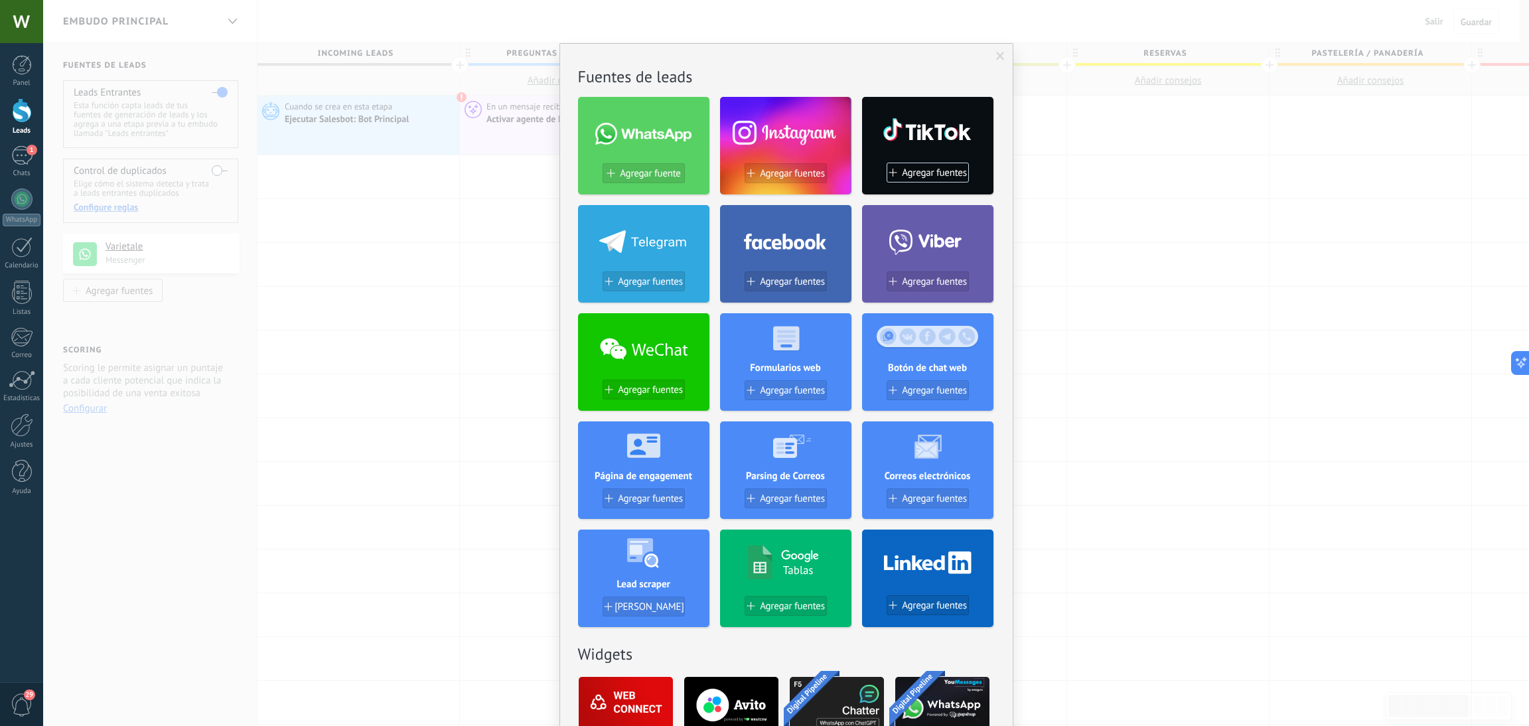
click at [652, 108] on div at bounding box center [643, 130] width 131 height 57
click at [617, 180] on button "Agregar fuente" at bounding box center [644, 173] width 82 height 20
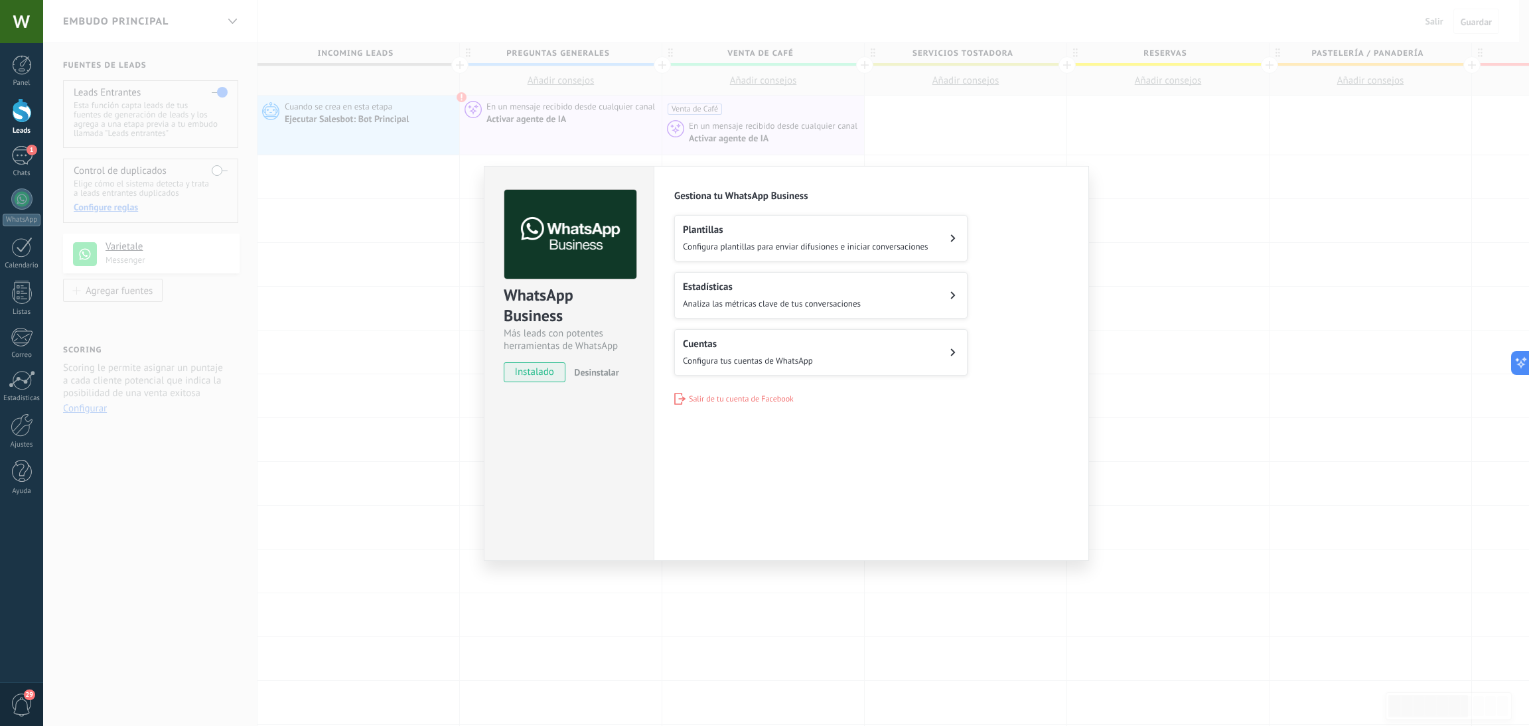
click at [702, 341] on h2 "Cuentas" at bounding box center [748, 344] width 130 height 13
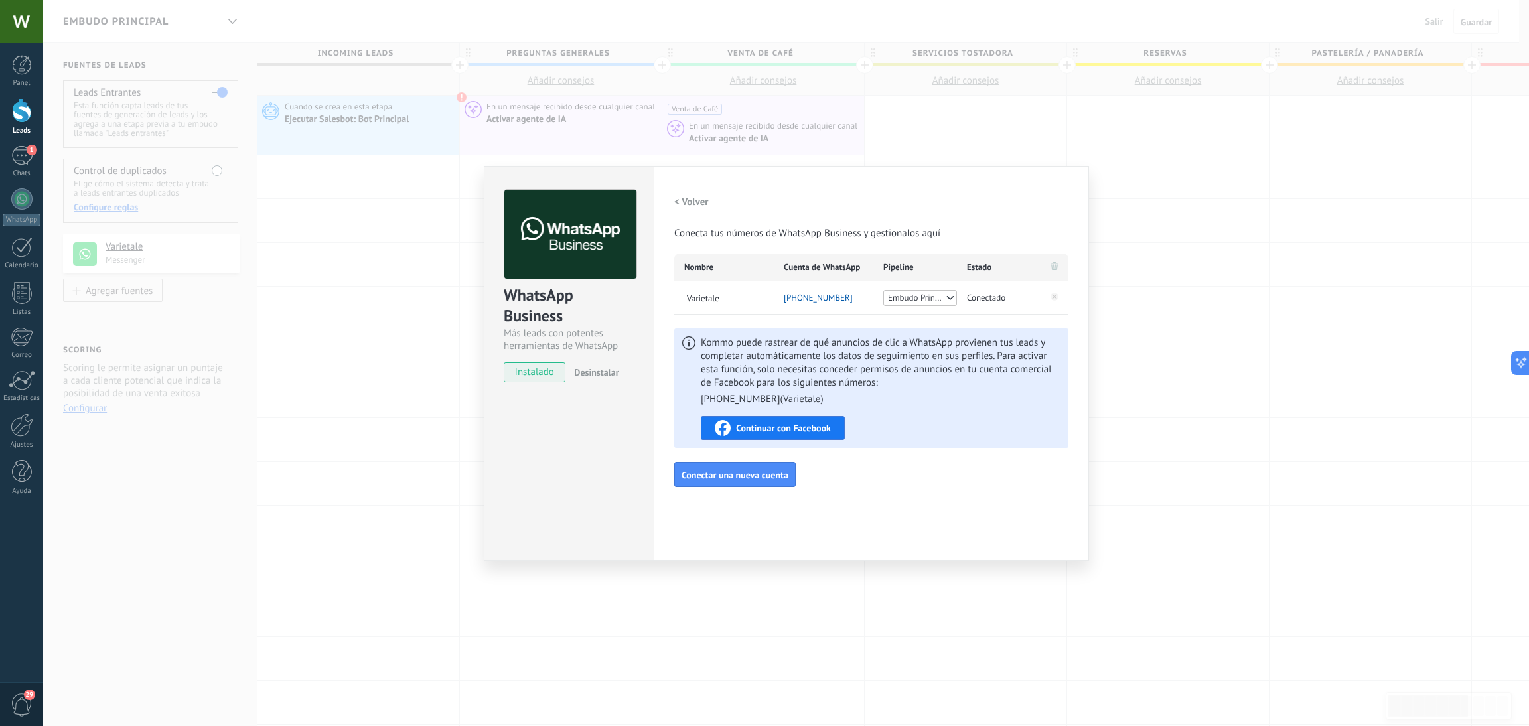
click at [947, 303] on icon at bounding box center [949, 298] width 9 height 11
click at [1014, 307] on div "Conectado" at bounding box center [999, 297] width 84 height 33
click at [678, 200] on h2 "< Volver" at bounding box center [691, 202] width 35 height 13
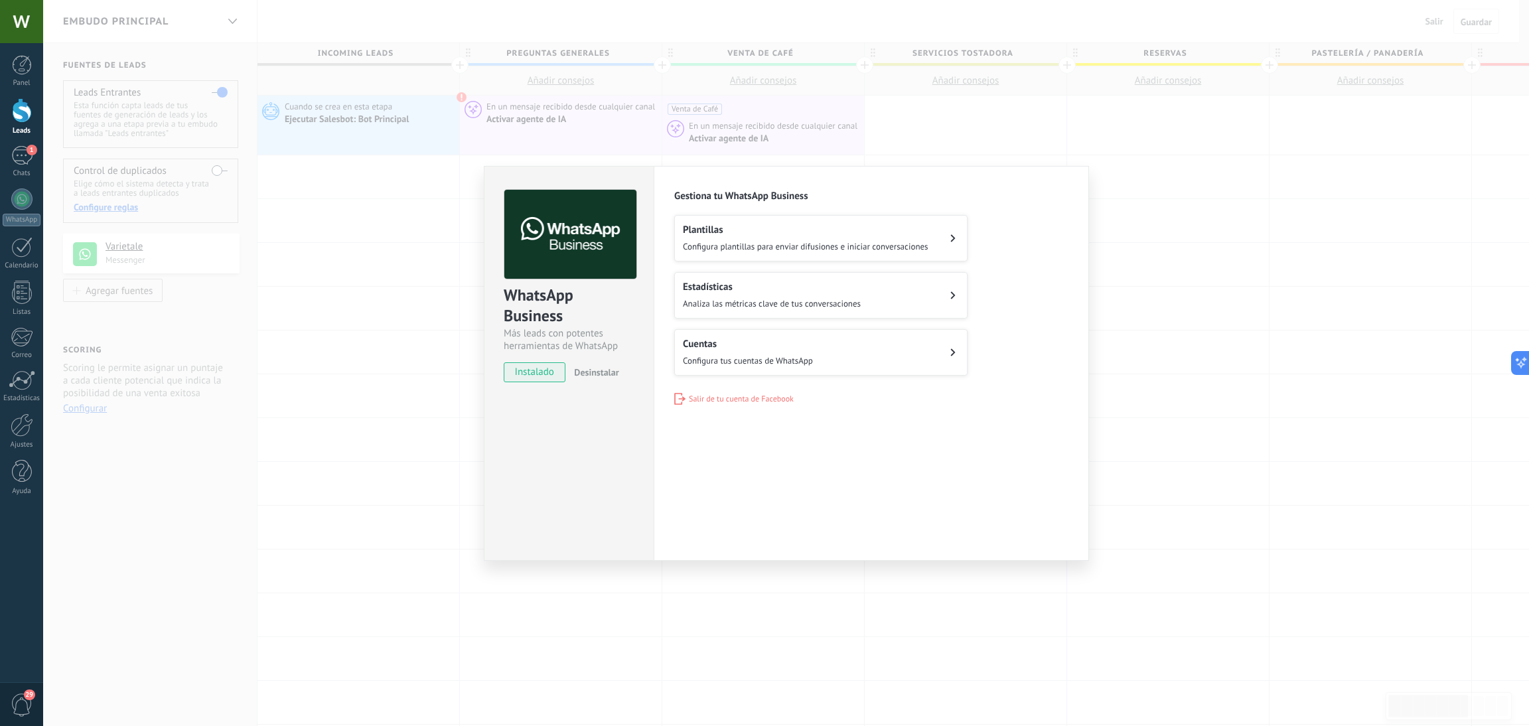
click at [710, 238] on div "Plantillas Configura plantillas para enviar difusiones e iniciar conversaciones" at bounding box center [806, 238] width 246 height 29
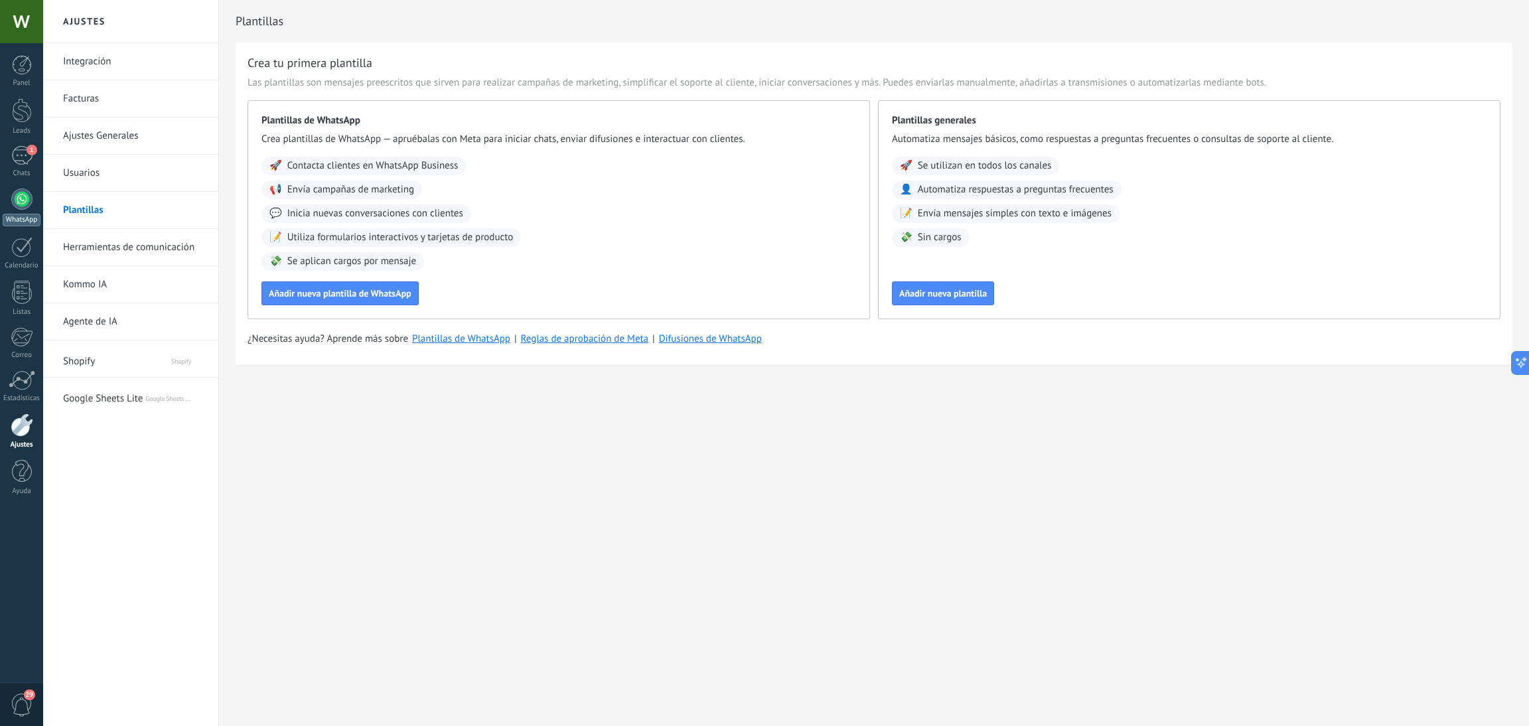
click at [15, 203] on div at bounding box center [21, 199] width 21 height 21
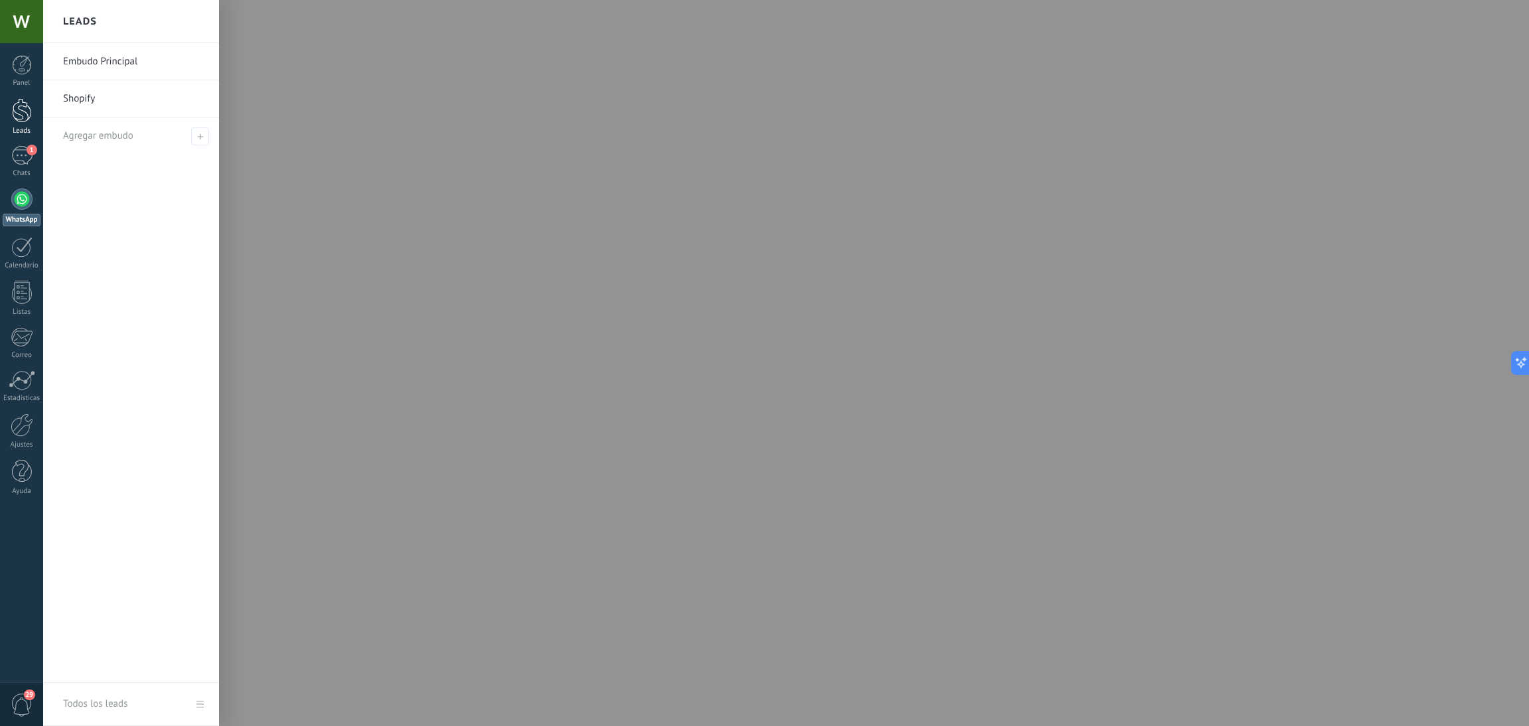
click at [12, 114] on div at bounding box center [22, 110] width 20 height 25
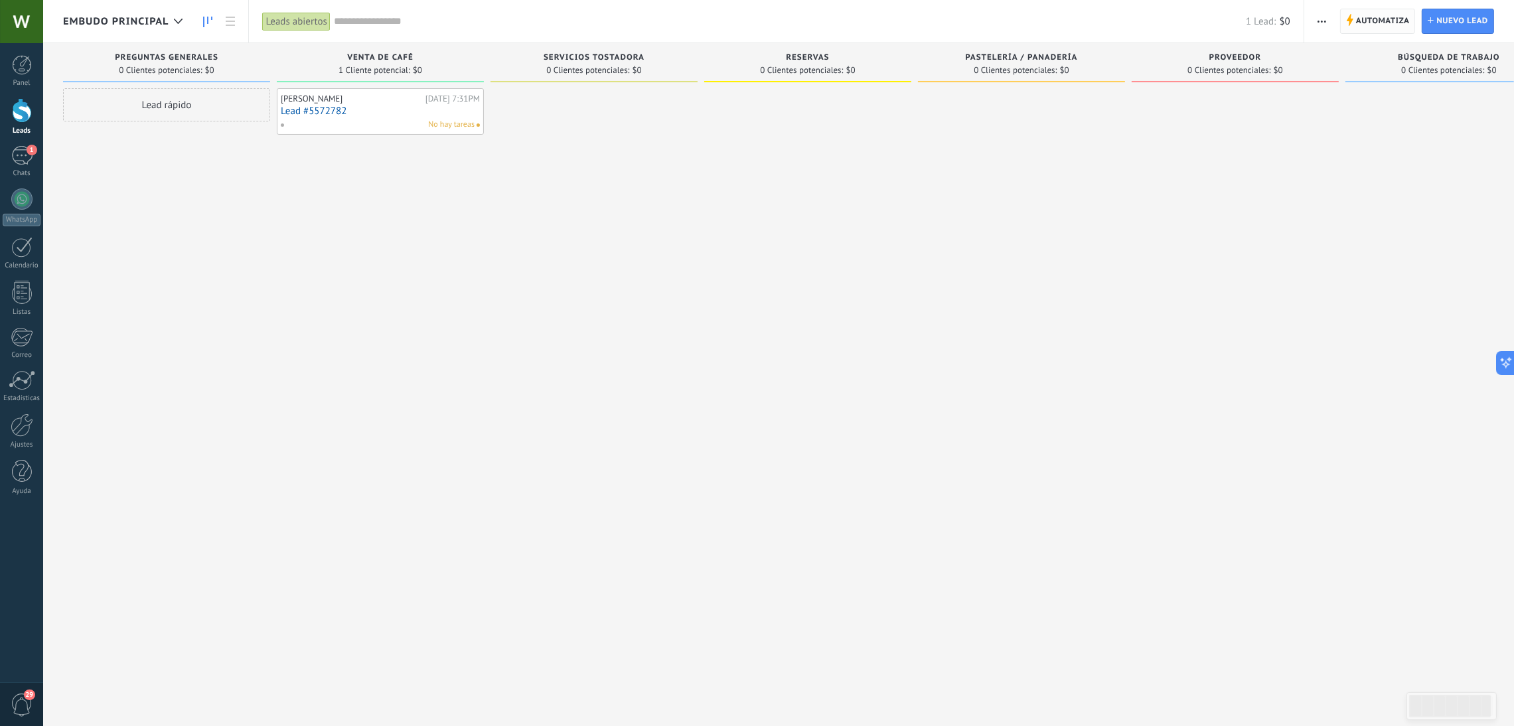
click at [1375, 32] on span "Automatiza" at bounding box center [1383, 21] width 54 height 24
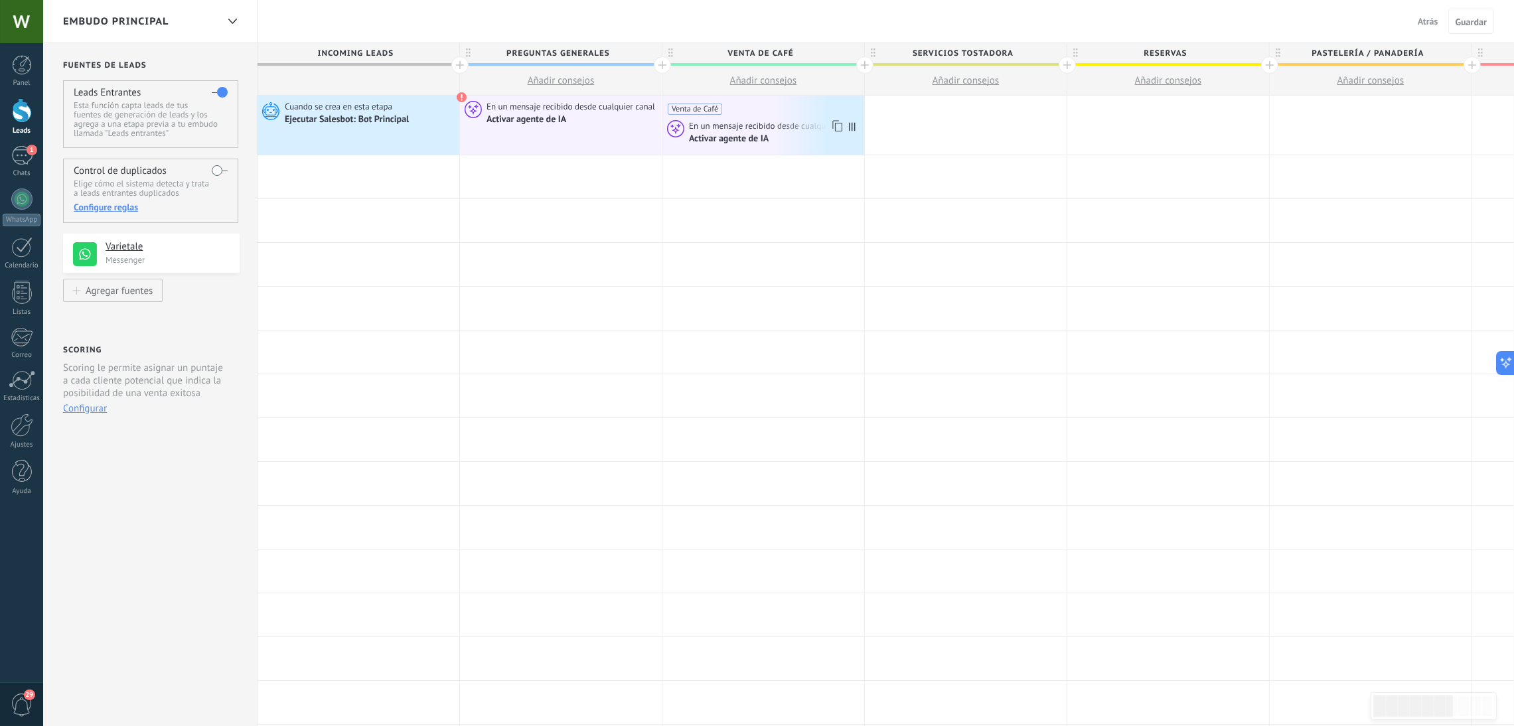
click at [732, 127] on span "En un mensaje recibido desde cualquier canal" at bounding box center [774, 126] width 171 height 12
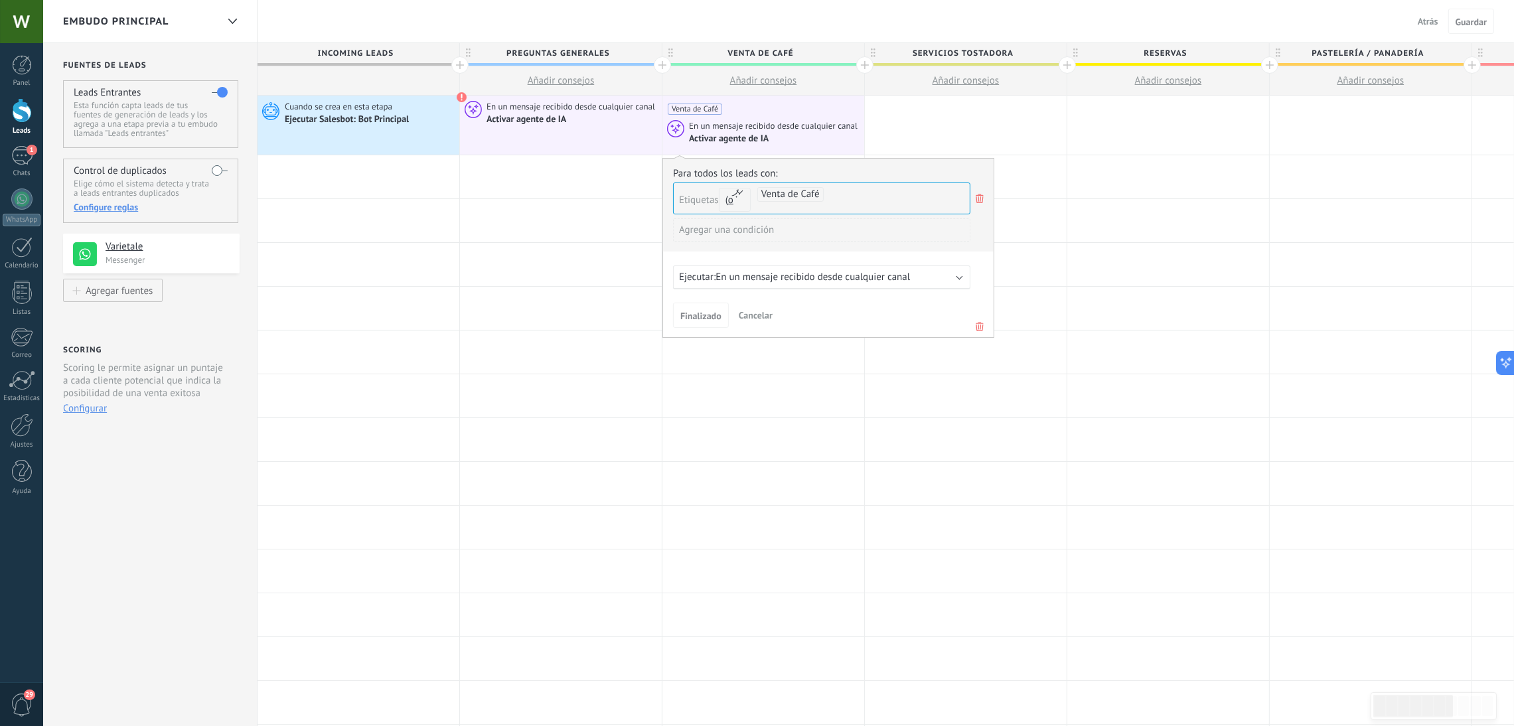
click at [818, 283] on span "En un mensaje recibido desde cualquier canal" at bounding box center [813, 277] width 194 height 13
click at [826, 313] on div "cualquier canal" at bounding box center [842, 308] width 65 height 10
click at [878, 265] on div "Para todos los leads con: Etiquetas y o o Venta de Café Agregar una condición E…" at bounding box center [828, 248] width 332 height 180
click at [695, 316] on span "Finalizado" at bounding box center [700, 315] width 41 height 9
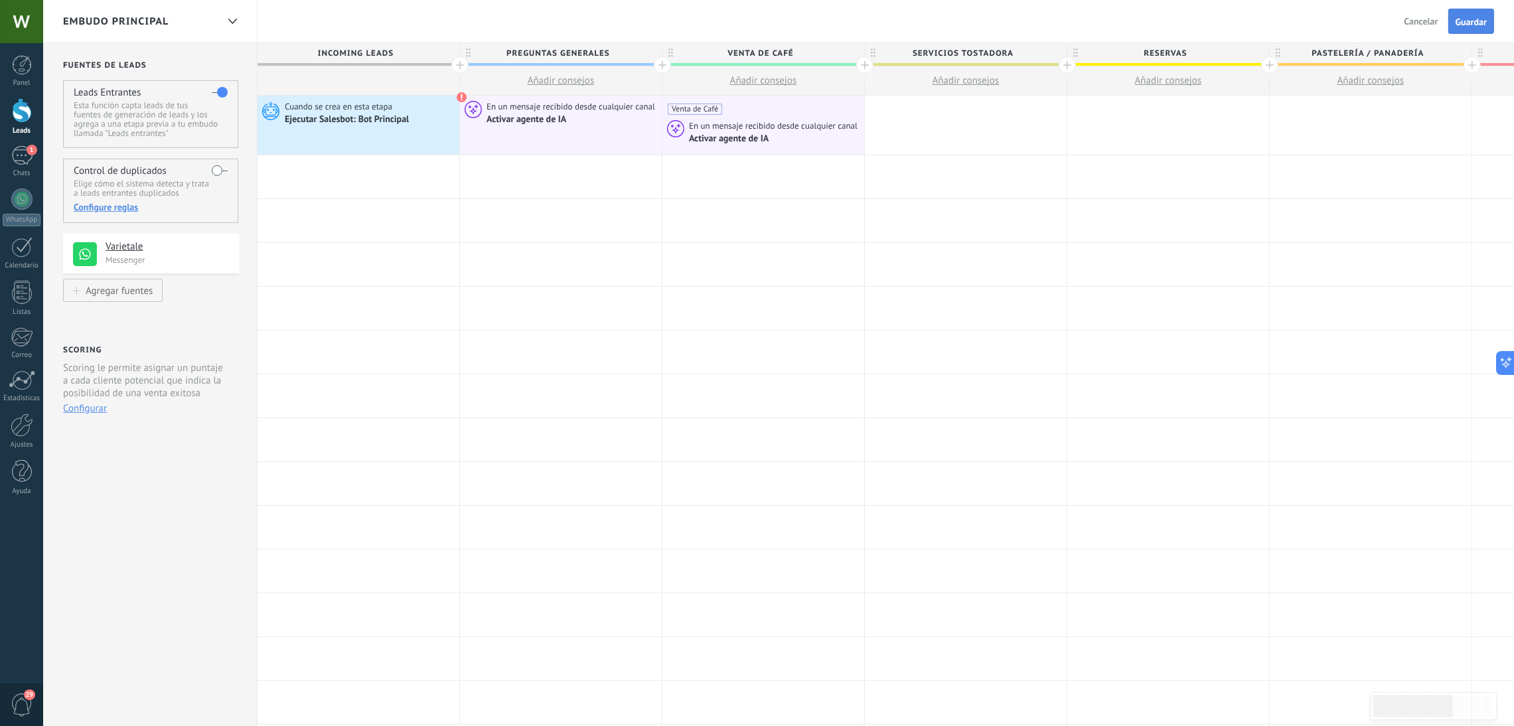
click at [1468, 19] on span "Guardar" at bounding box center [1471, 21] width 31 height 9
click at [23, 157] on div "1" at bounding box center [21, 155] width 21 height 19
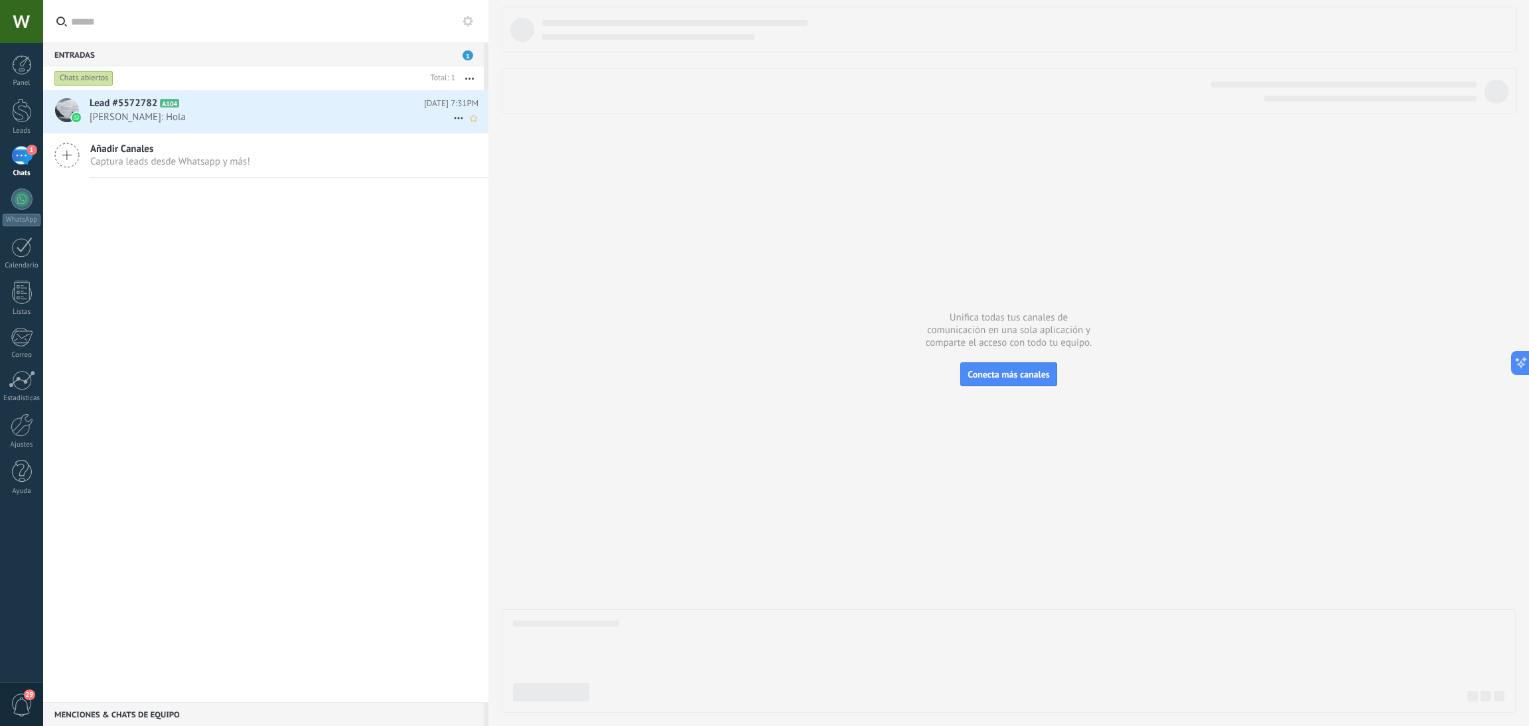
click at [246, 105] on h2 "Lead #5572782 A104" at bounding box center [257, 103] width 335 height 13
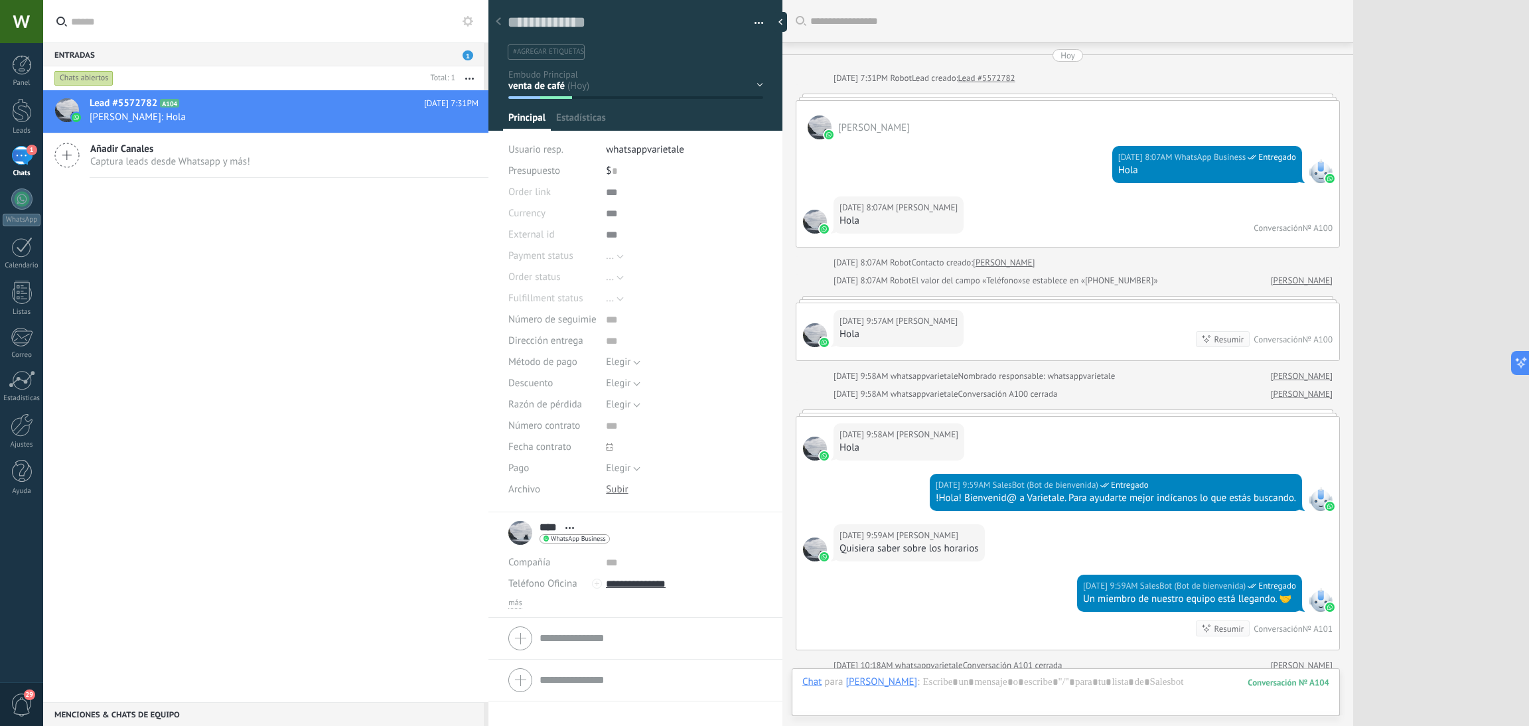
scroll to position [952, 0]
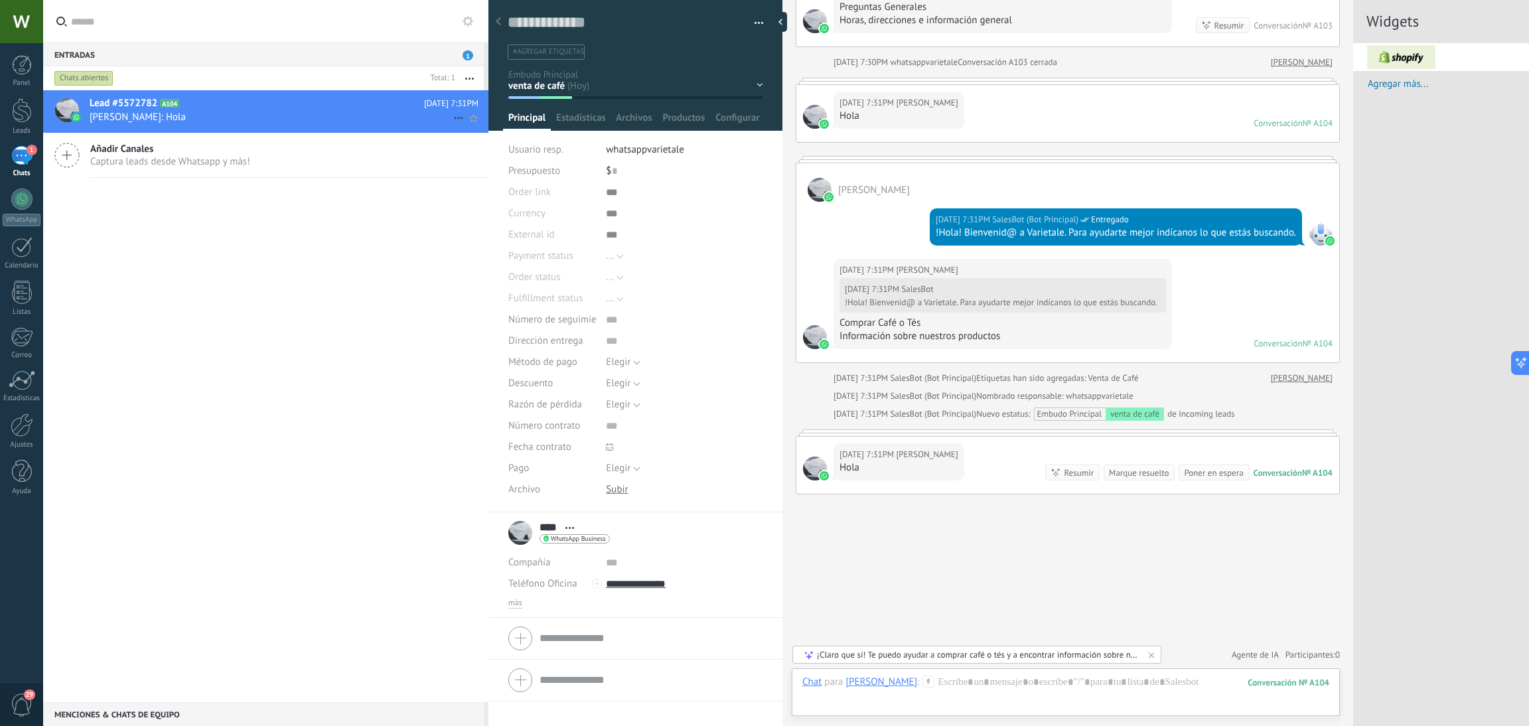
click at [157, 115] on span "[PERSON_NAME]: Hola" at bounding box center [272, 117] width 364 height 13
click at [357, 100] on h2 "Lead #5572782 A104" at bounding box center [257, 103] width 335 height 13
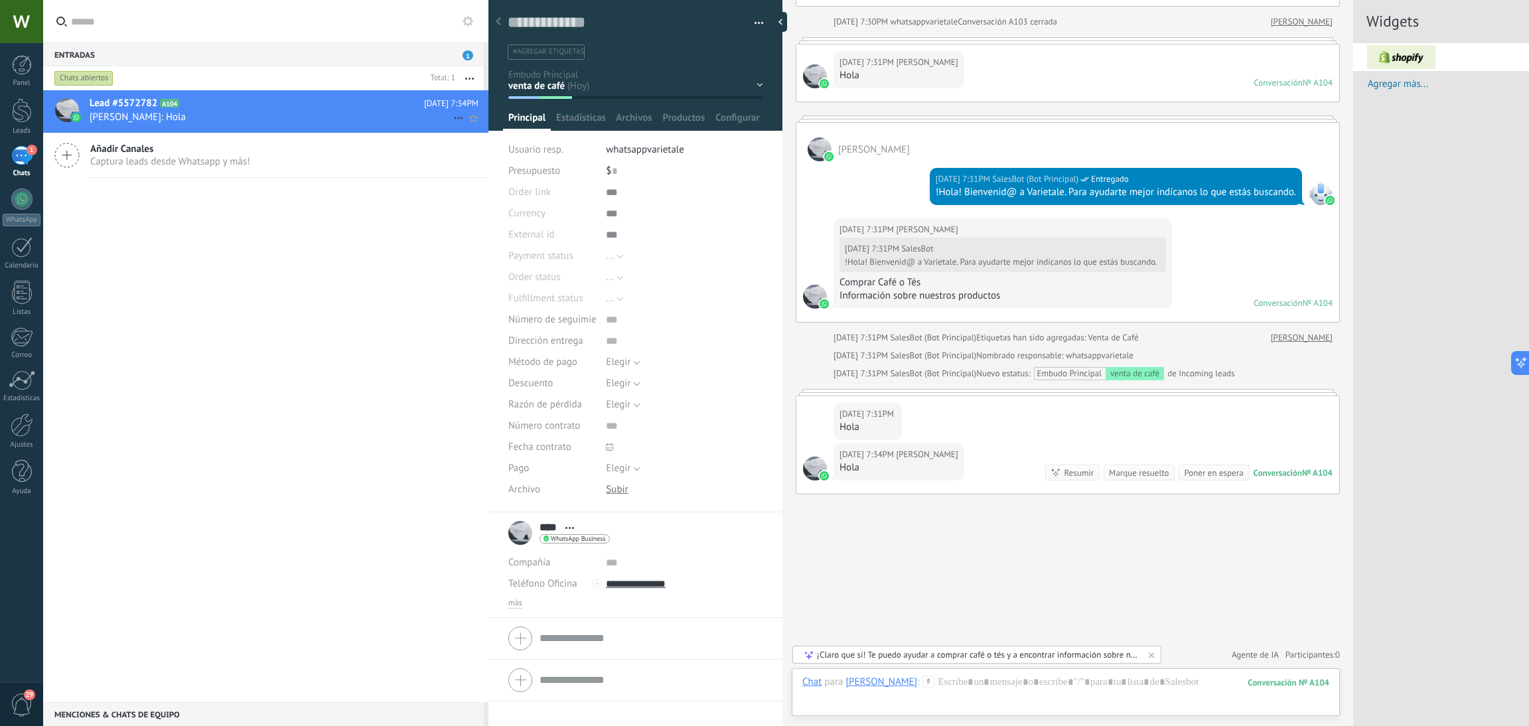
click at [116, 111] on span "[PERSON_NAME]: Hola" at bounding box center [272, 117] width 364 height 13
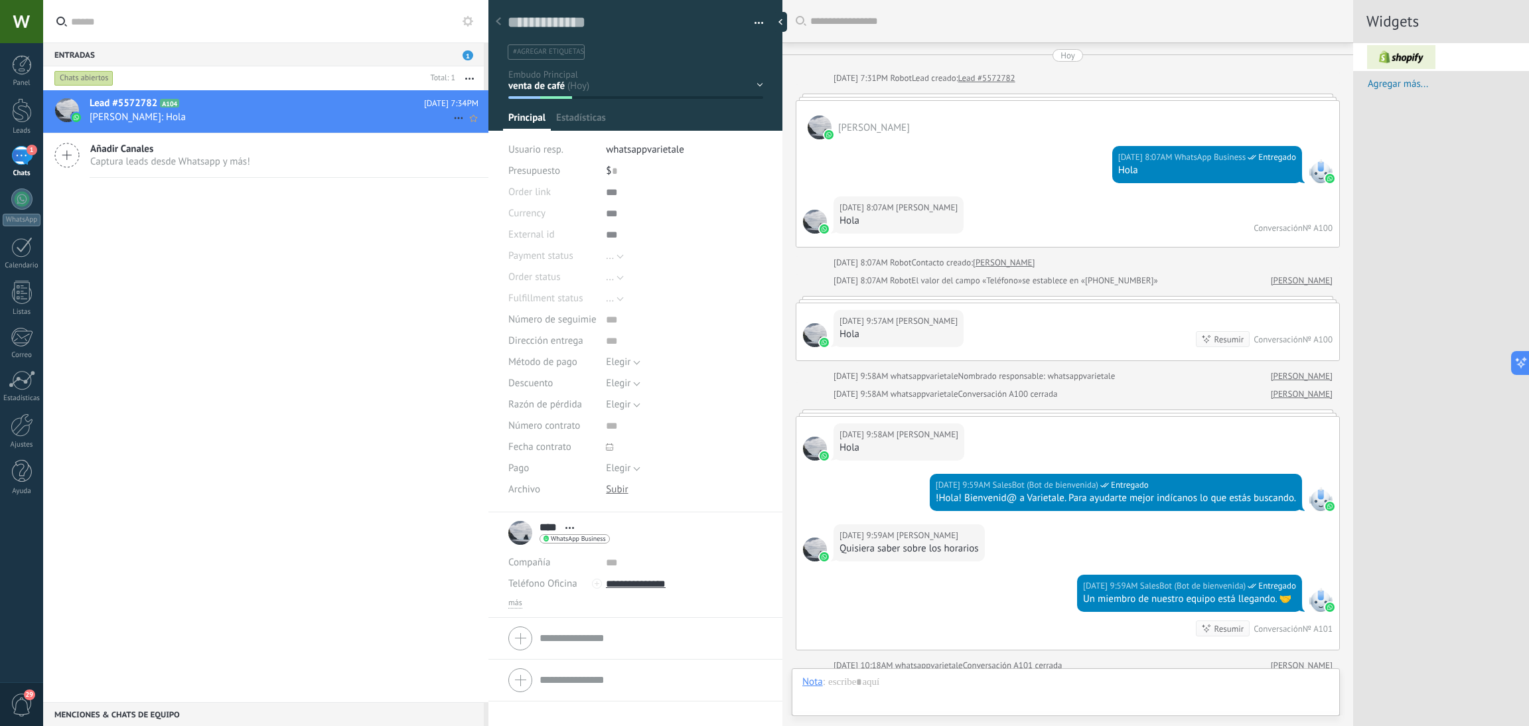
scroll to position [992, 0]
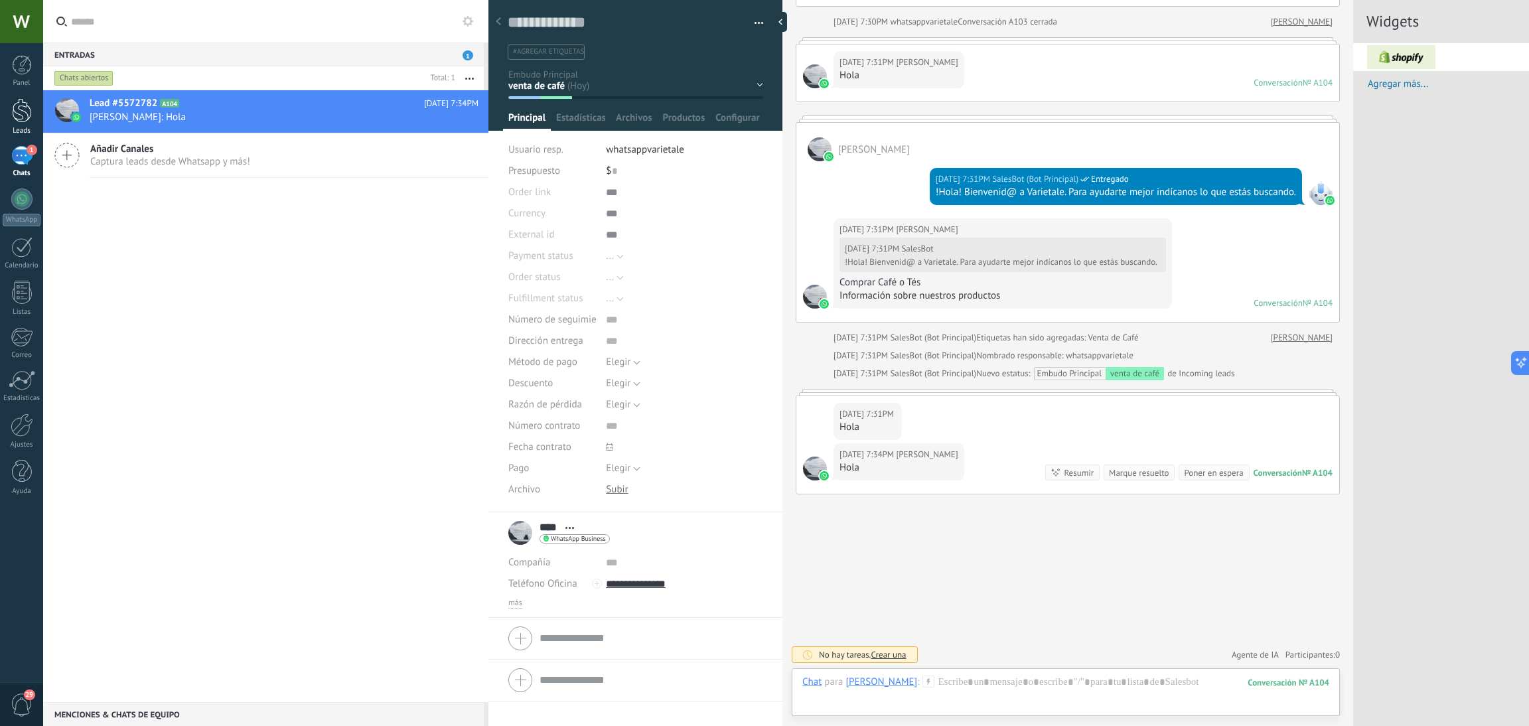
click at [17, 100] on div at bounding box center [22, 110] width 20 height 25
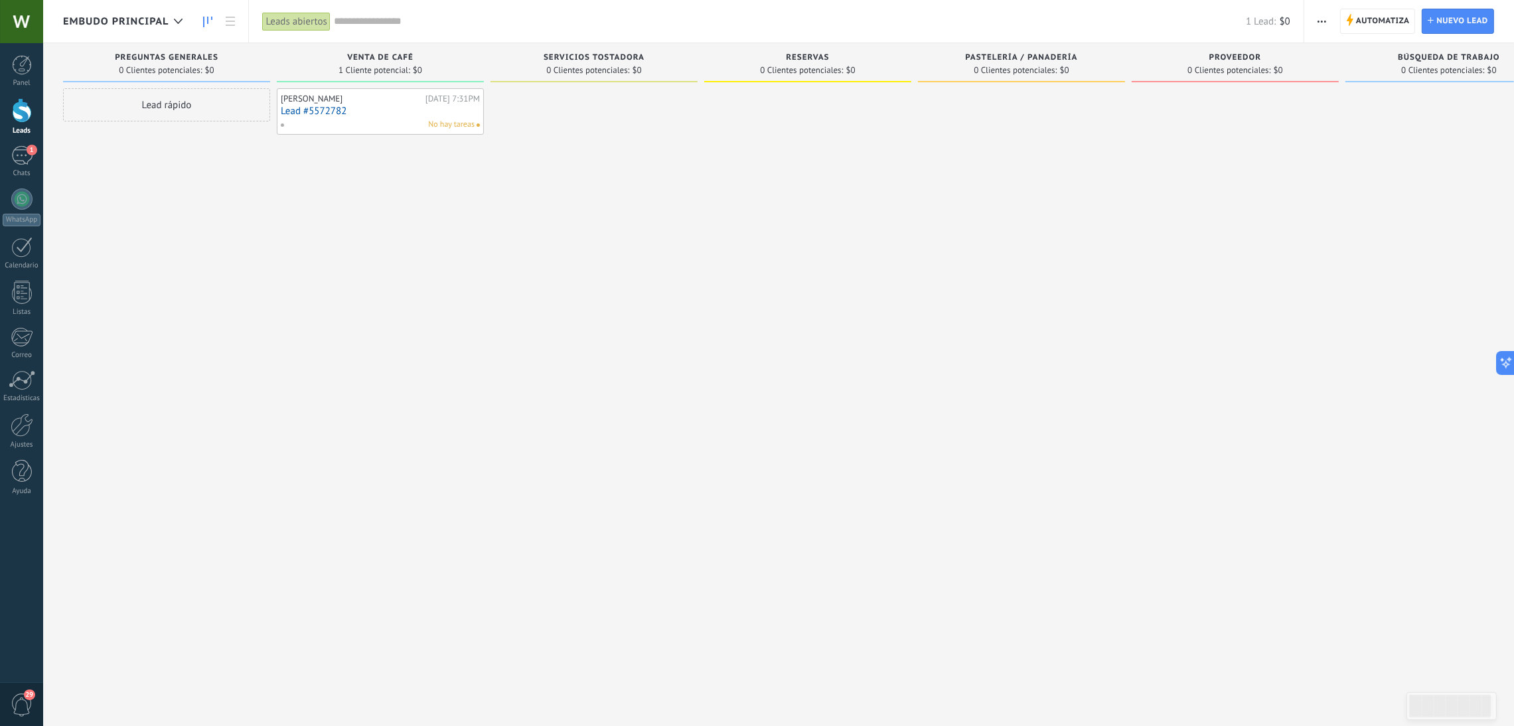
click at [344, 115] on link "Lead #5572782" at bounding box center [380, 111] width 199 height 11
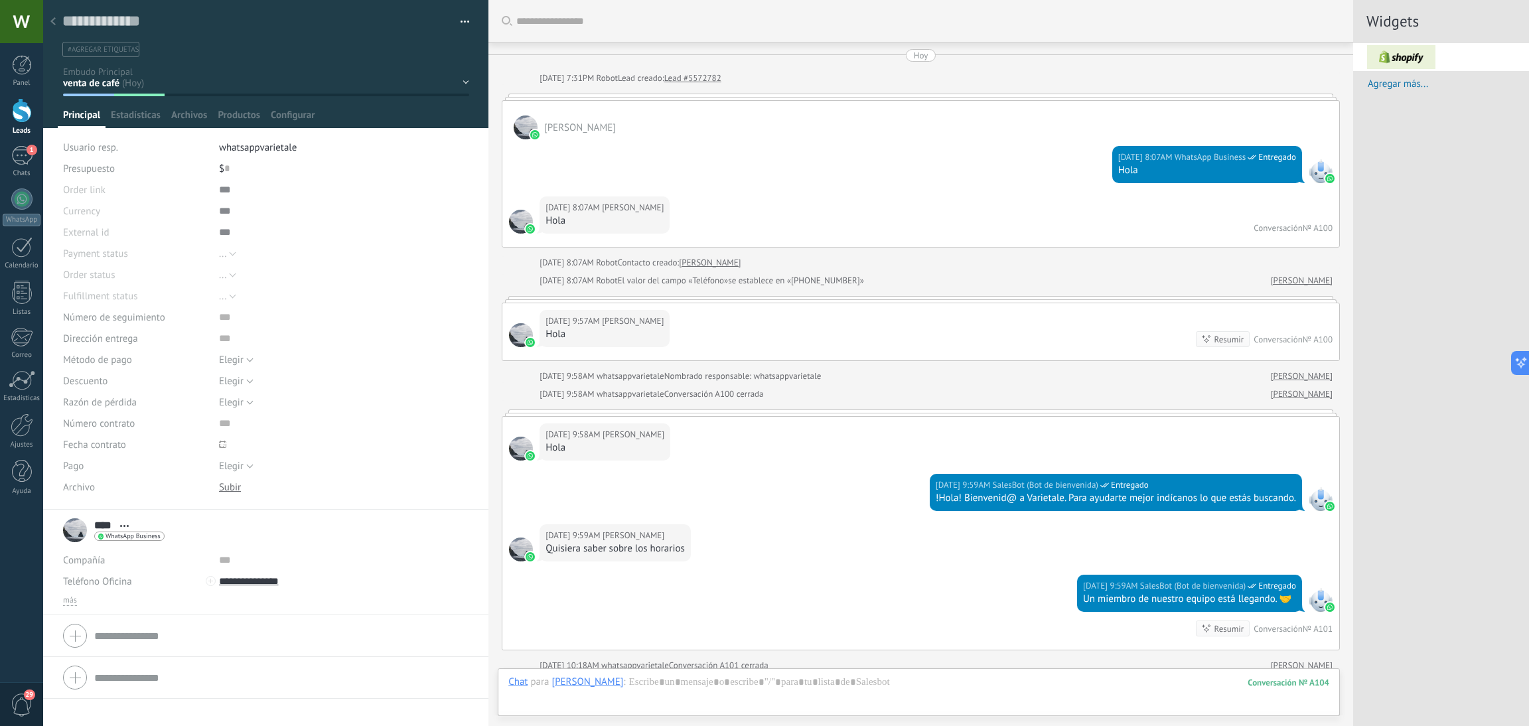
scroll to position [992, 0]
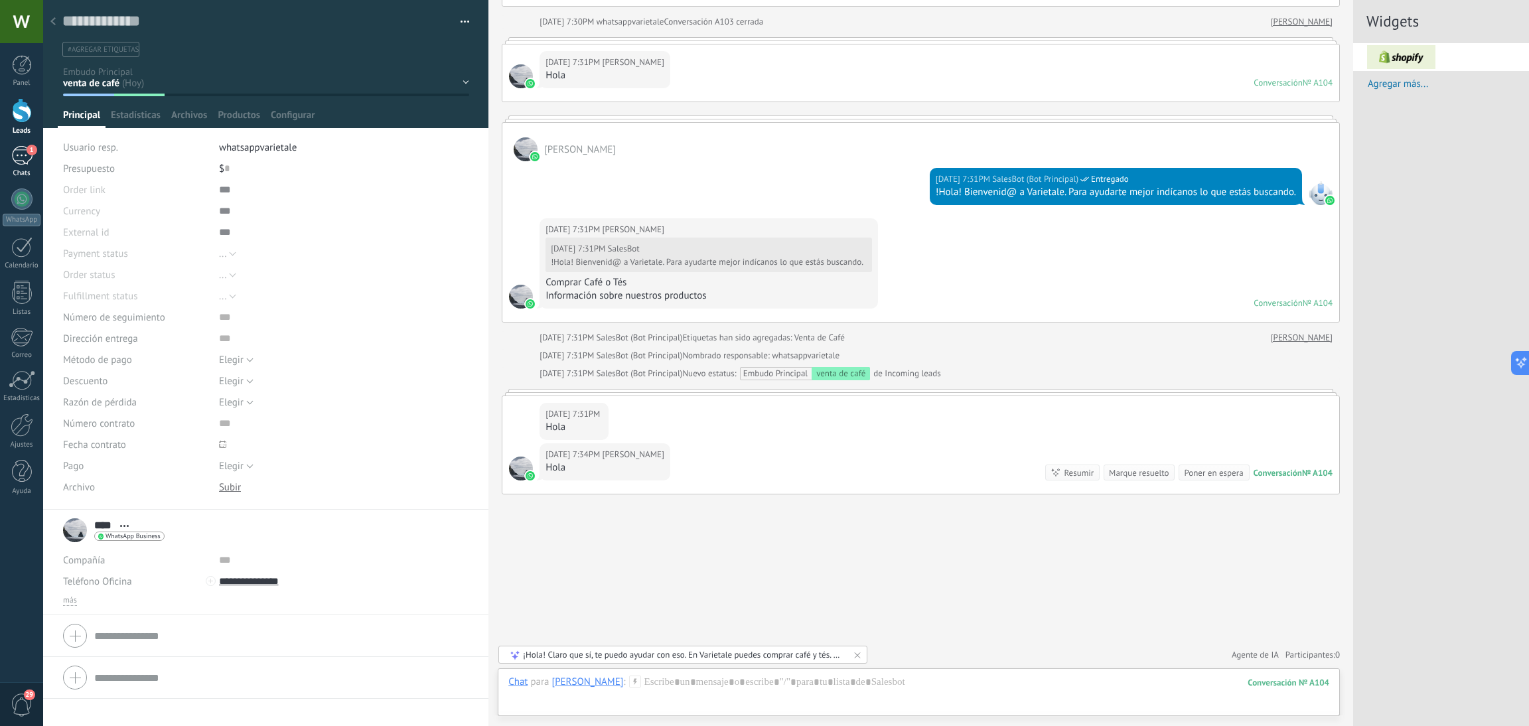
click at [7, 169] on div "Chats" at bounding box center [22, 173] width 38 height 9
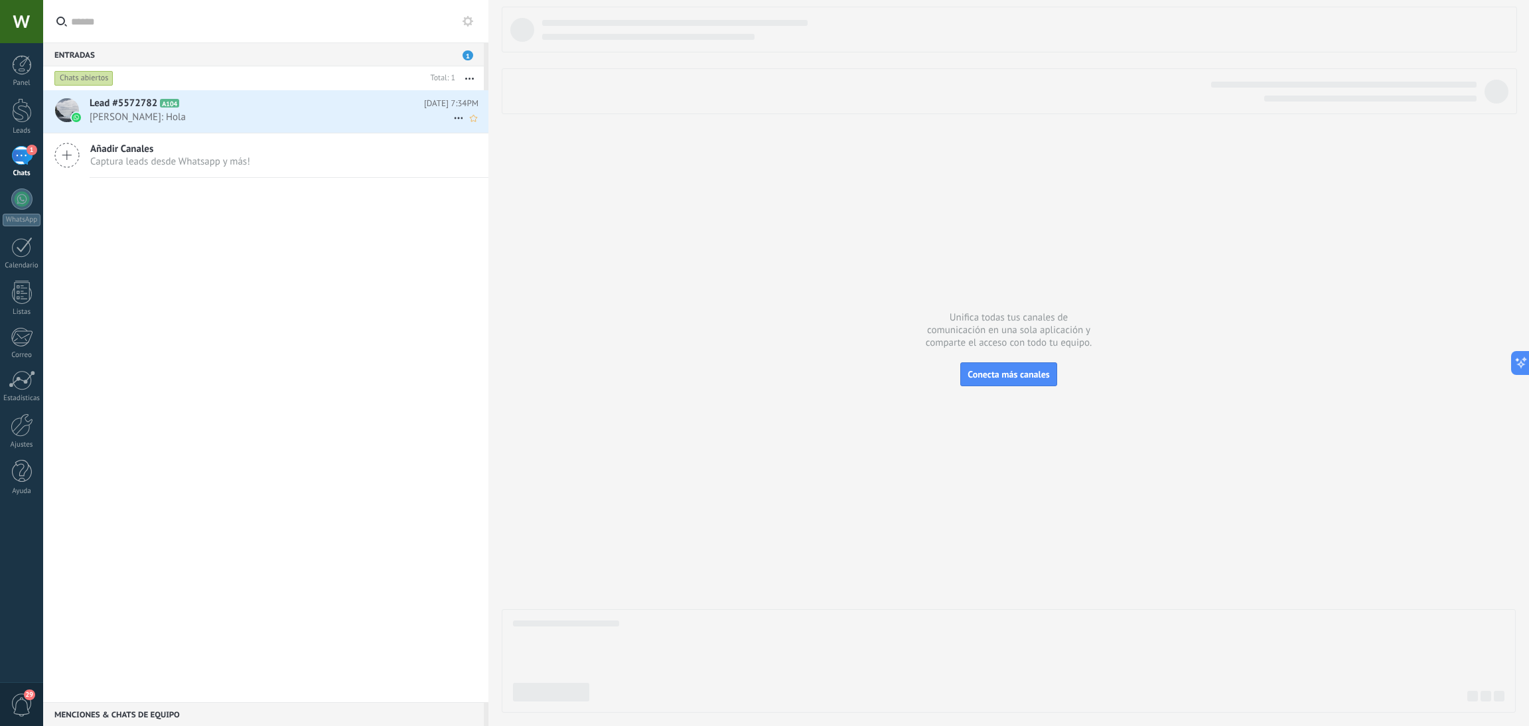
click at [246, 114] on span "[PERSON_NAME]: Hola" at bounding box center [272, 117] width 364 height 13
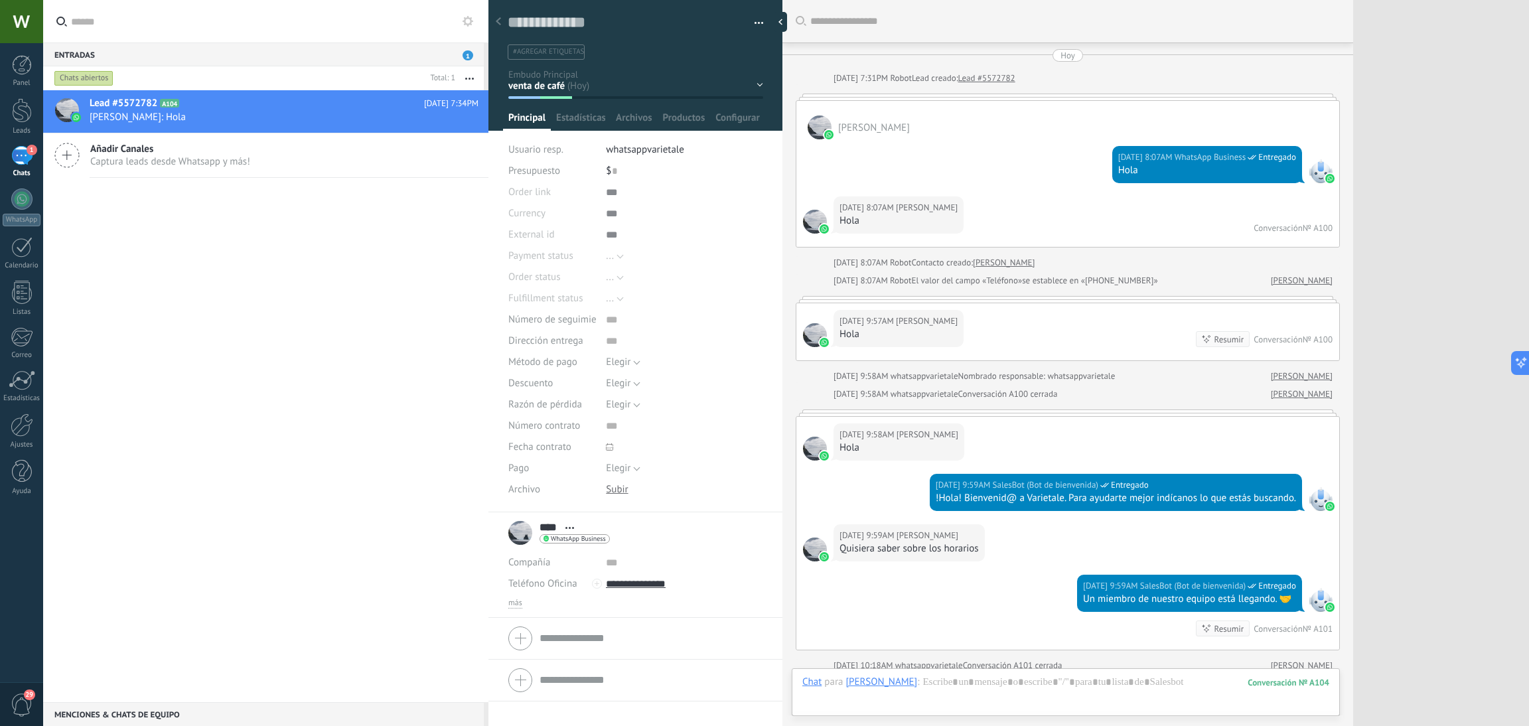
scroll to position [992, 0]
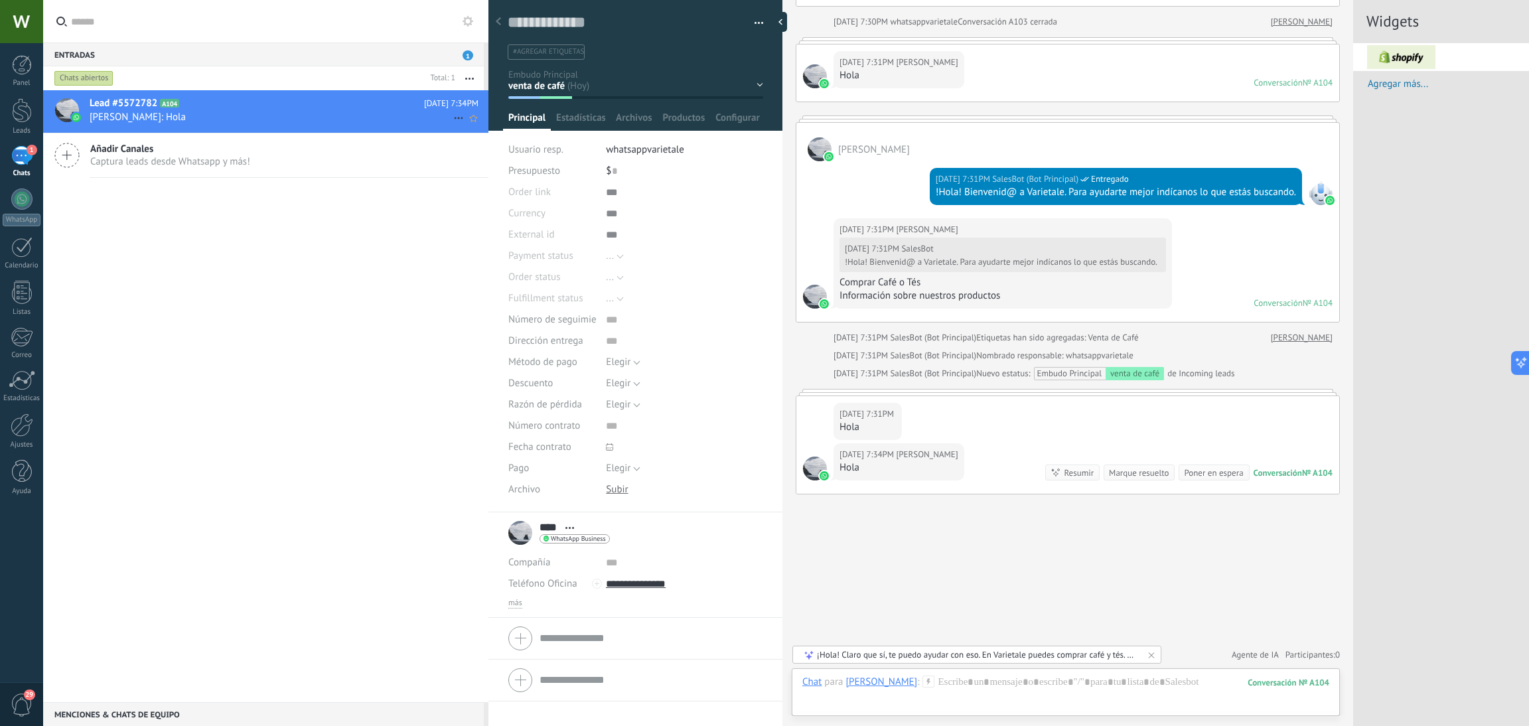
click at [133, 119] on span "[PERSON_NAME]: Hola" at bounding box center [272, 117] width 364 height 13
drag, startPoint x: 133, startPoint y: 119, endPoint x: 118, endPoint y: 115, distance: 15.8
click at [118, 115] on span "[PERSON_NAME]: Hola" at bounding box center [272, 117] width 364 height 13
click at [451, 119] on icon at bounding box center [459, 118] width 16 height 16
click at [505, 149] on span "Conversación cerrada" at bounding box center [518, 151] width 90 height 27
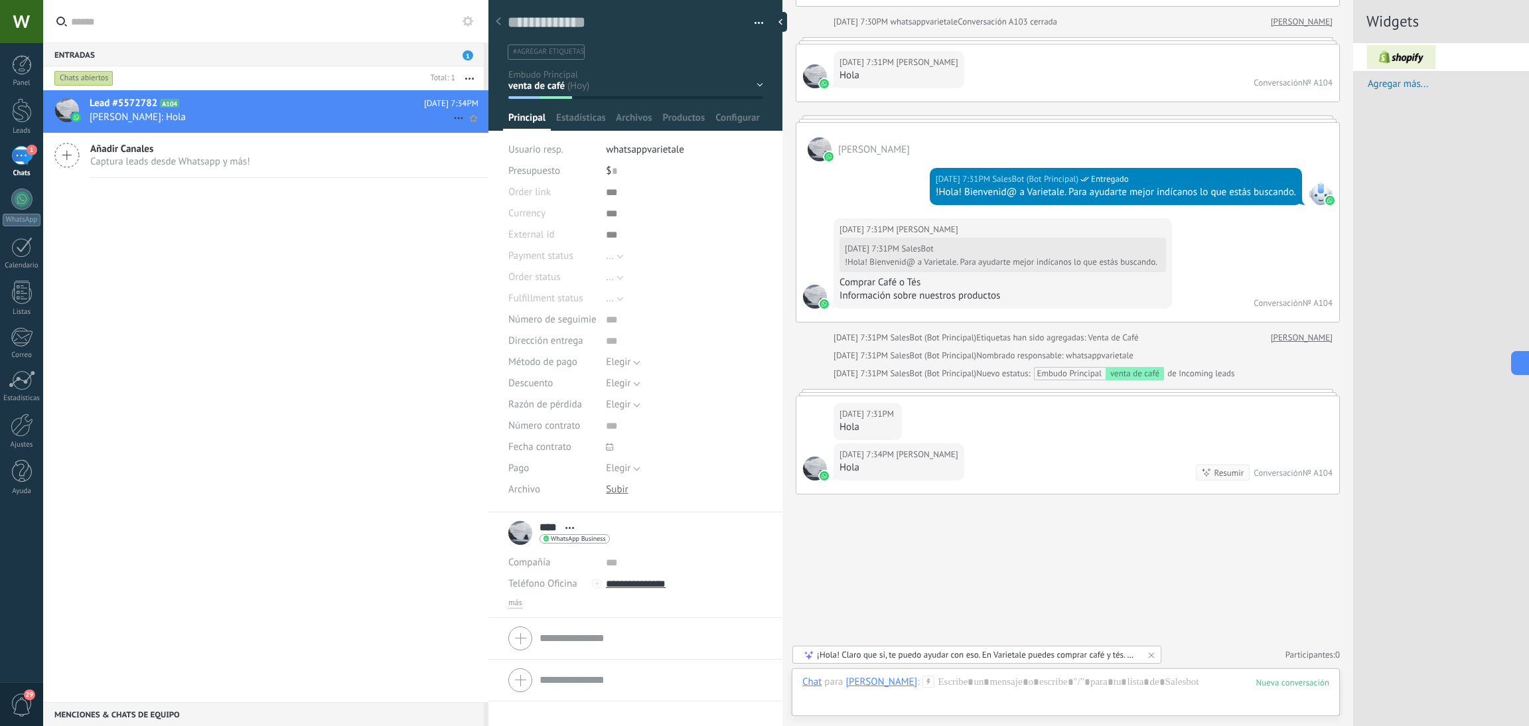
scroll to position [1014, 0]
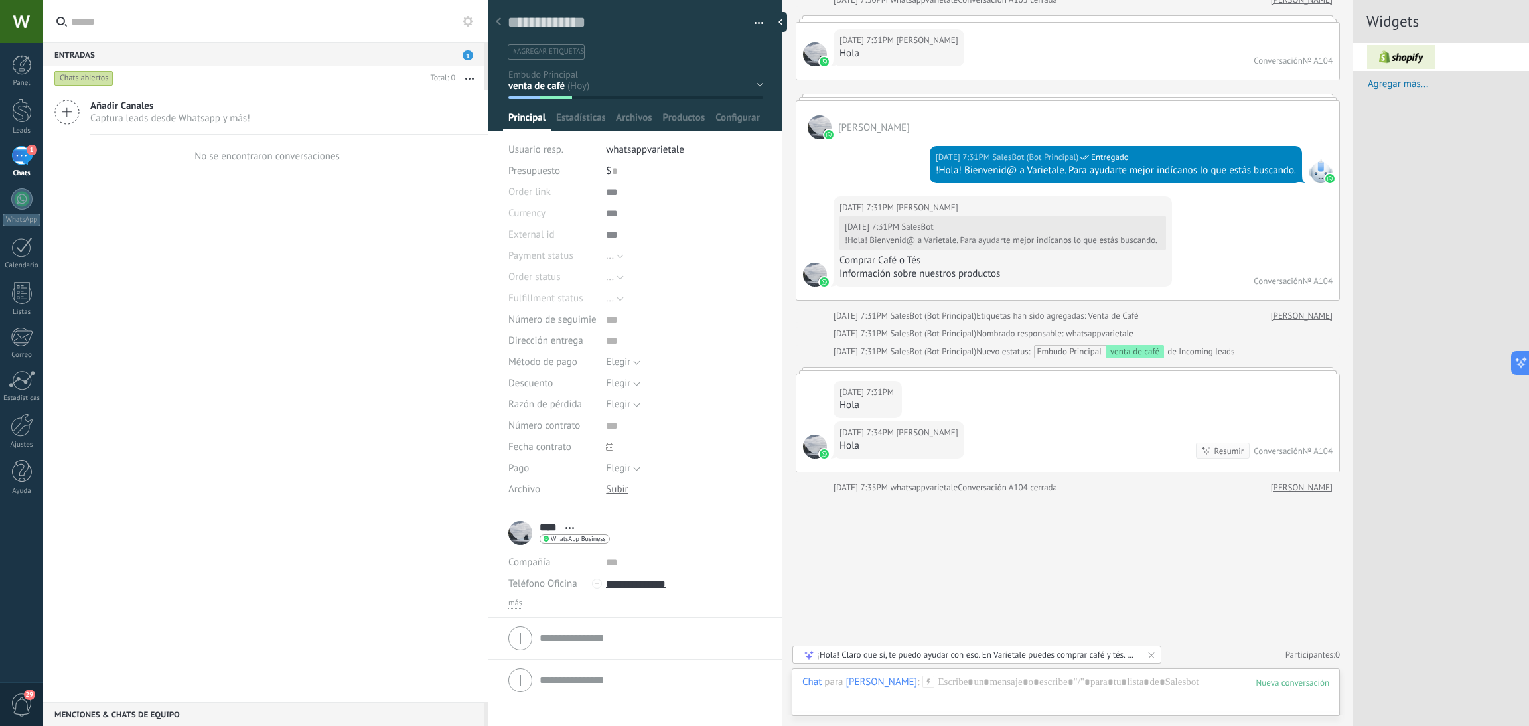
click at [25, 149] on div "1" at bounding box center [21, 155] width 21 height 19
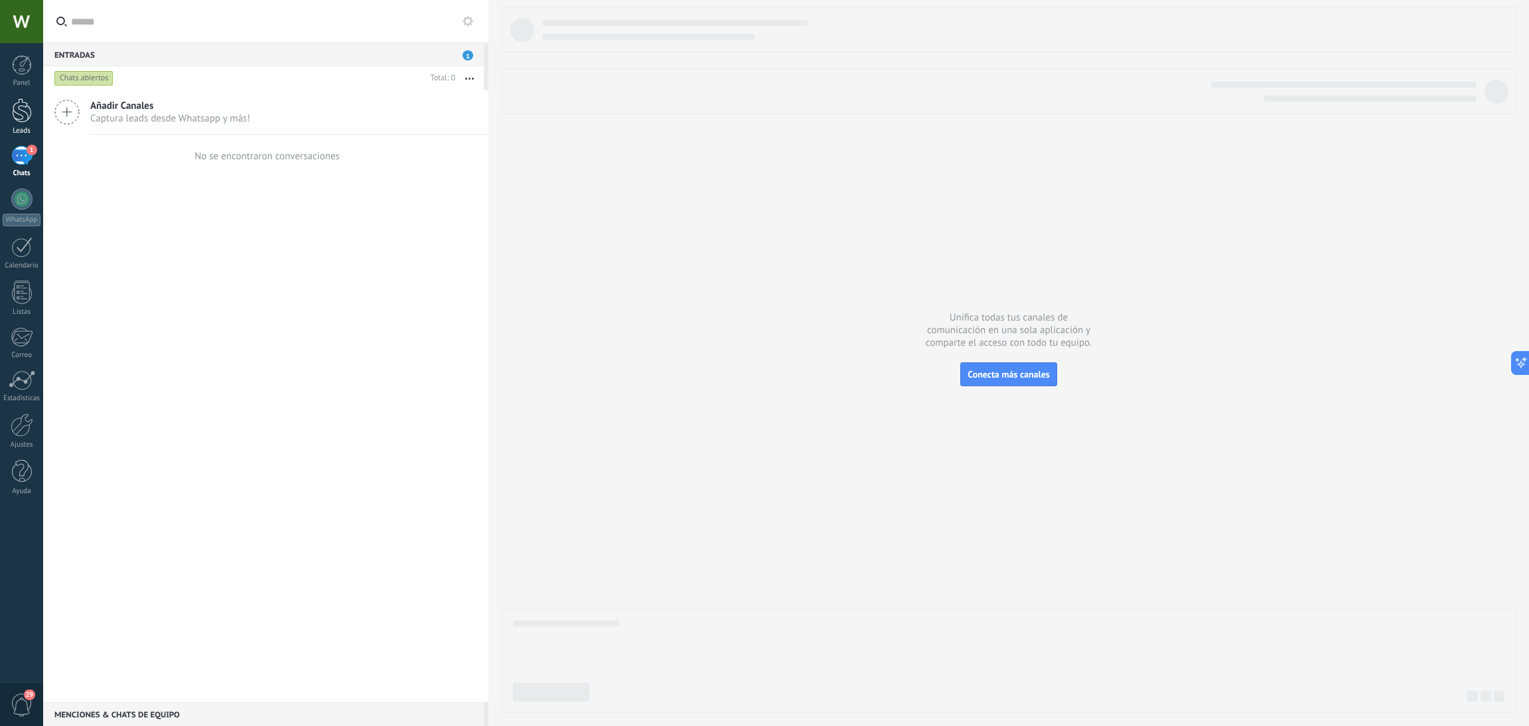
click at [23, 110] on div at bounding box center [22, 110] width 20 height 25
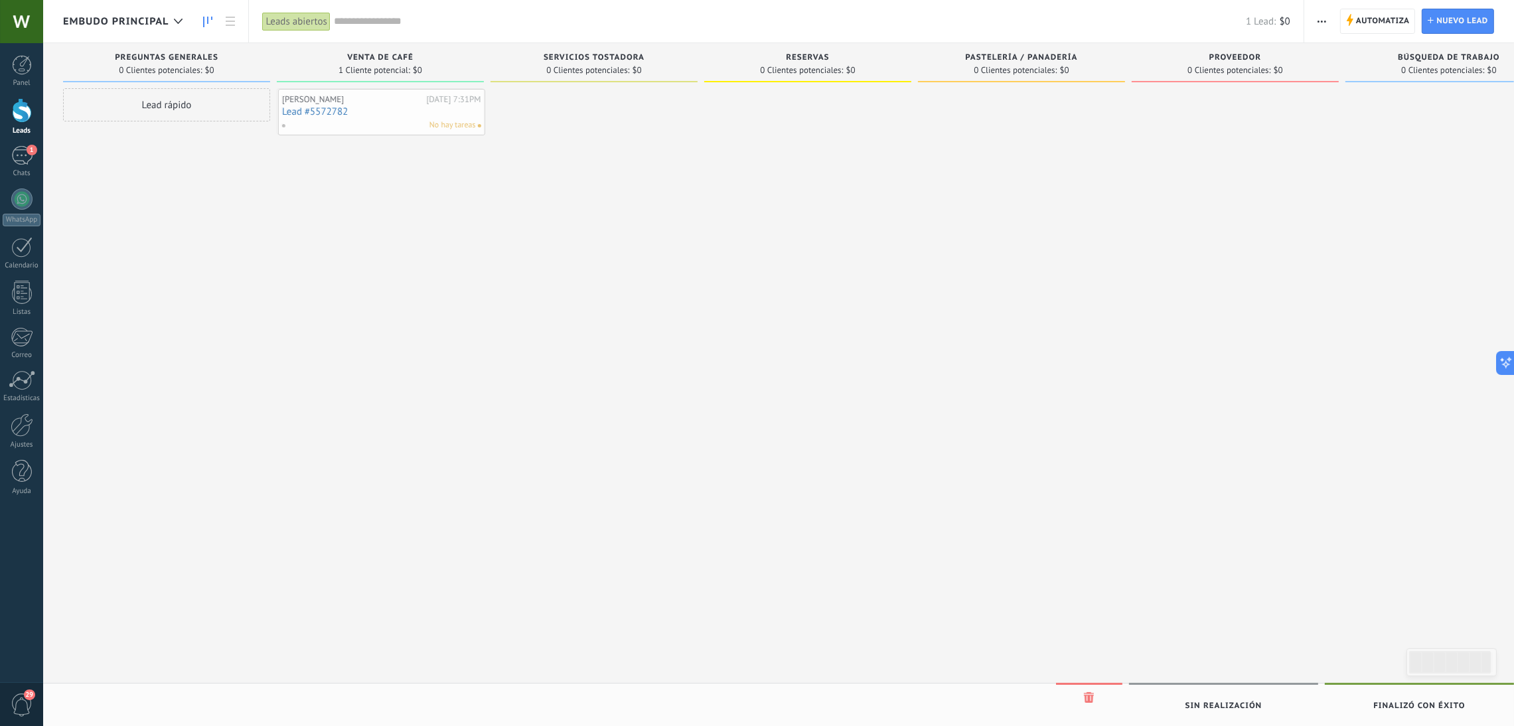
drag, startPoint x: 439, startPoint y: 117, endPoint x: 431, endPoint y: 117, distance: 8.6
click at [429, 117] on div "[PERSON_NAME][DATE] 7:31PM Lead #5572782 No hay tareas" at bounding box center [380, 111] width 199 height 38
click at [304, 112] on link "Lead #5572782" at bounding box center [380, 111] width 199 height 11
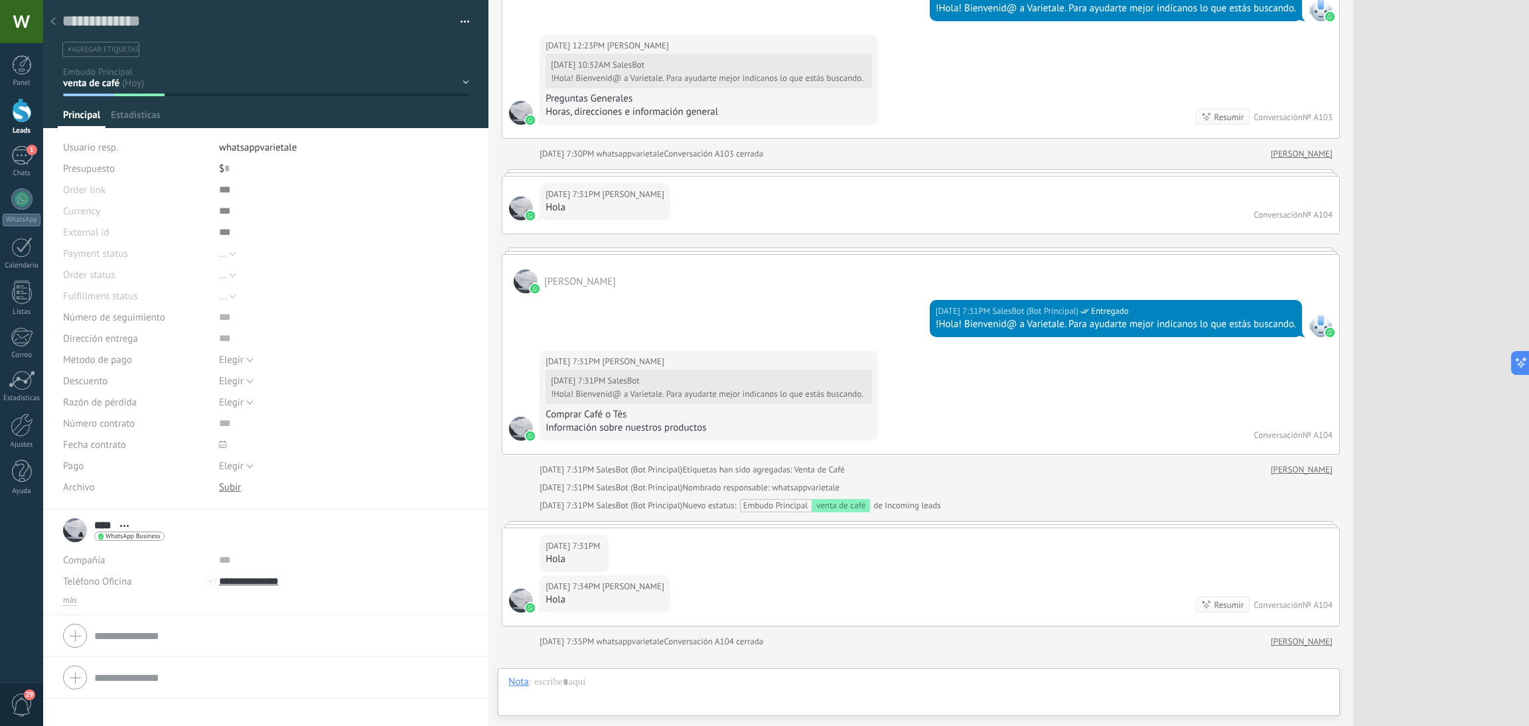
scroll to position [1014, 0]
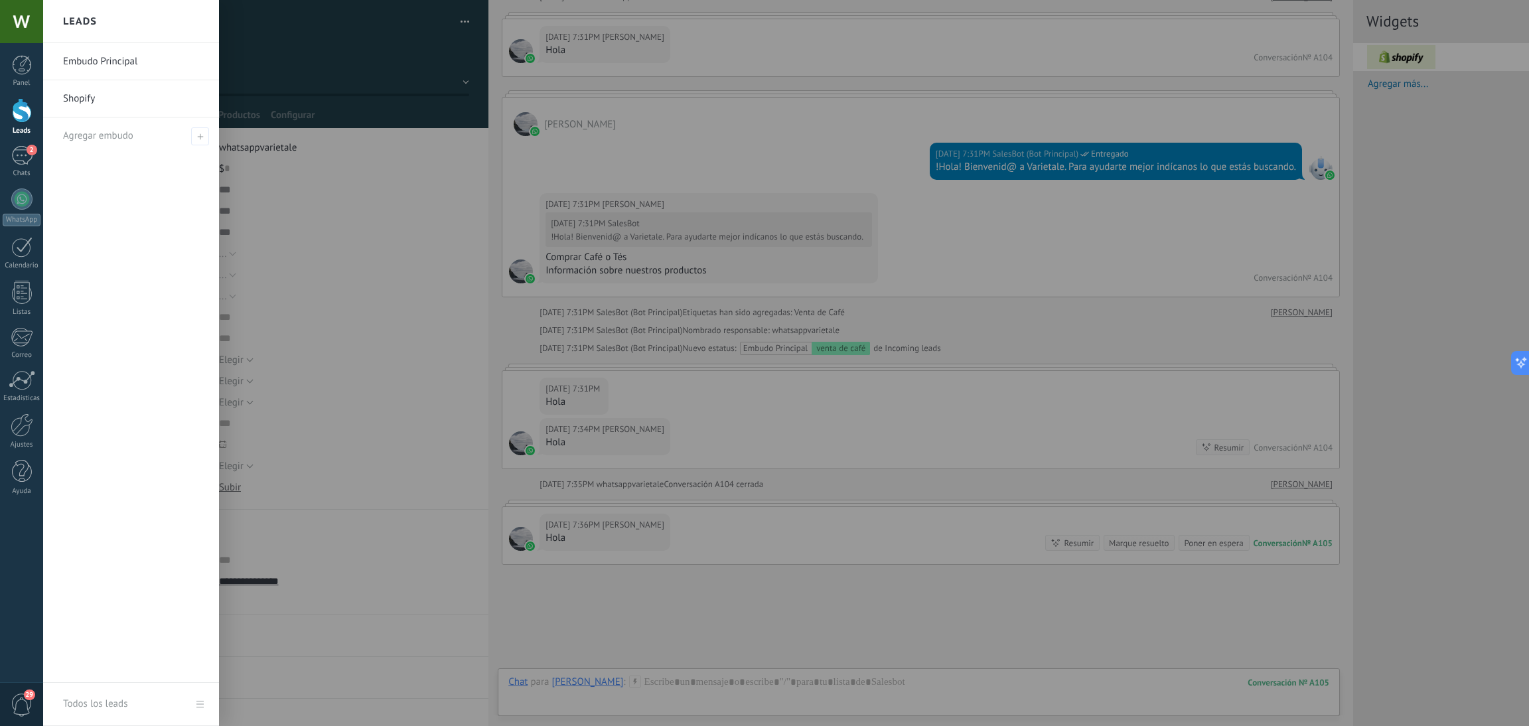
click at [17, 120] on div at bounding box center [22, 110] width 20 height 25
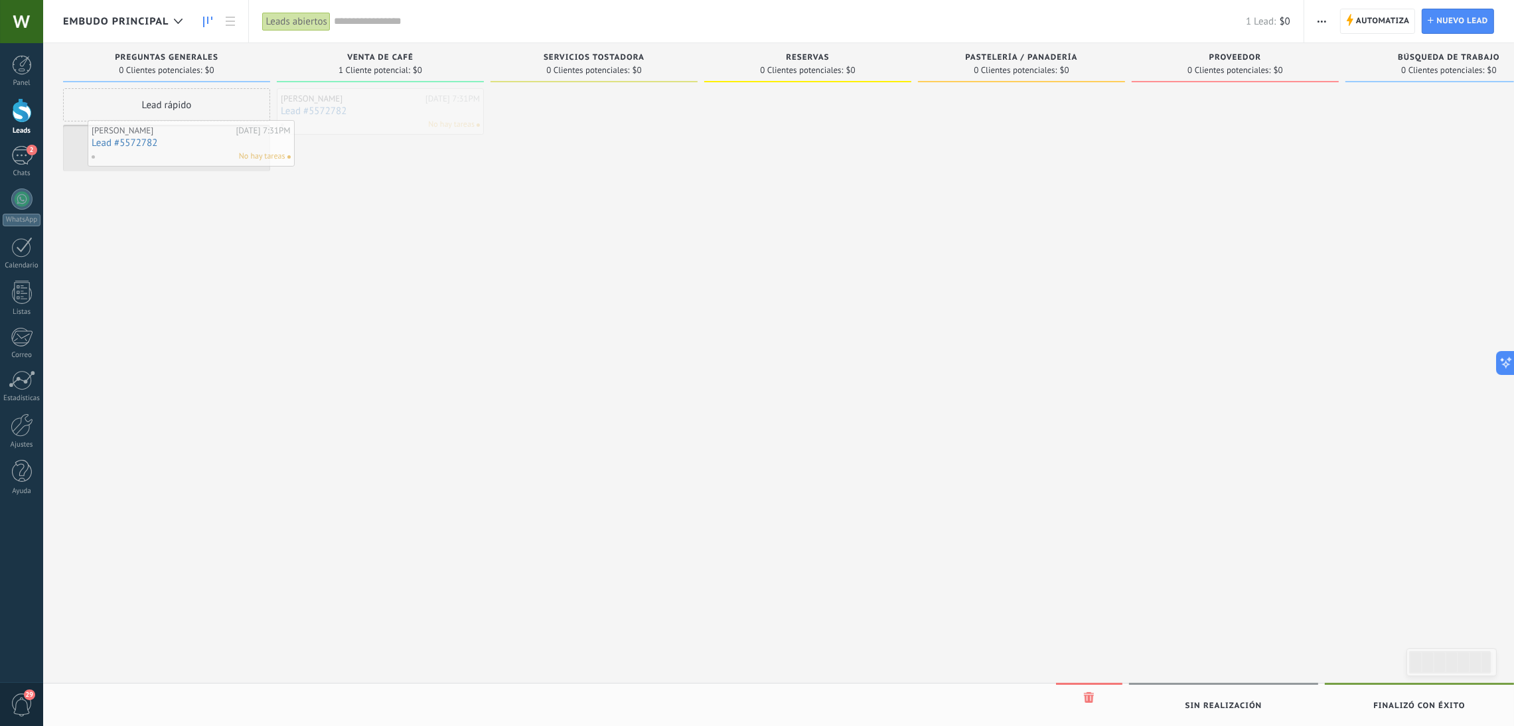
drag, startPoint x: 393, startPoint y: 117, endPoint x: 202, endPoint y: 149, distance: 193.1
drag, startPoint x: 177, startPoint y: 143, endPoint x: 140, endPoint y: 88, distance: 65.5
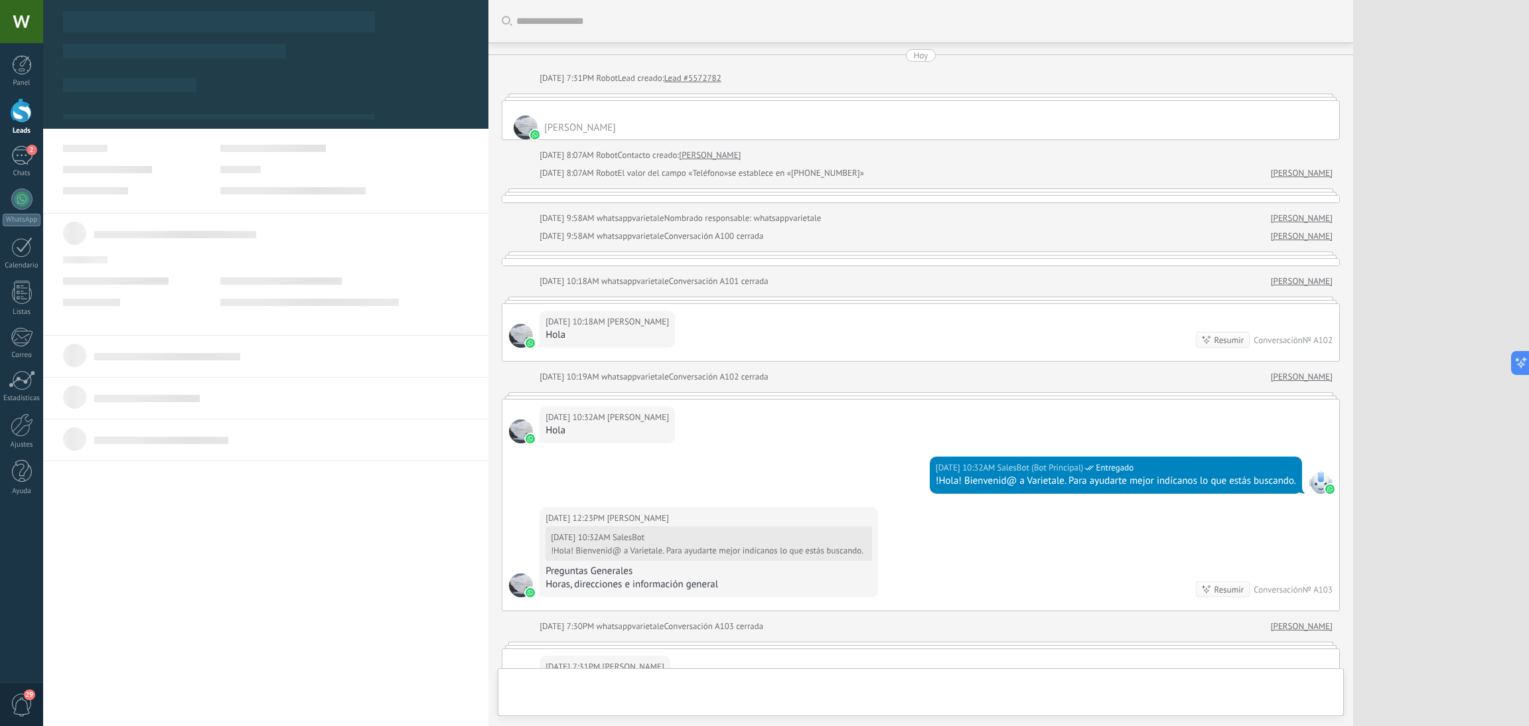
type textarea "**********"
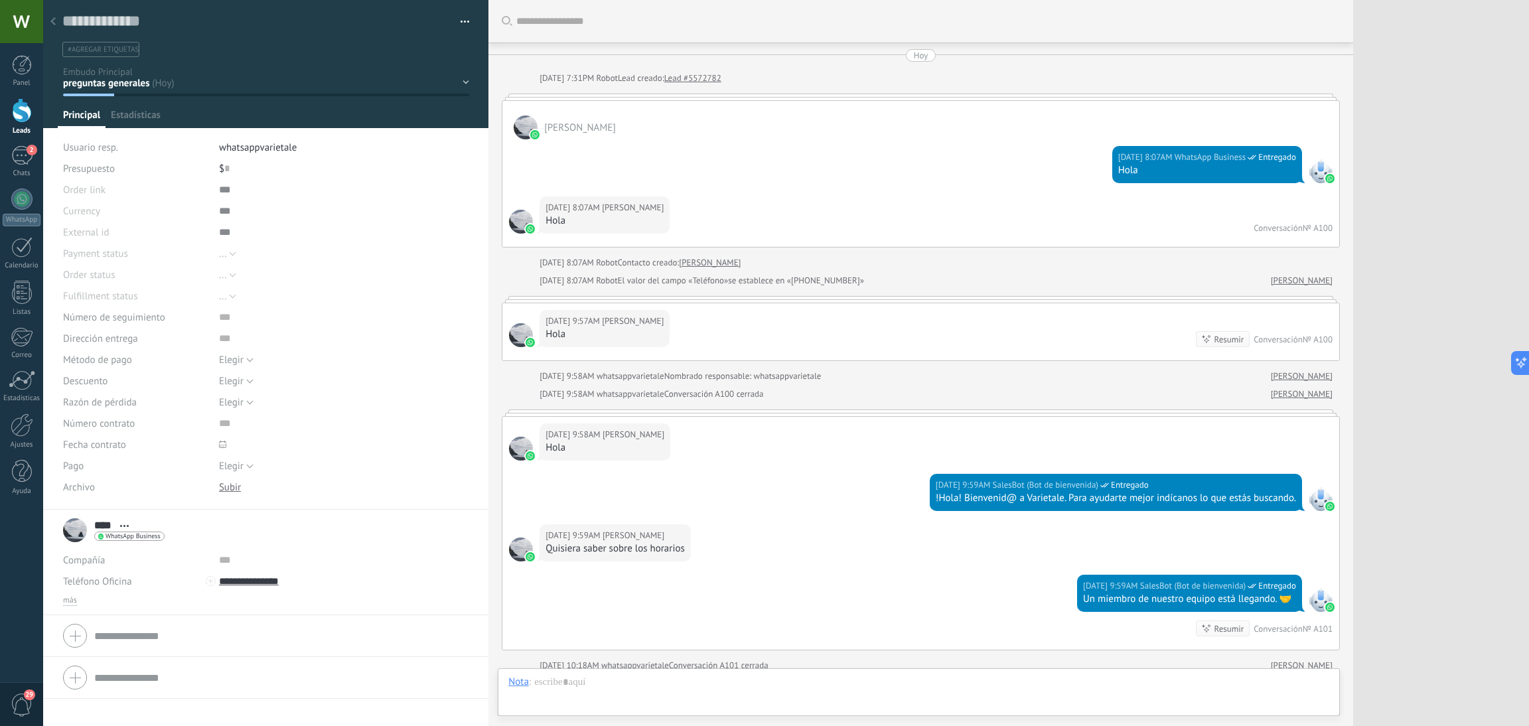
scroll to position [19, 0]
